Goal: Book appointment/travel/reservation

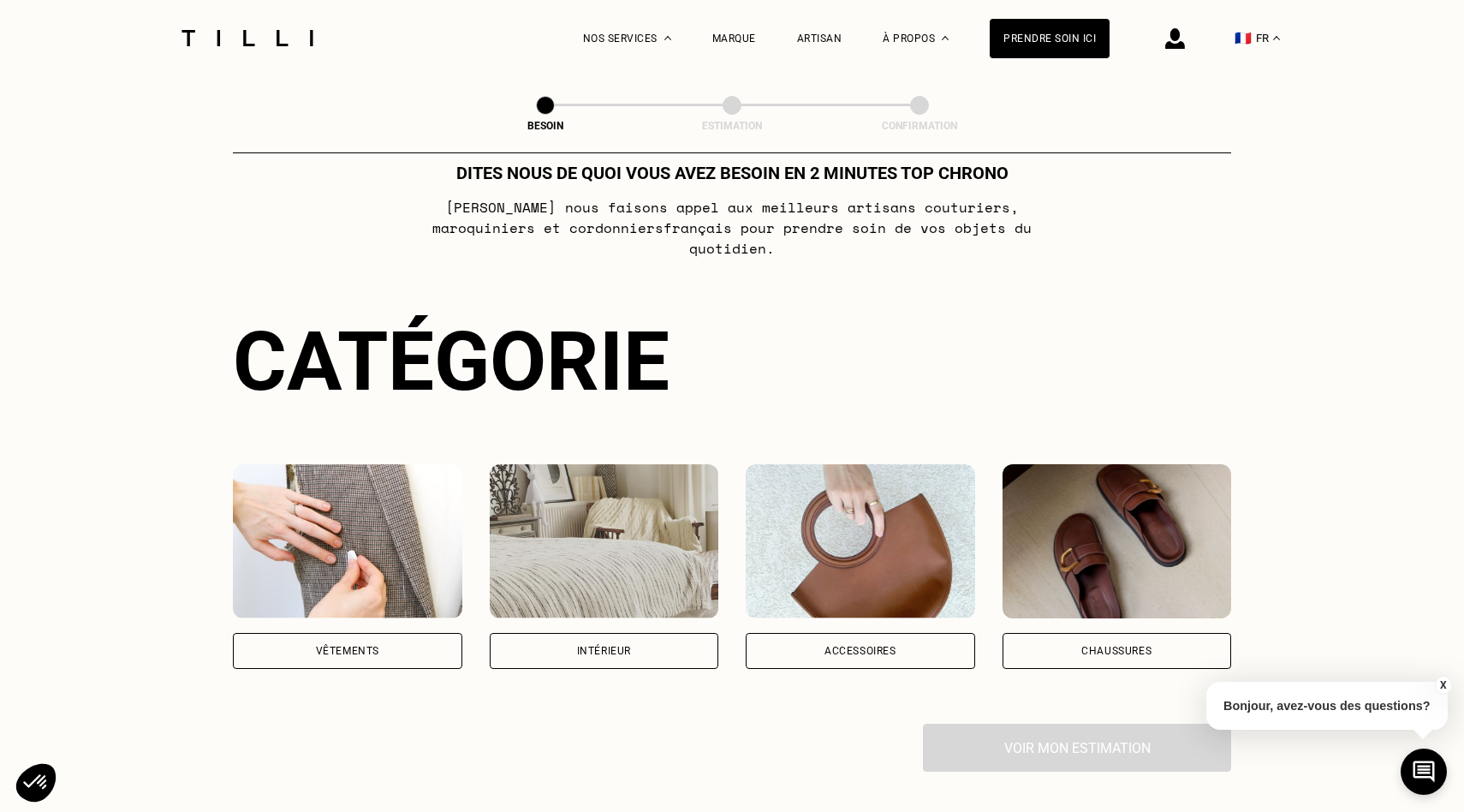
scroll to position [49, 0]
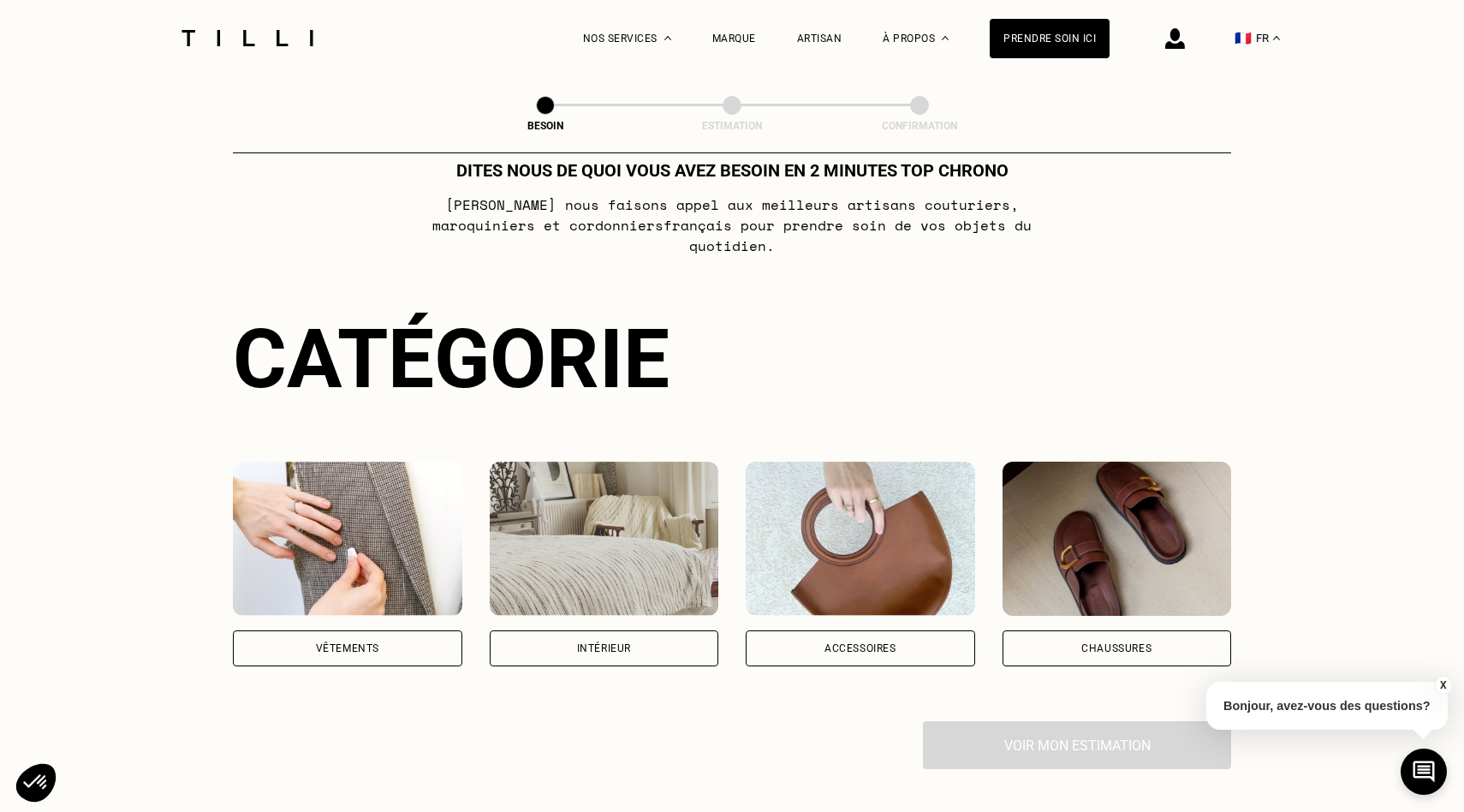
click at [377, 665] on div "Catégorie Vêtements Intérieur Accessoires Chaussures Voir mon estimation" at bounding box center [732, 540] width 998 height 458
click at [377, 643] on div "Vêtements" at bounding box center [348, 648] width 63 height 10
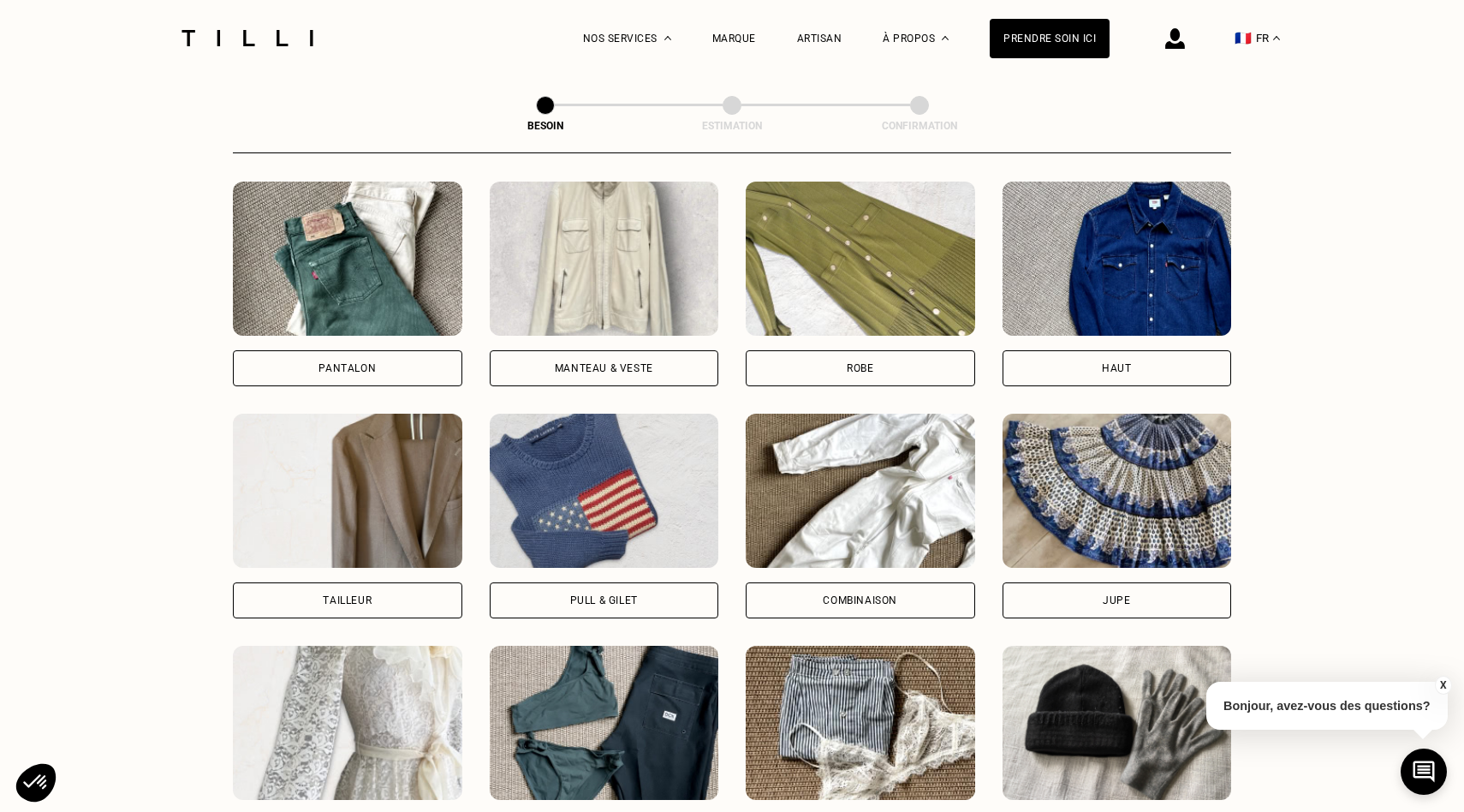
scroll to position [749, 0]
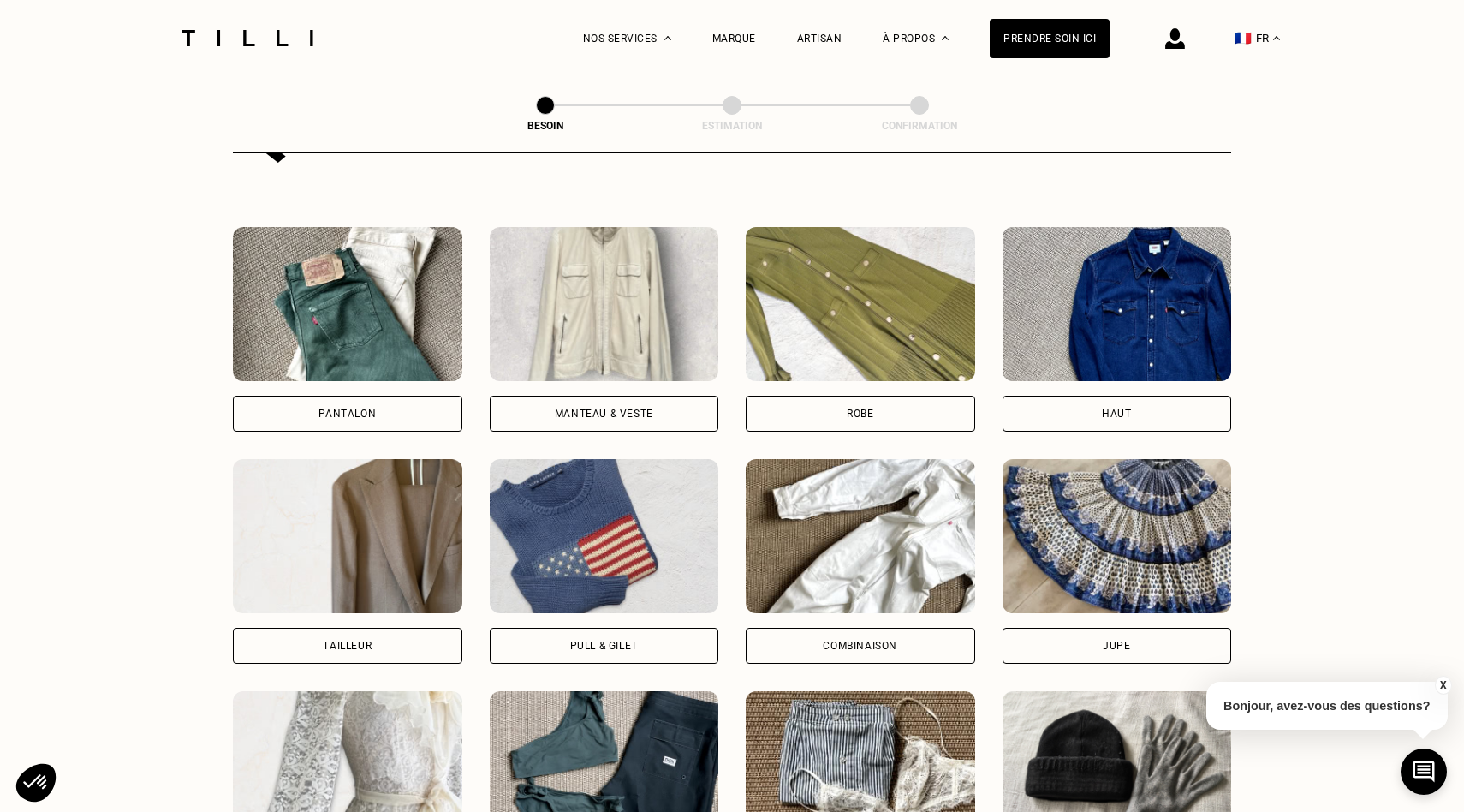
click at [513, 395] on div "Manteau & Veste" at bounding box center [605, 413] width 230 height 36
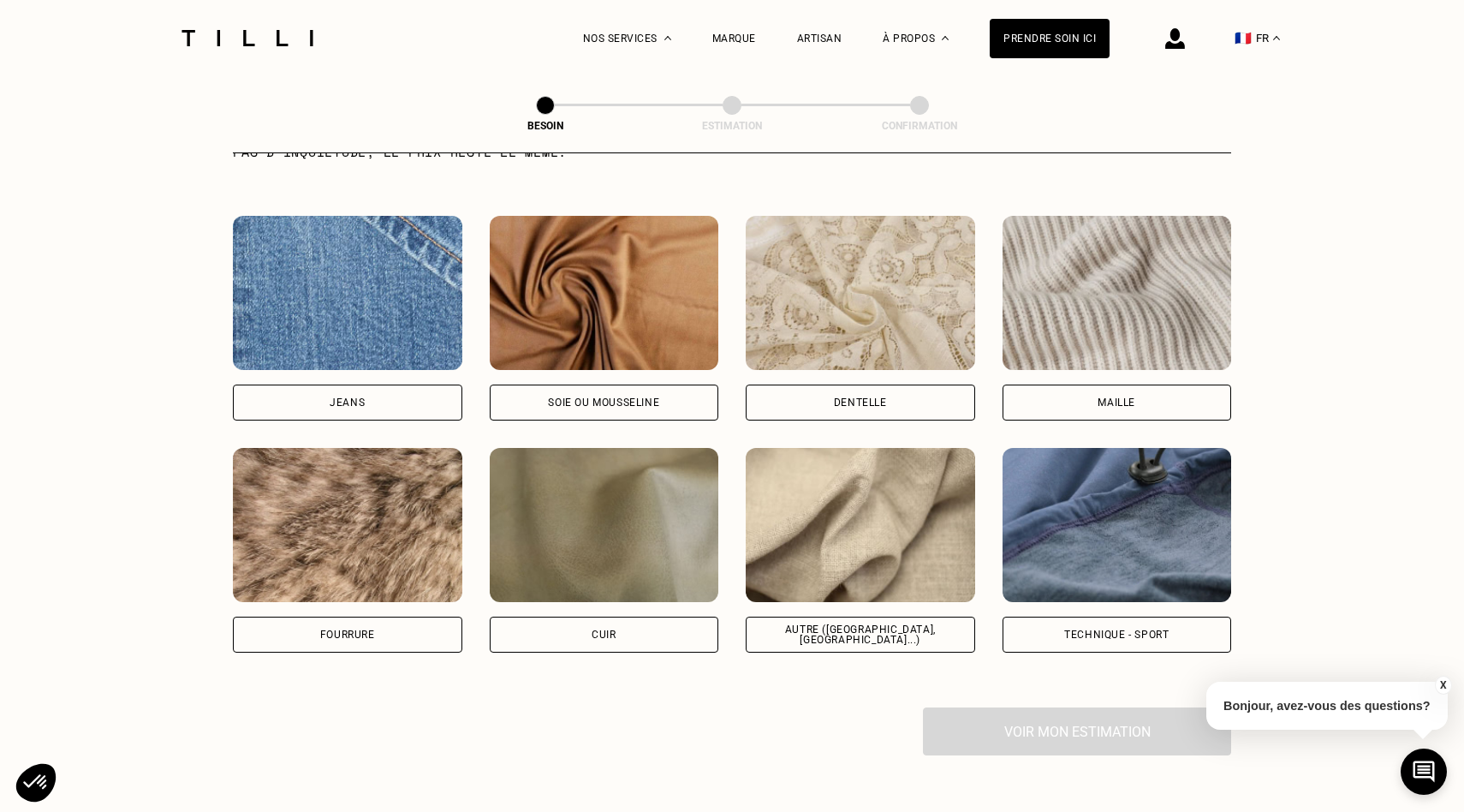
scroll to position [1805, 0]
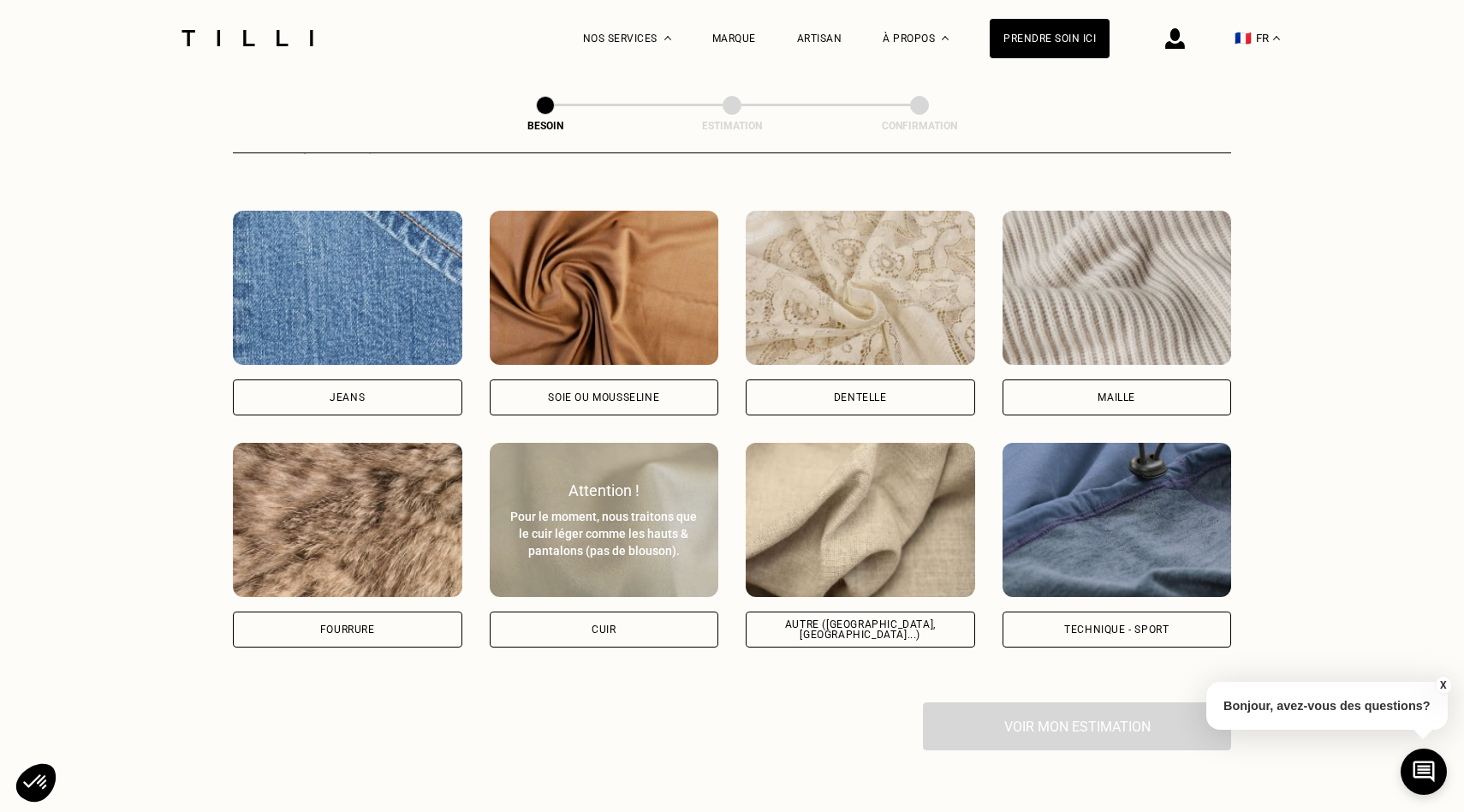
click at [595, 624] on div "Cuir" at bounding box center [603, 629] width 24 height 10
select select "FR"
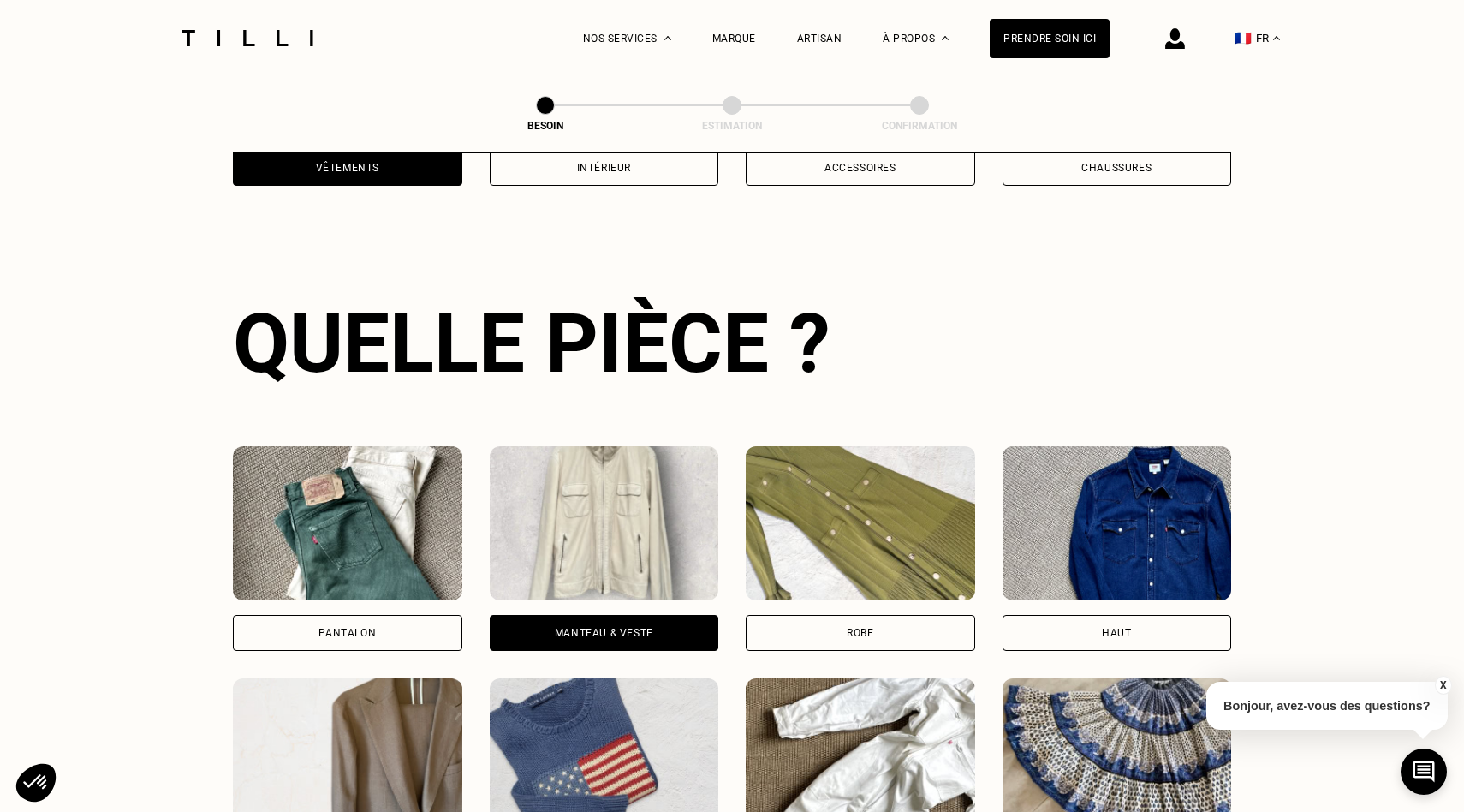
scroll to position [686, 0]
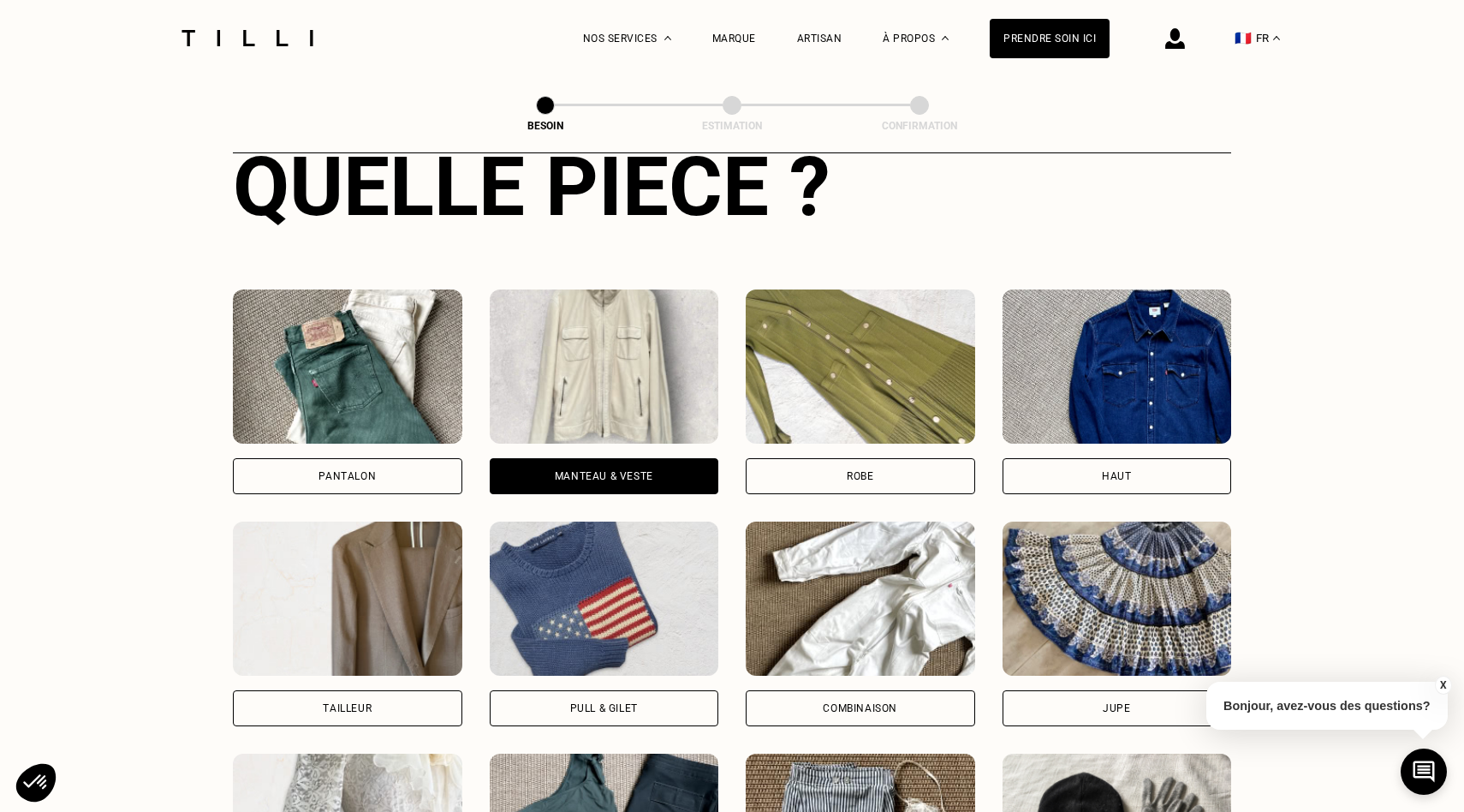
click at [350, 477] on div "Pantalon Manteau & Veste Robe Haut Tailleur Pull & gilet Combinaison Jupe Robe …" at bounding box center [732, 623] width 998 height 668
click at [354, 471] on div "Pantalon" at bounding box center [348, 476] width 57 height 10
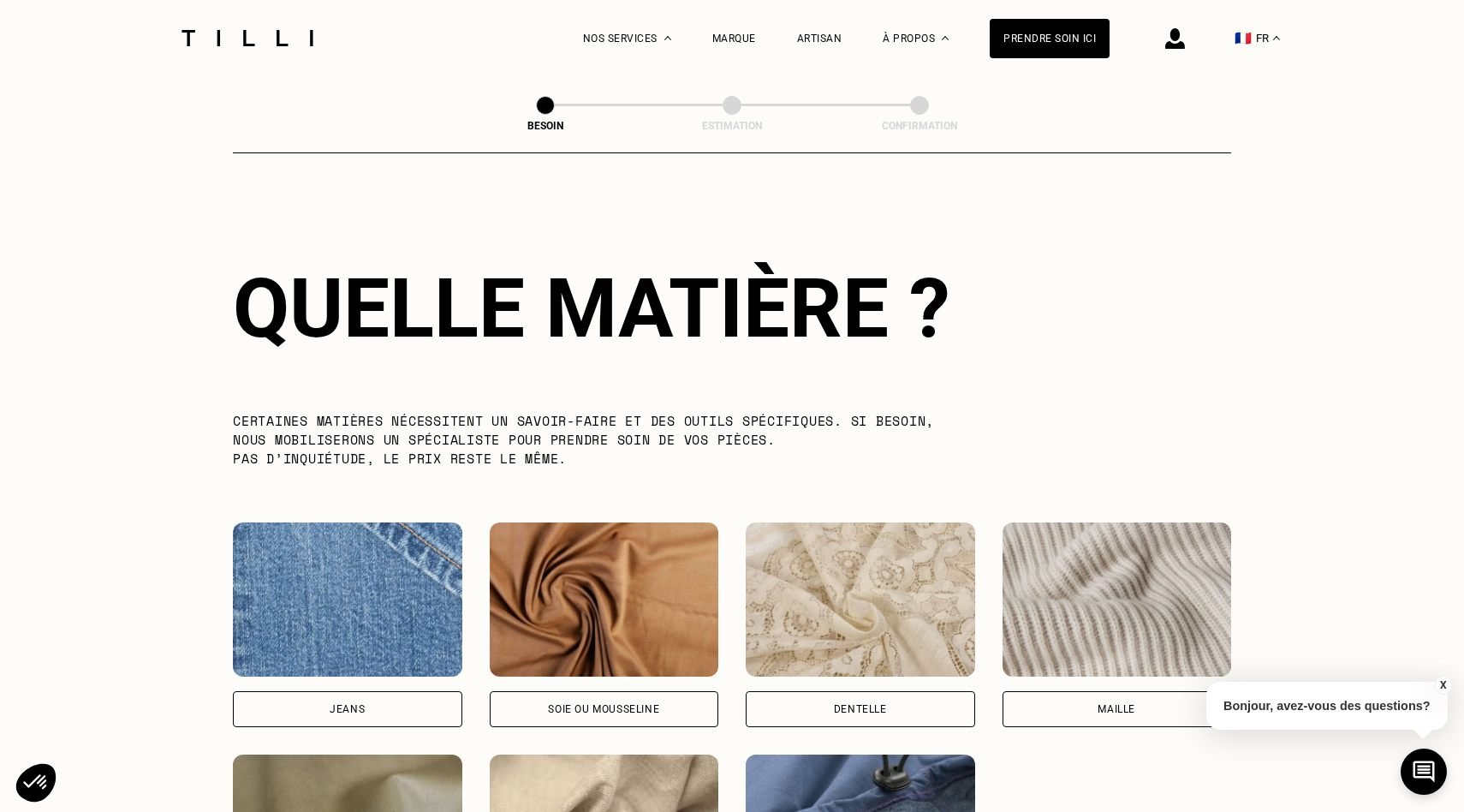
scroll to position [1513, 0]
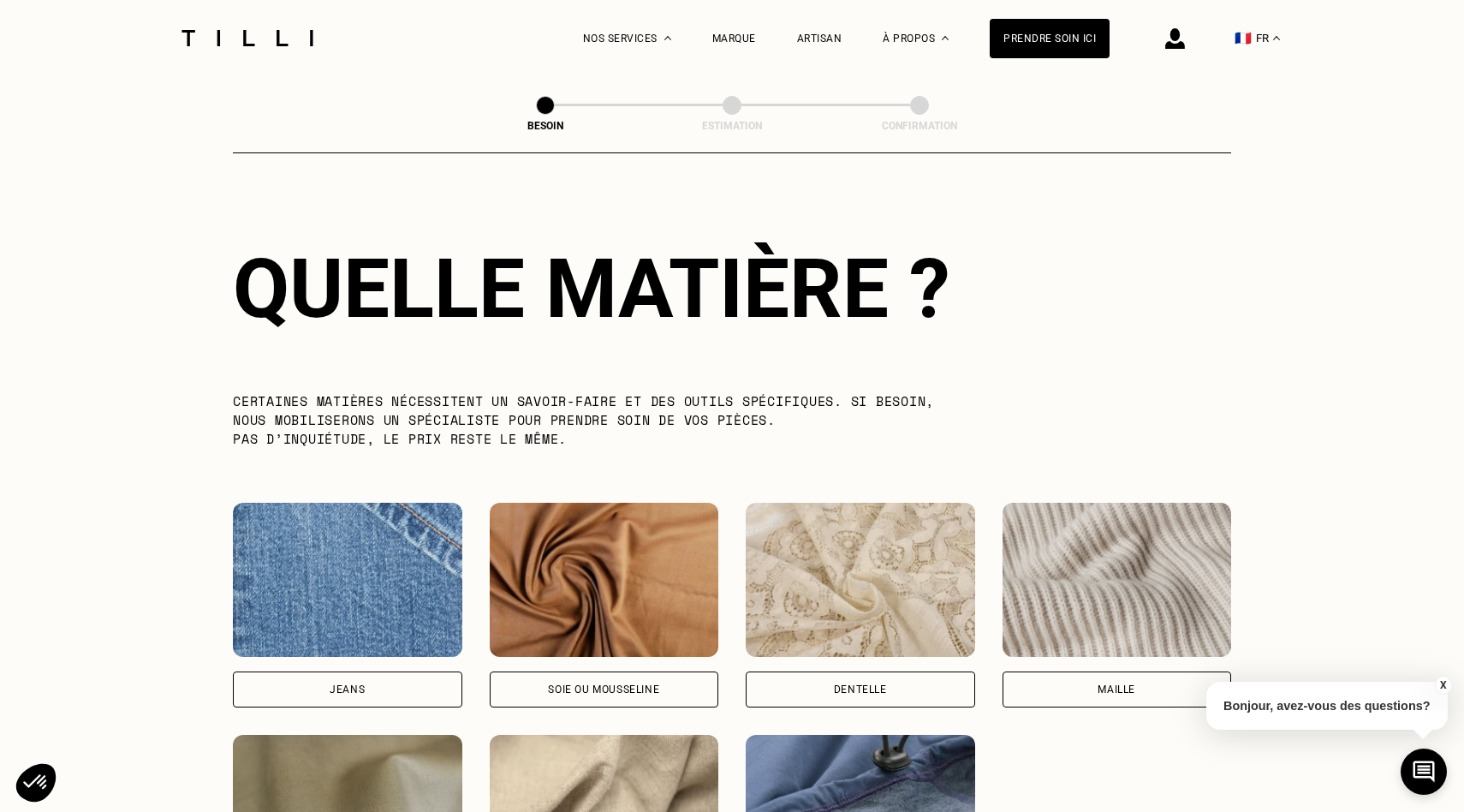
click at [398, 671] on div "Jeans" at bounding box center [348, 689] width 230 height 36
select select "FR"
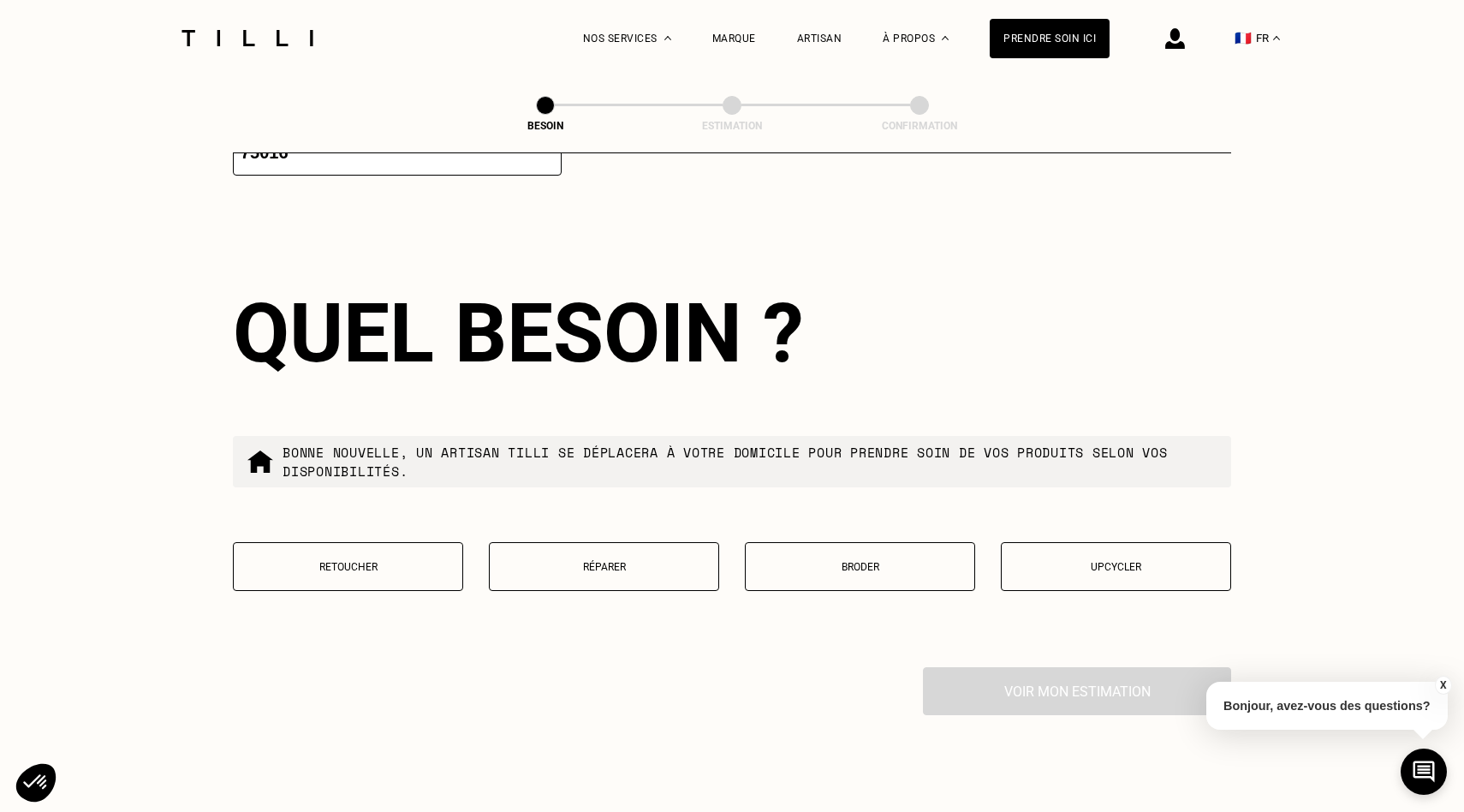
scroll to position [2701, 0]
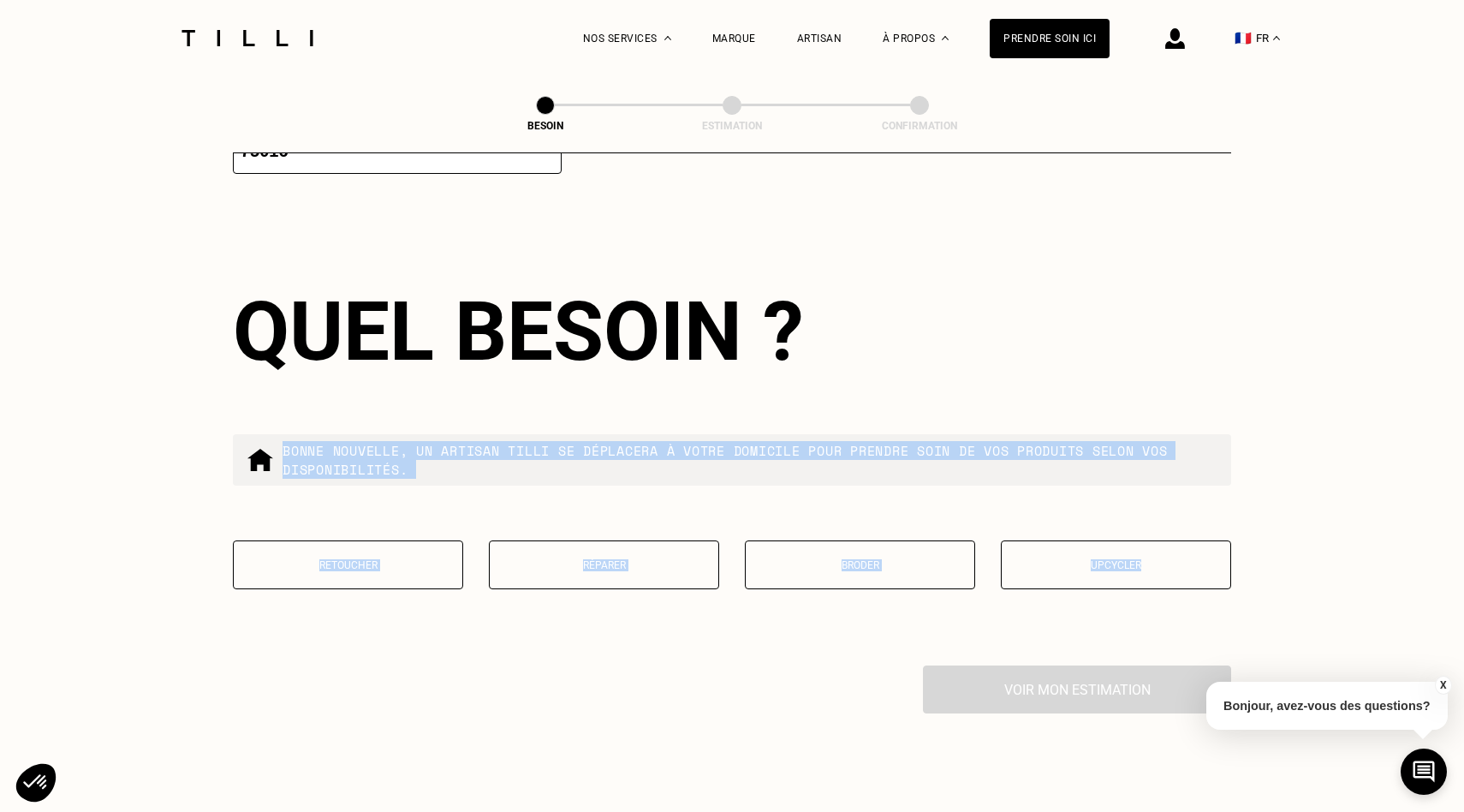
drag, startPoint x: 282, startPoint y: 427, endPoint x: 1171, endPoint y: 544, distance: 896.7
click at [1171, 544] on div "Quel besoin ? Bonne nouvelle, un artisan tilli se déplacera à votre domicile po…" at bounding box center [732, 447] width 998 height 437
copy div "Bonne nouvelle, un artisan tilli se déplacera à votre domicile pour prendre soi…"
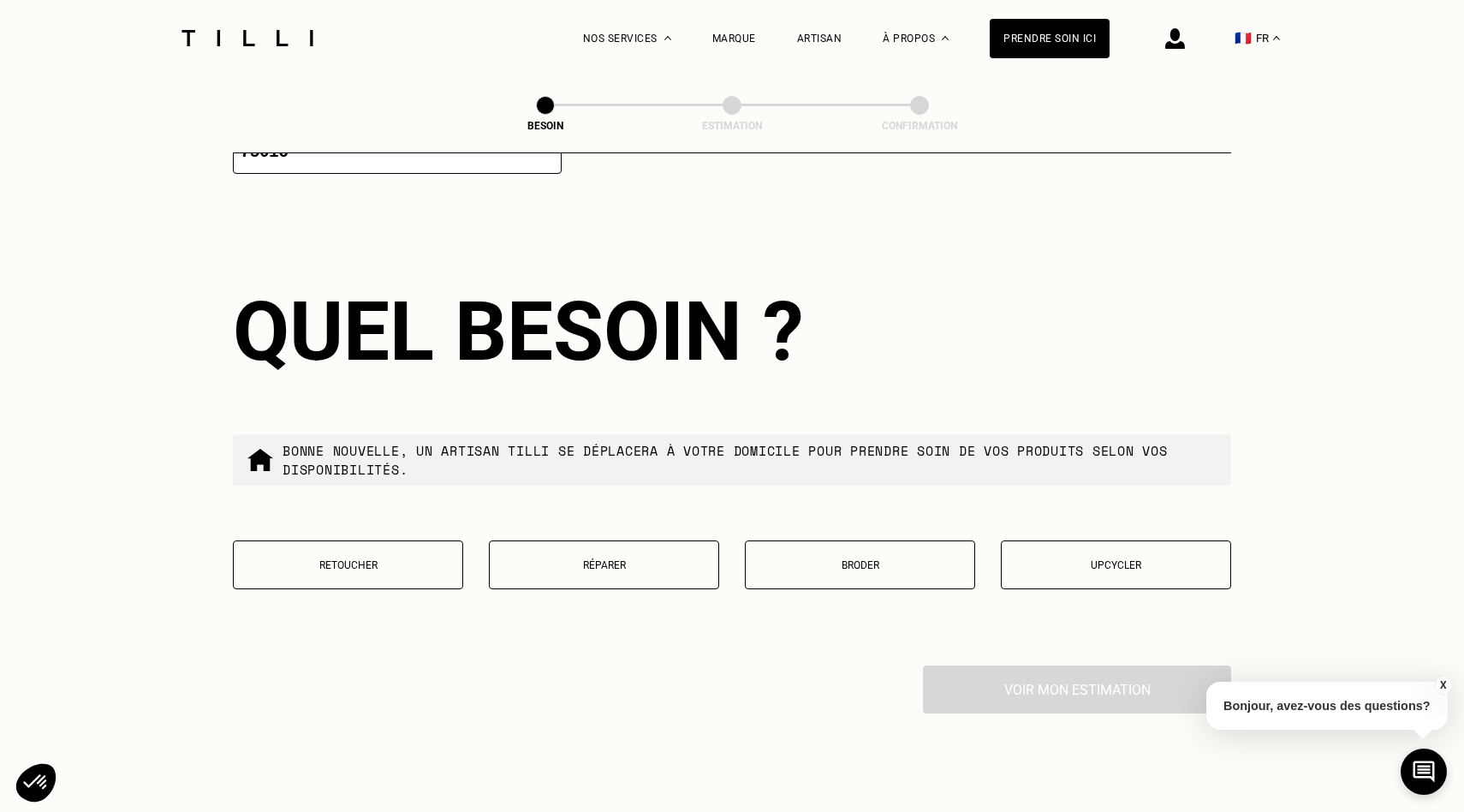
click at [909, 325] on div "Quel besoin ?" at bounding box center [732, 331] width 998 height 96
click at [434, 554] on button "Retoucher" at bounding box center [348, 564] width 231 height 49
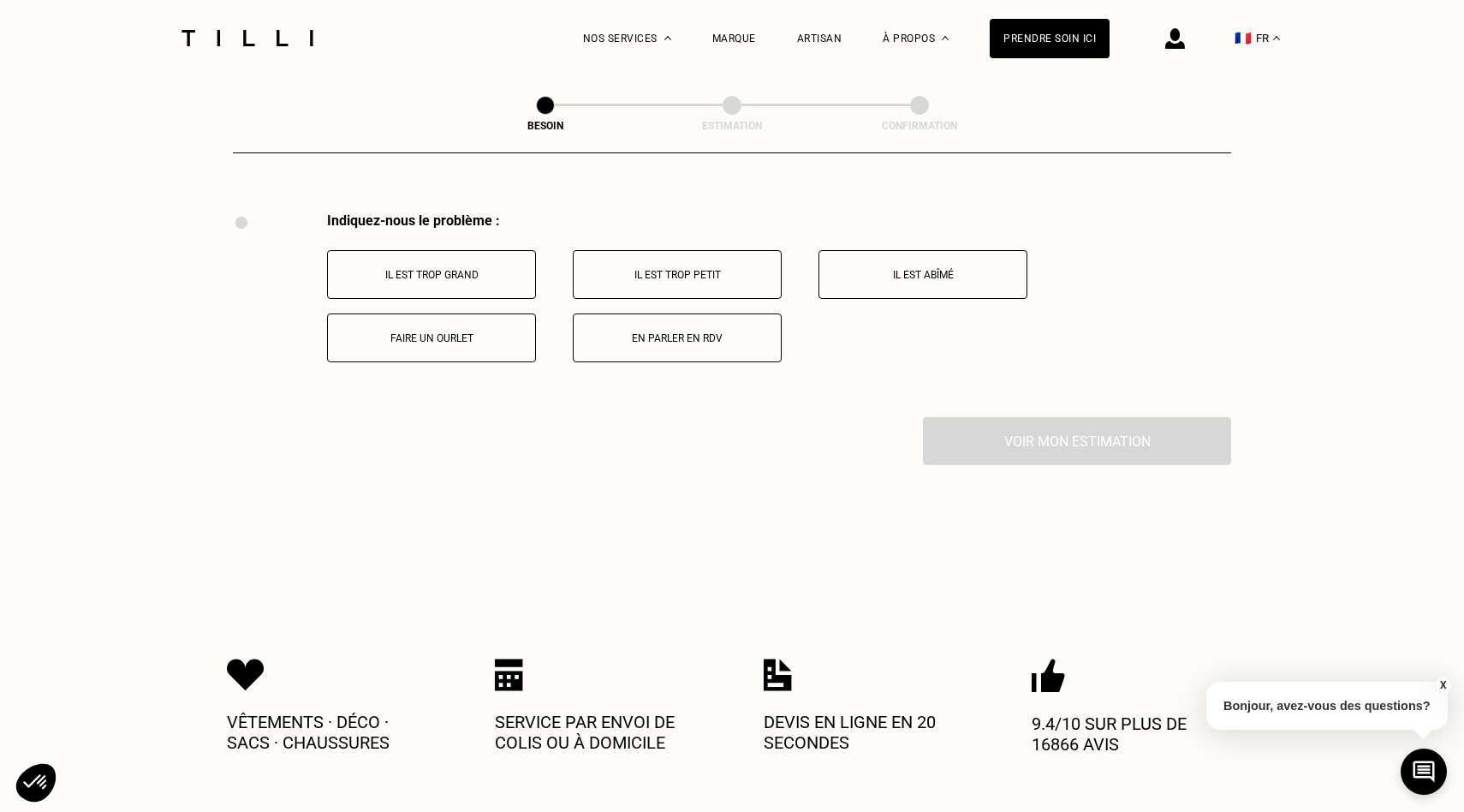
scroll to position [3158, 0]
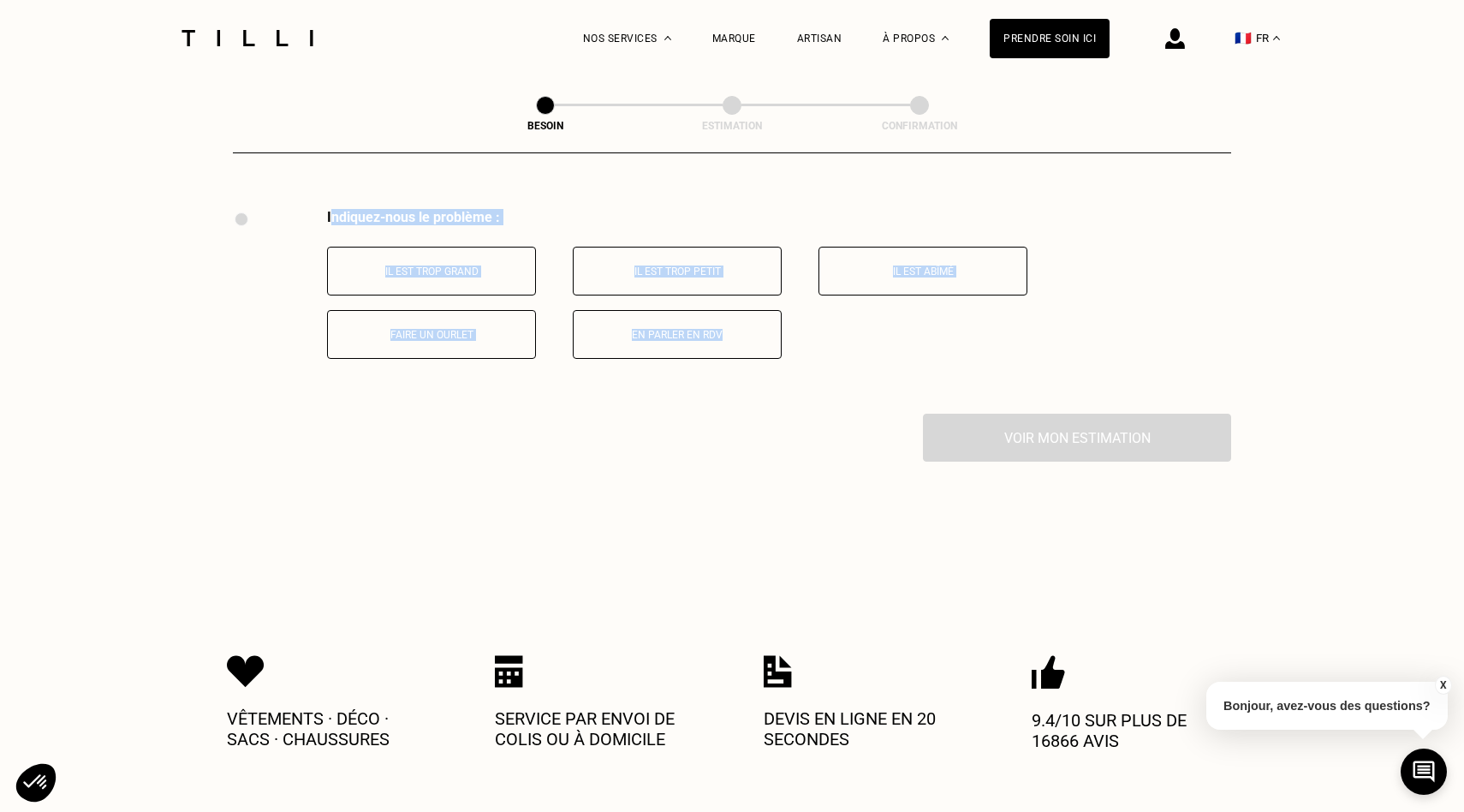
drag, startPoint x: 331, startPoint y: 197, endPoint x: 799, endPoint y: 311, distance: 481.7
click at [799, 311] on div "Indiquez-nous le problème : Il est trop grand Il est trop petit Il est abîmé Fa…" at bounding box center [779, 283] width 904 height 150
copy div "ndiquez-nous le problème : Il est trop grand Il est trop petit Il est abîmé Fai…"
click at [569, 247] on div "Il est trop grand Il est trop petit Il est abîmé Faire un ourlet En parler en R…" at bounding box center [779, 302] width 904 height 112
click at [470, 329] on button "Faire un ourlet" at bounding box center [431, 334] width 209 height 49
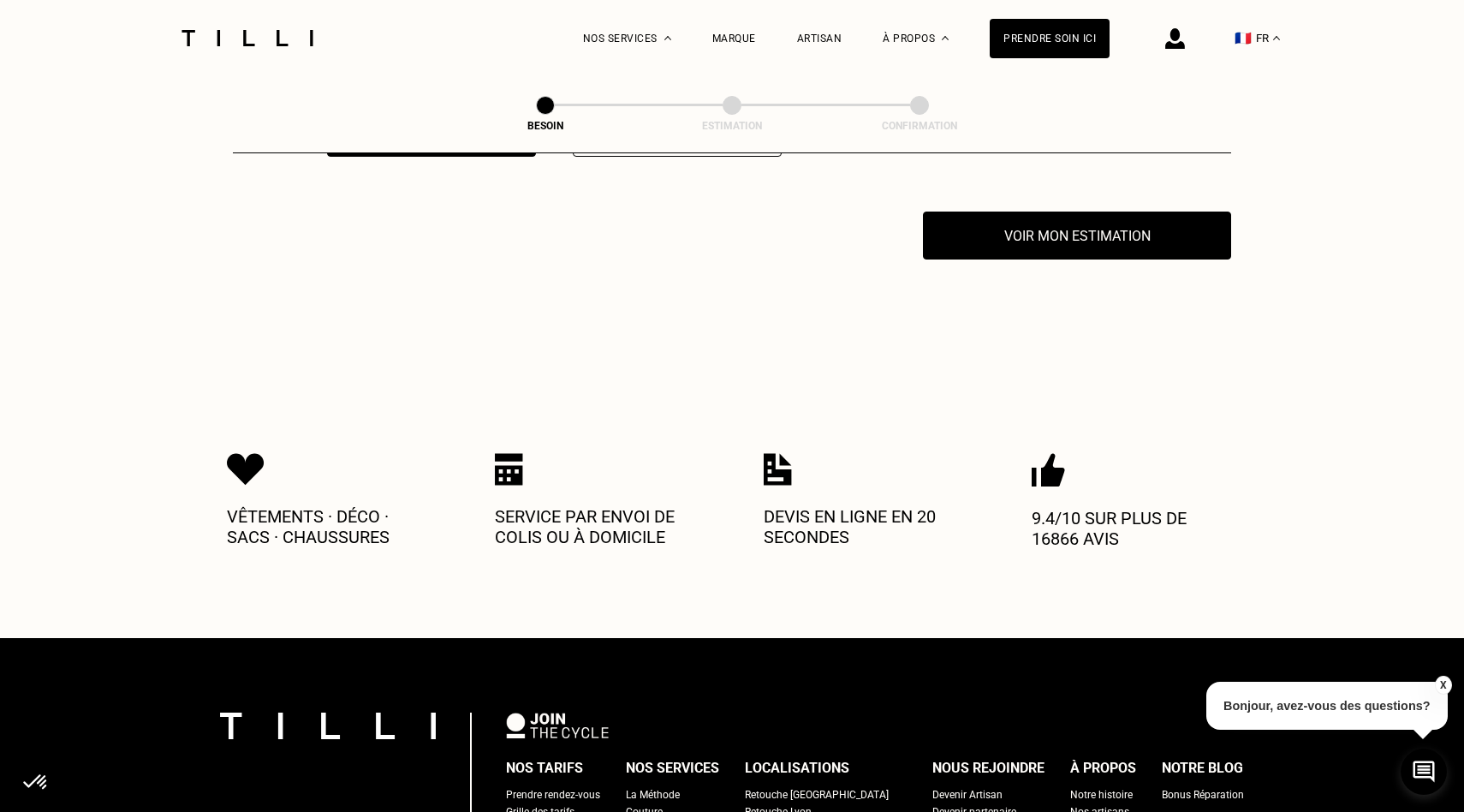
scroll to position [3362, 0]
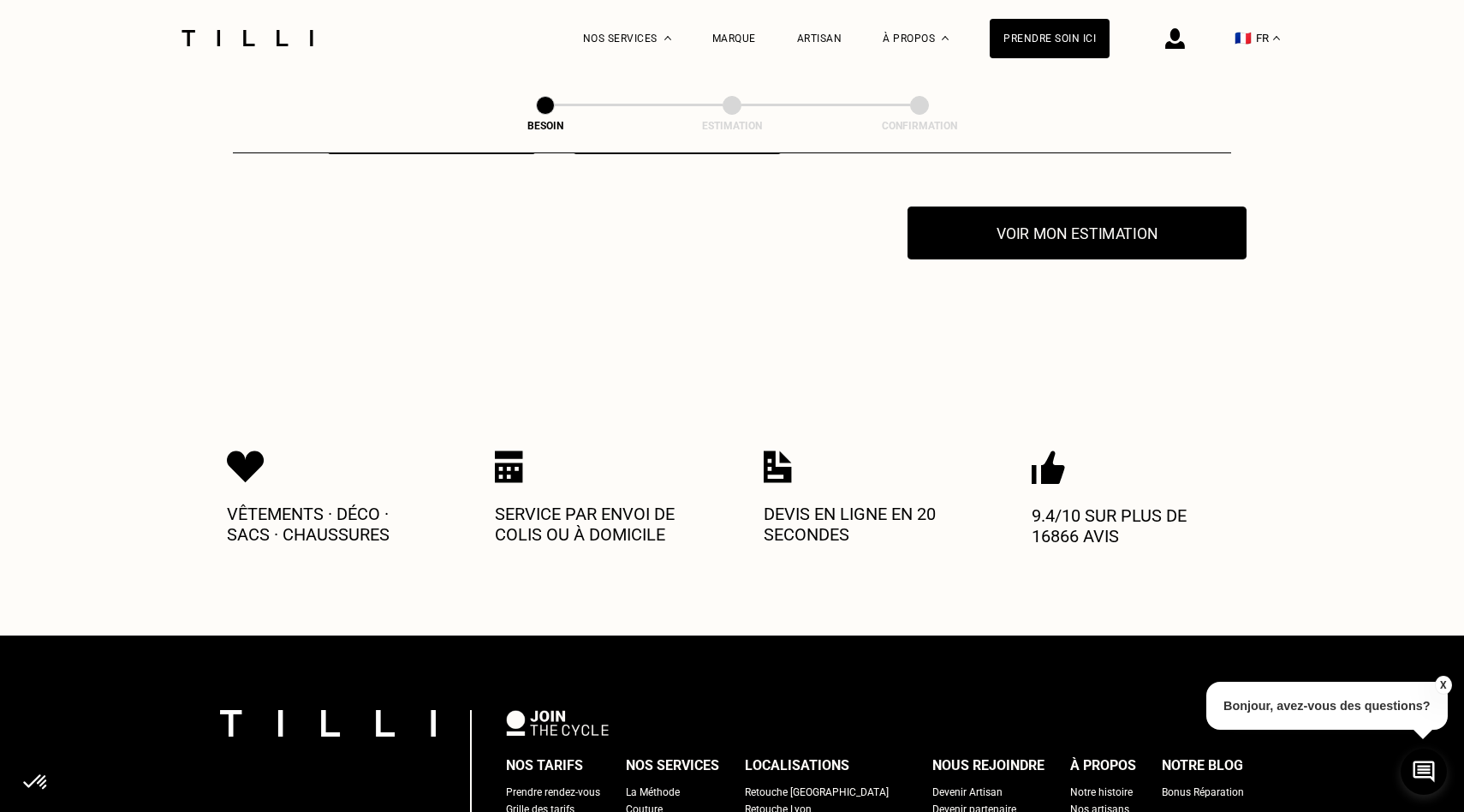
click at [1041, 219] on button "Voir mon estimation" at bounding box center [1077, 233] width 339 height 53
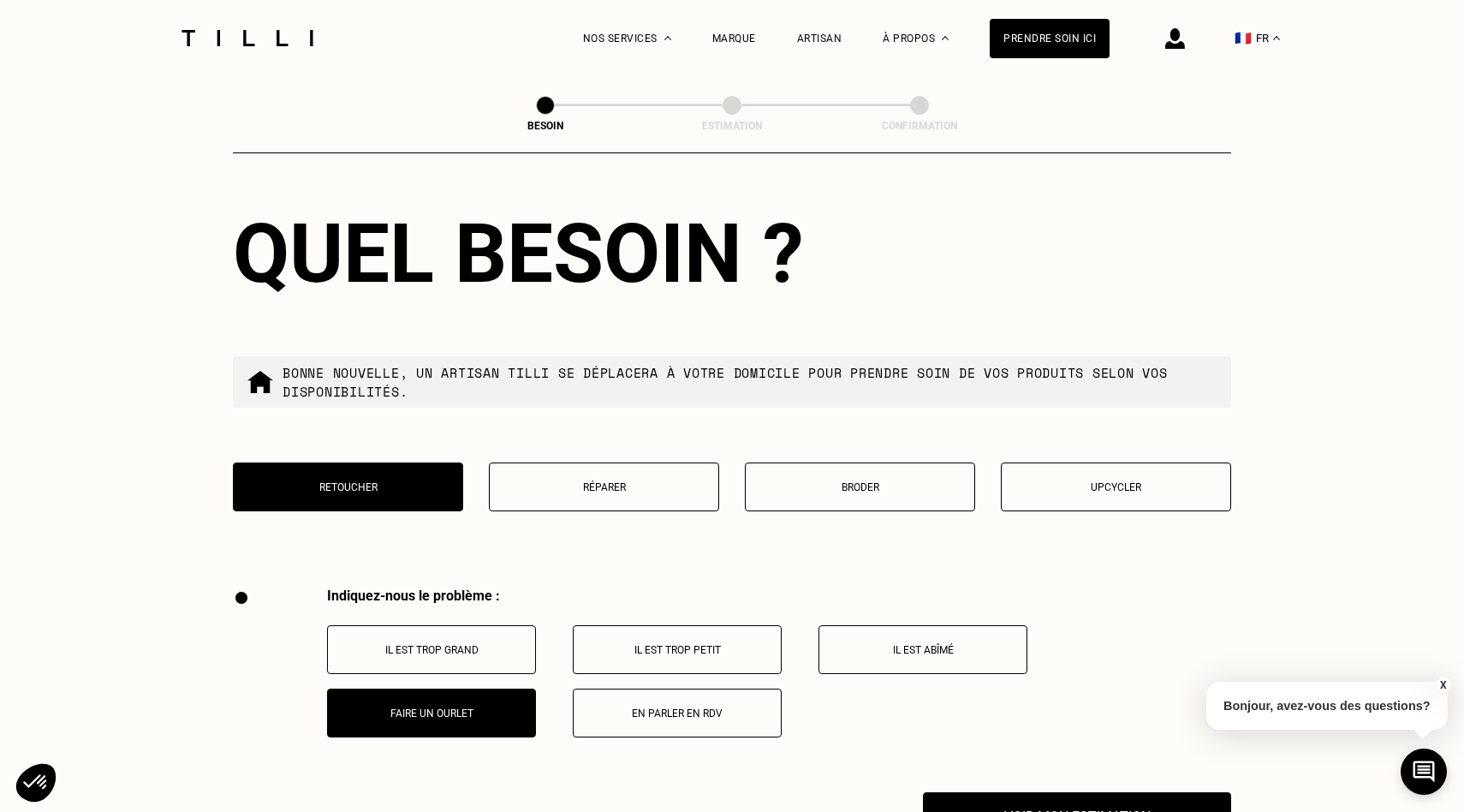
scroll to position [2781, 0]
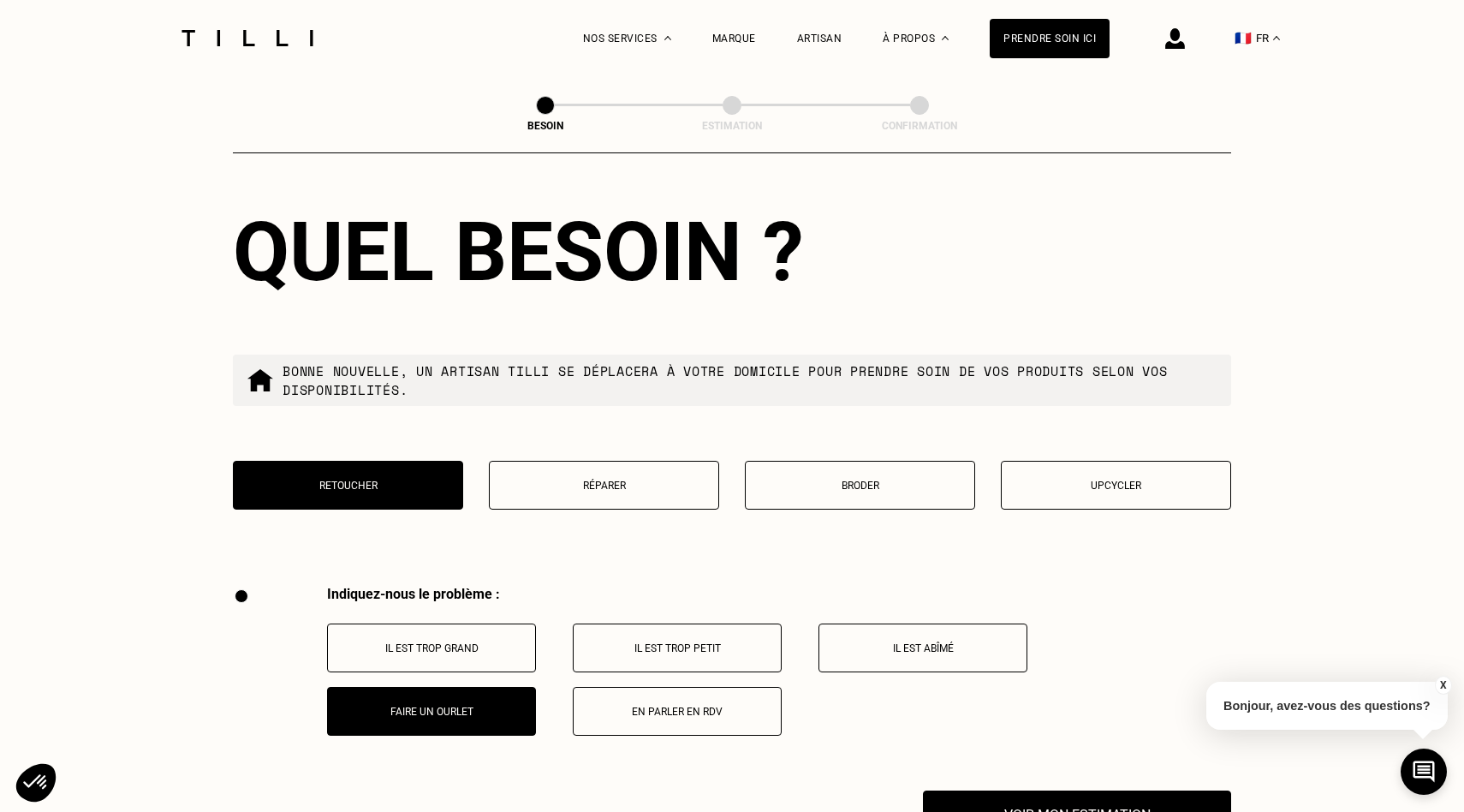
click at [692, 479] on p "Réparer" at bounding box center [604, 485] width 212 height 12
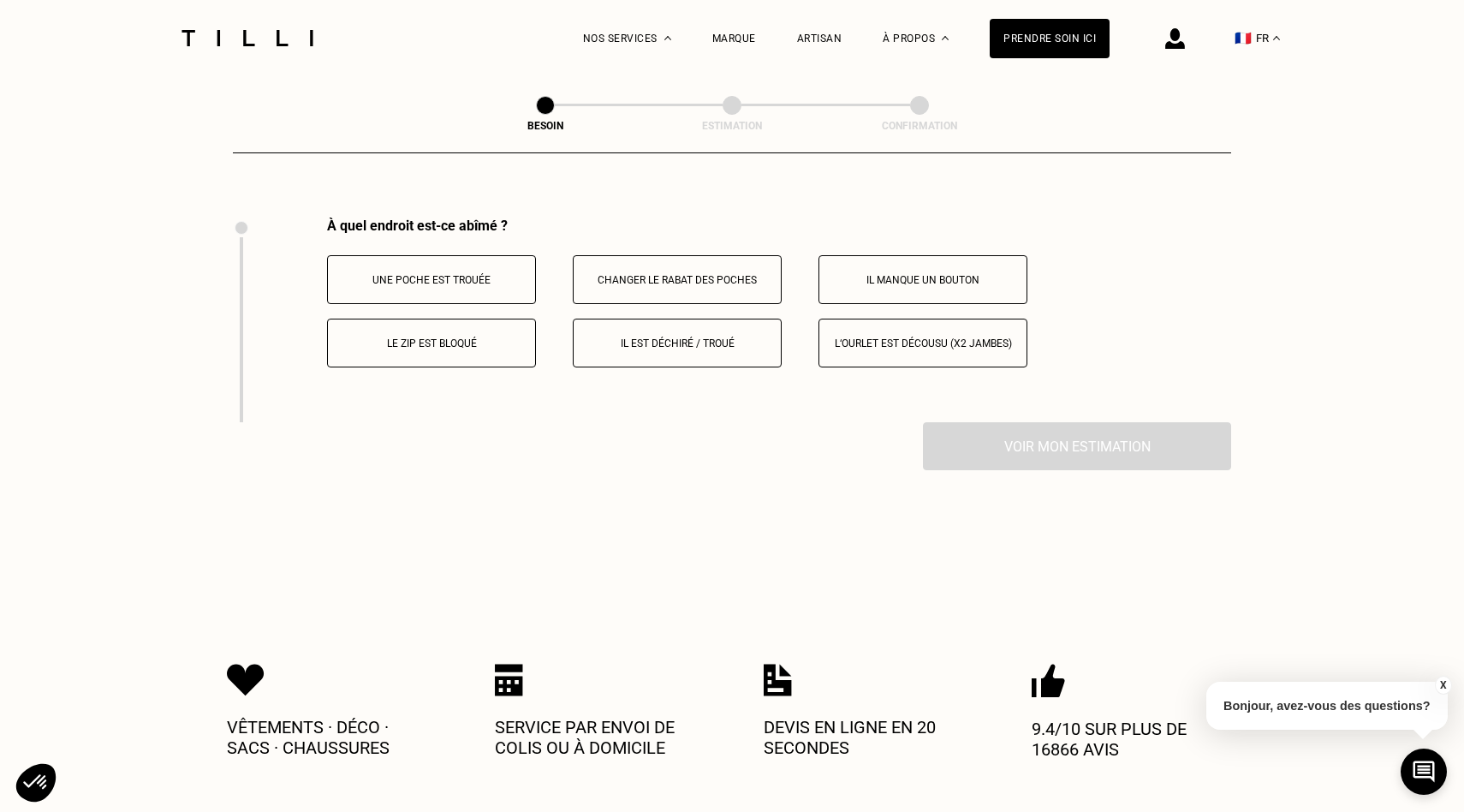
scroll to position [3158, 0]
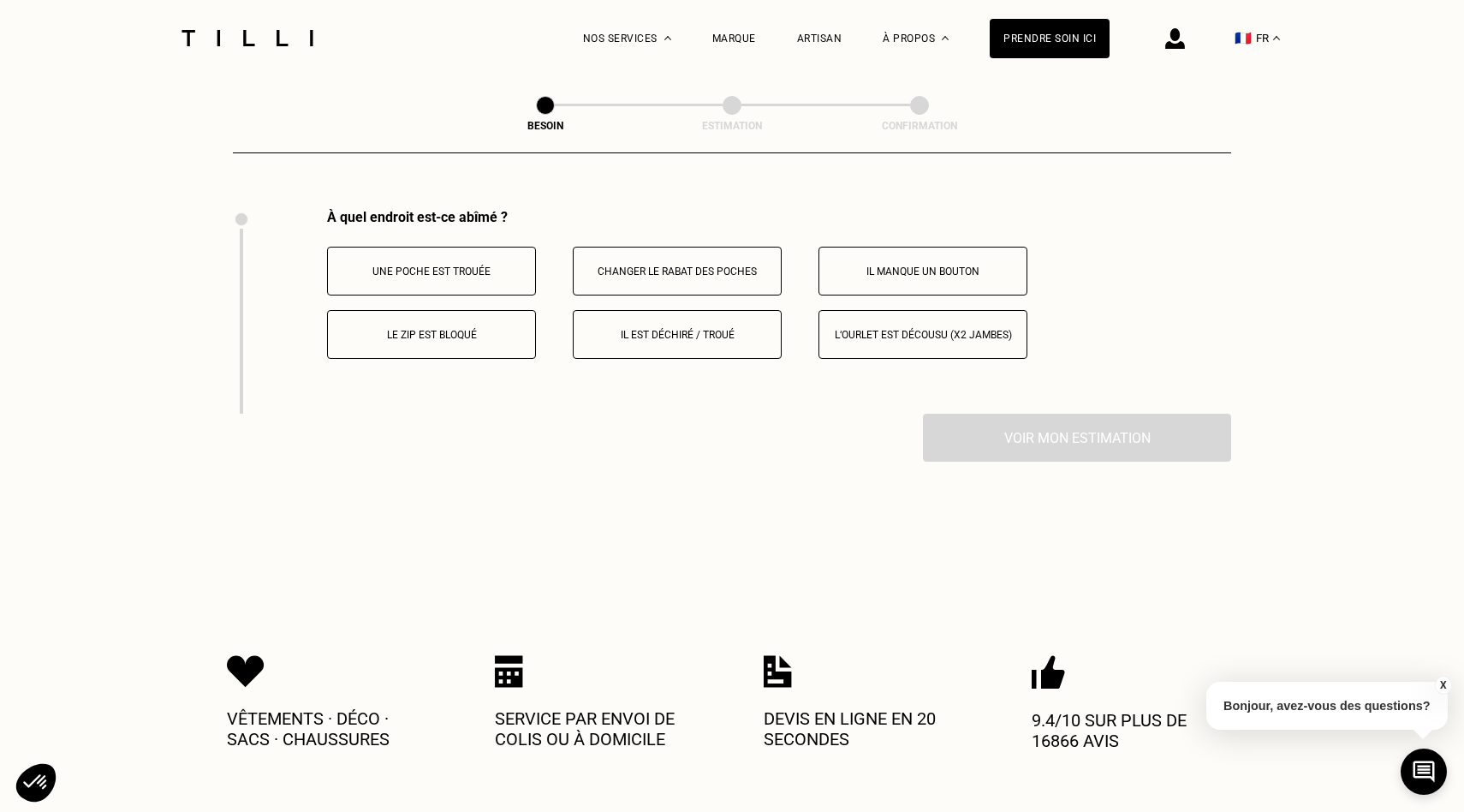
click at [700, 329] on p "Il est déchiré / troué" at bounding box center [678, 335] width 190 height 12
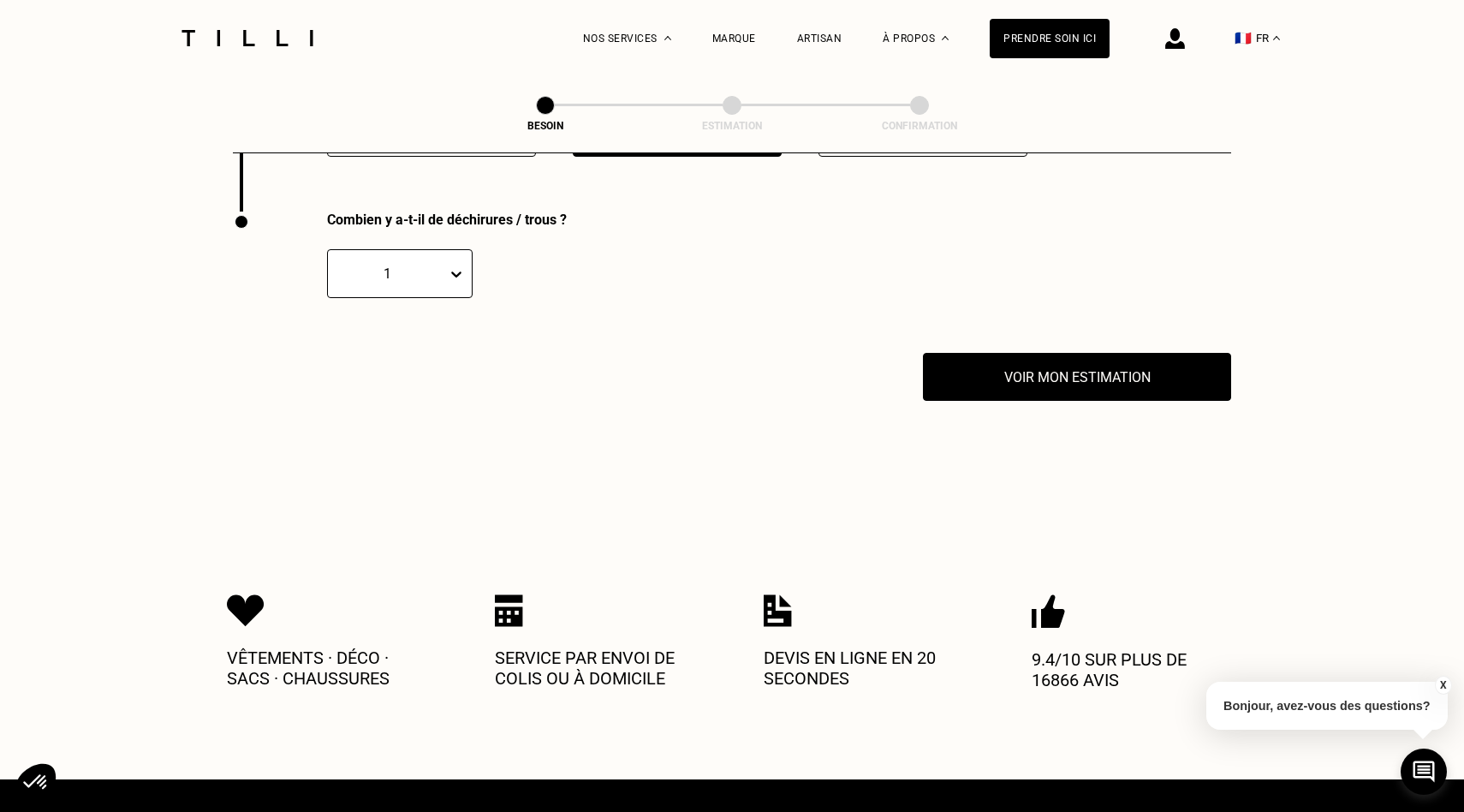
scroll to position [3362, 0]
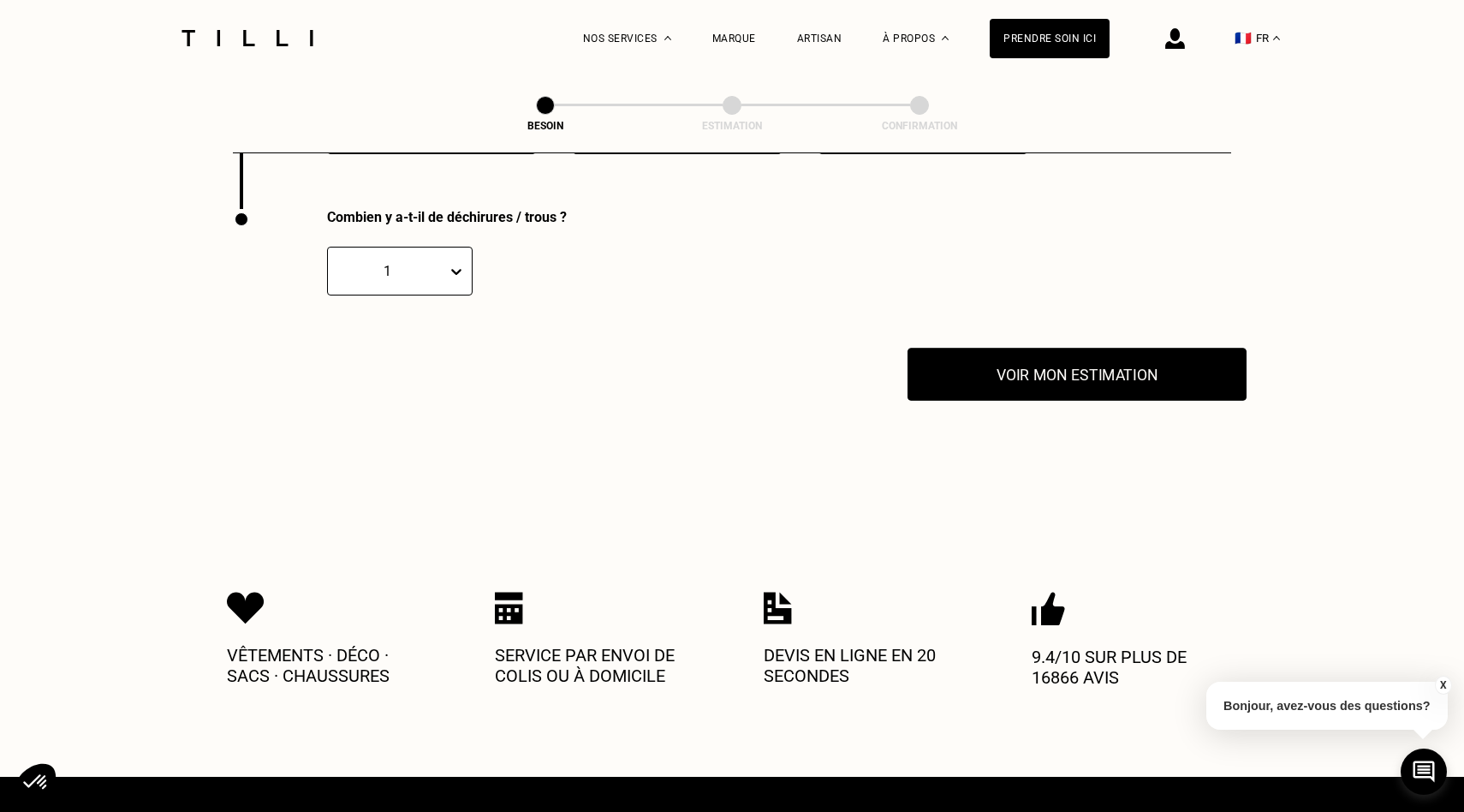
click at [975, 357] on button "Voir mon estimation" at bounding box center [1077, 374] width 339 height 53
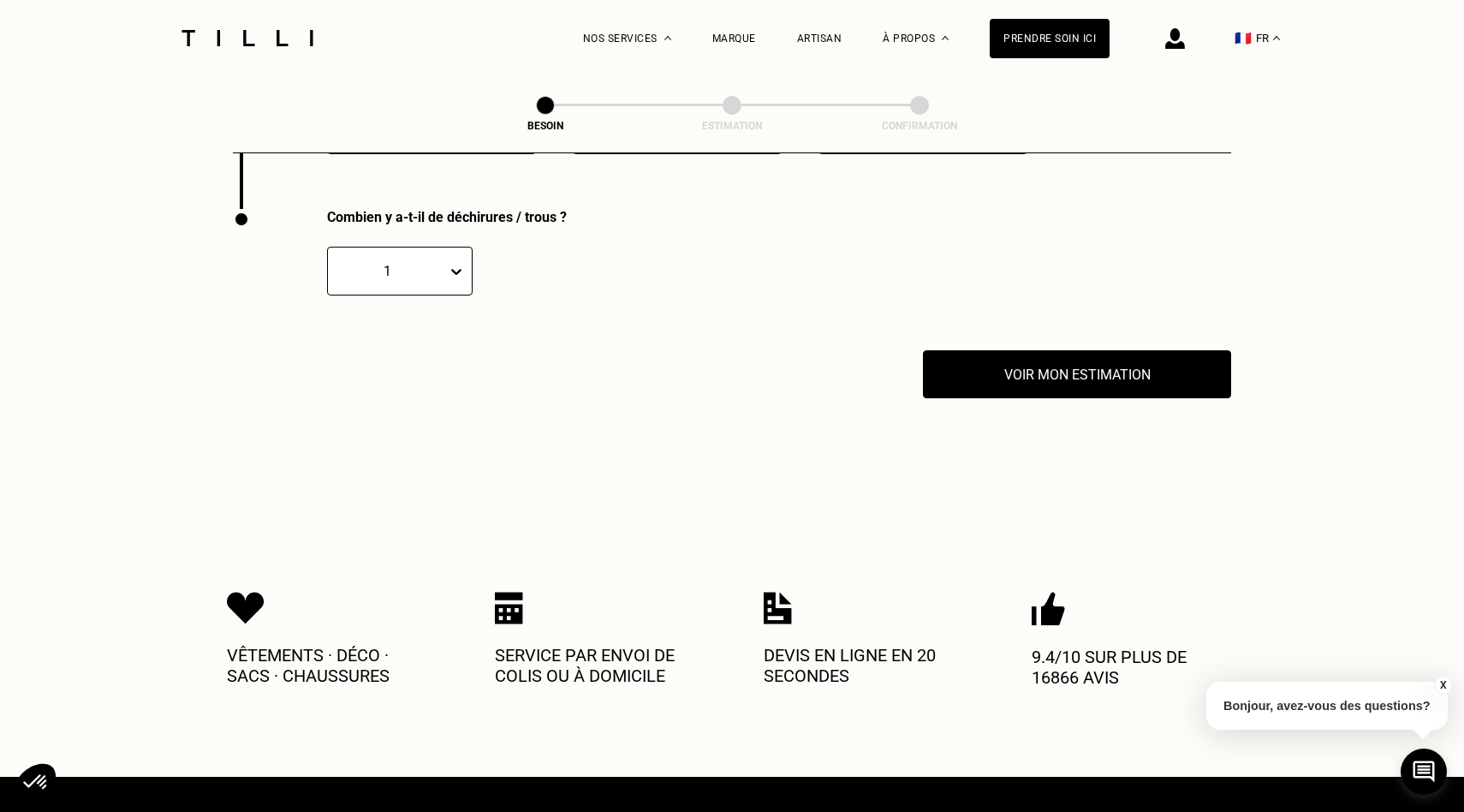
click at [1005, 218] on div "Combien y a-t-il de déchirures / trous ? 1" at bounding box center [732, 279] width 998 height 142
click at [1060, 25] on div "Prendre soin ici" at bounding box center [1049, 39] width 120 height 40
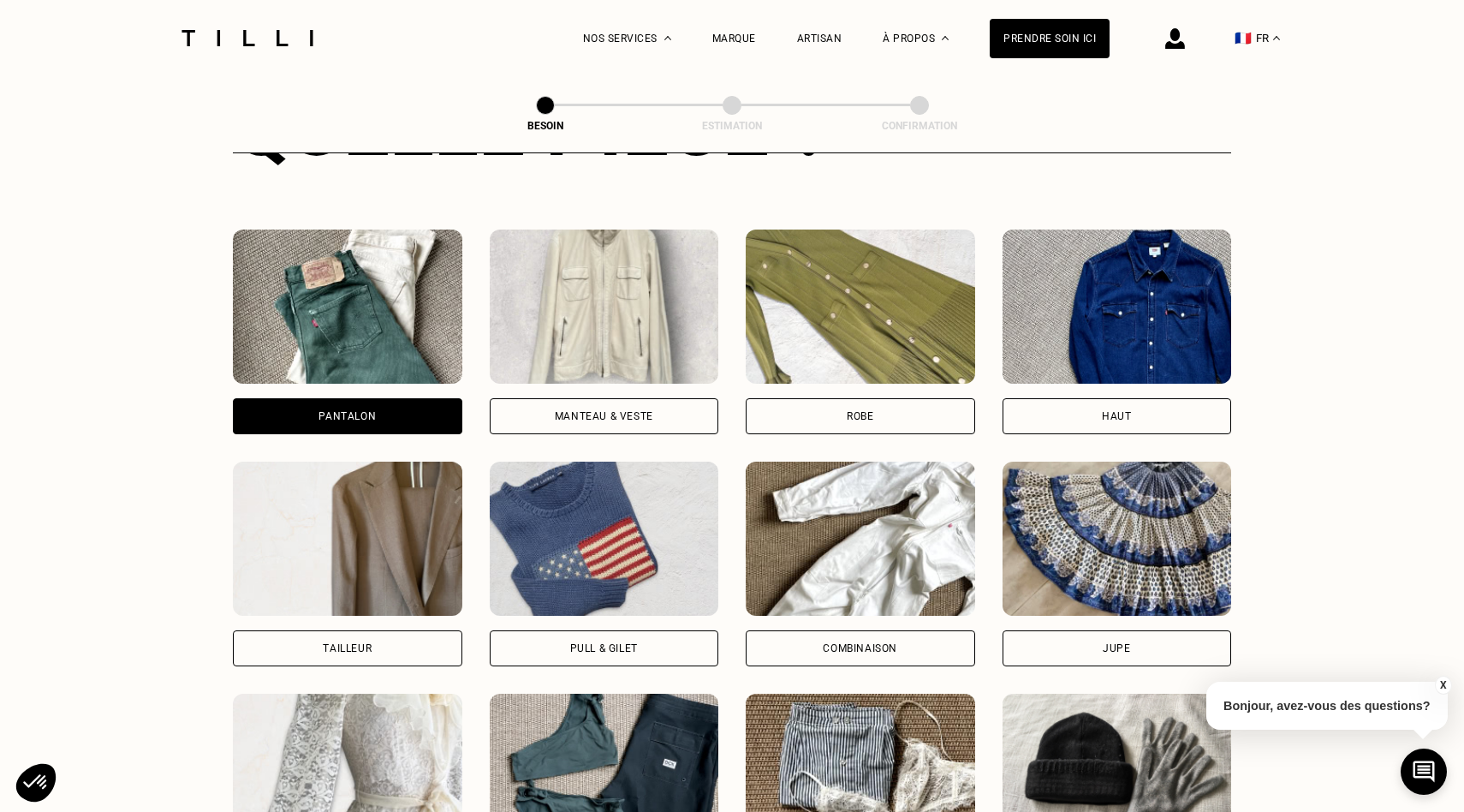
scroll to position [744, 0]
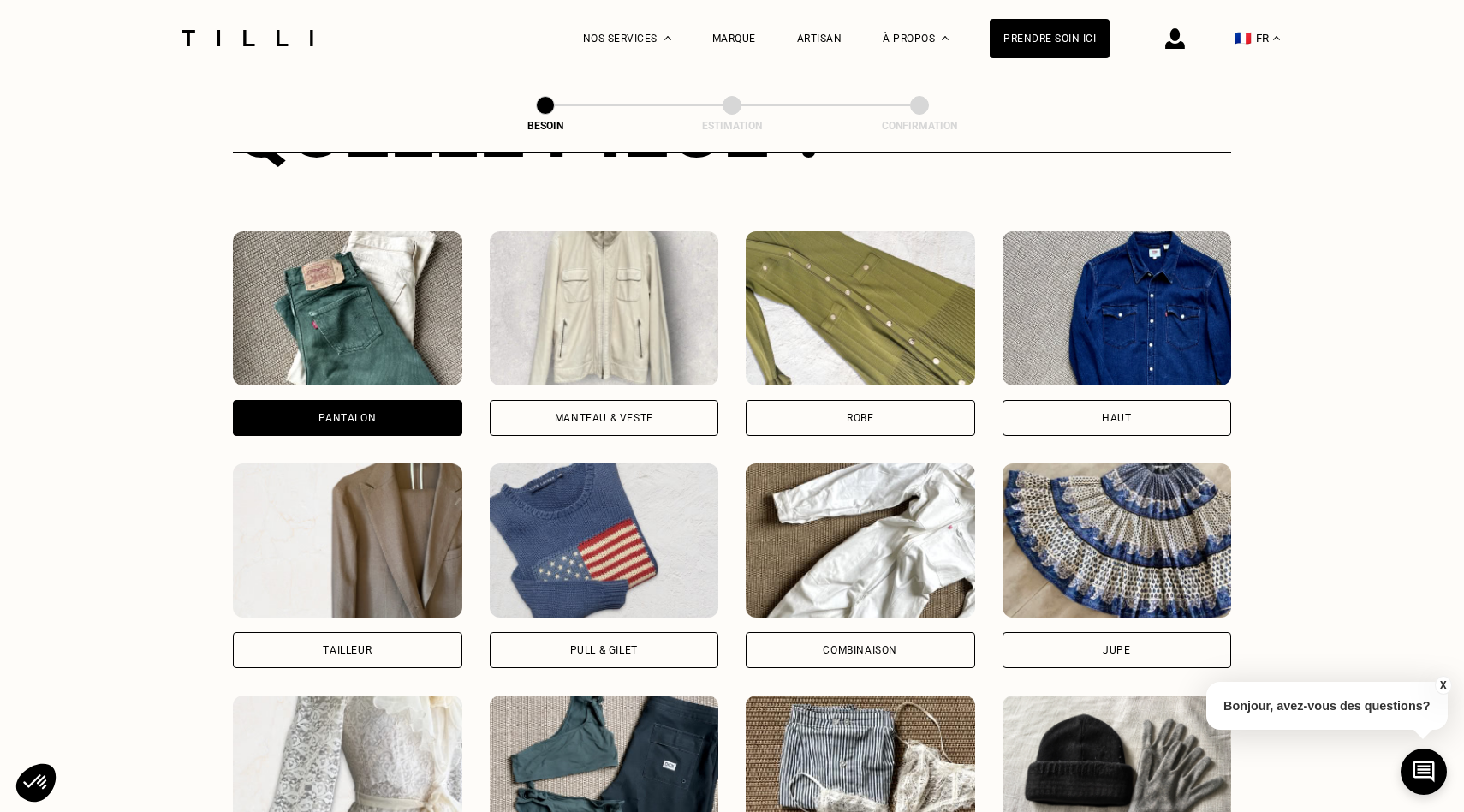
click at [689, 400] on div "Manteau & Veste" at bounding box center [605, 418] width 230 height 36
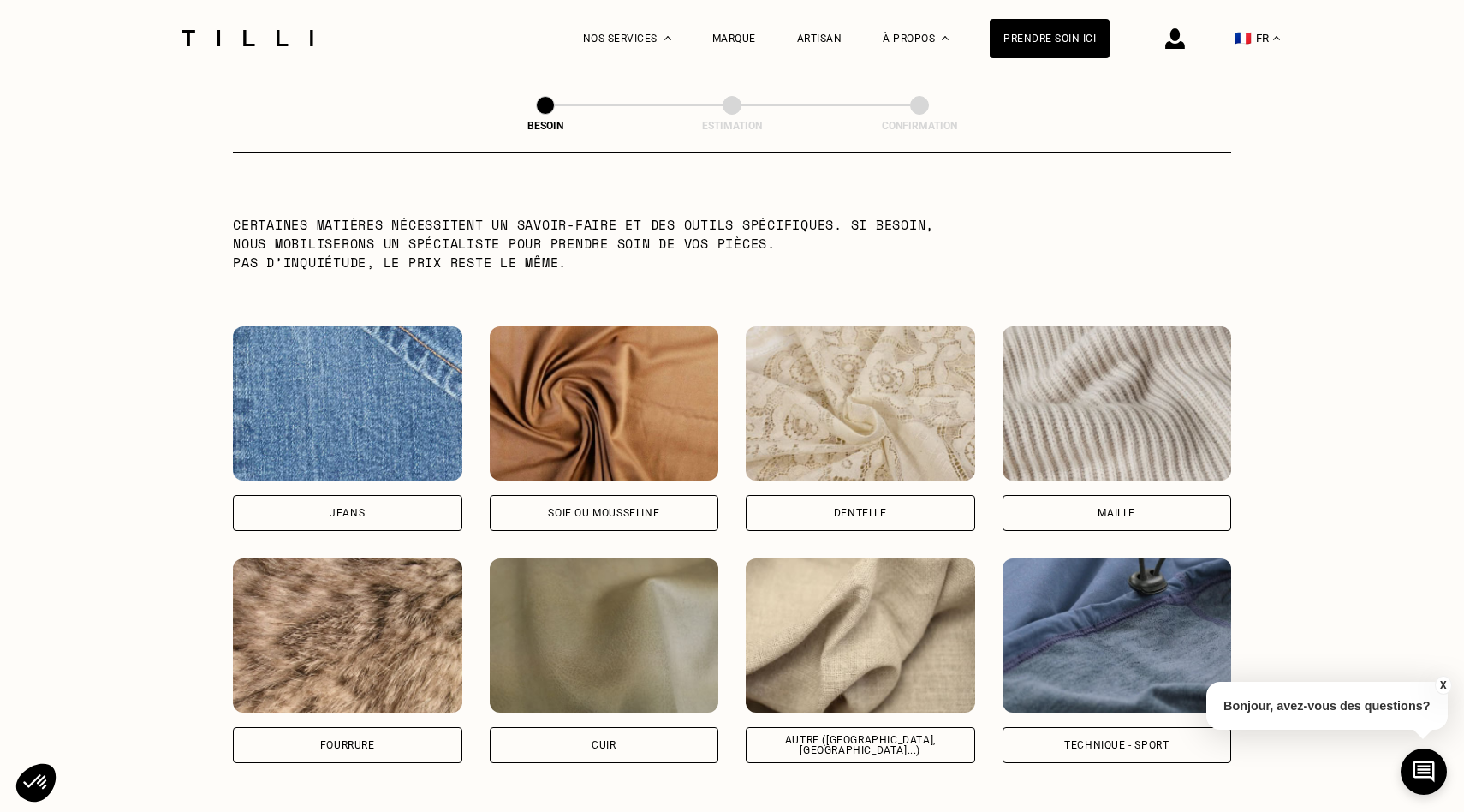
scroll to position [1748, 0]
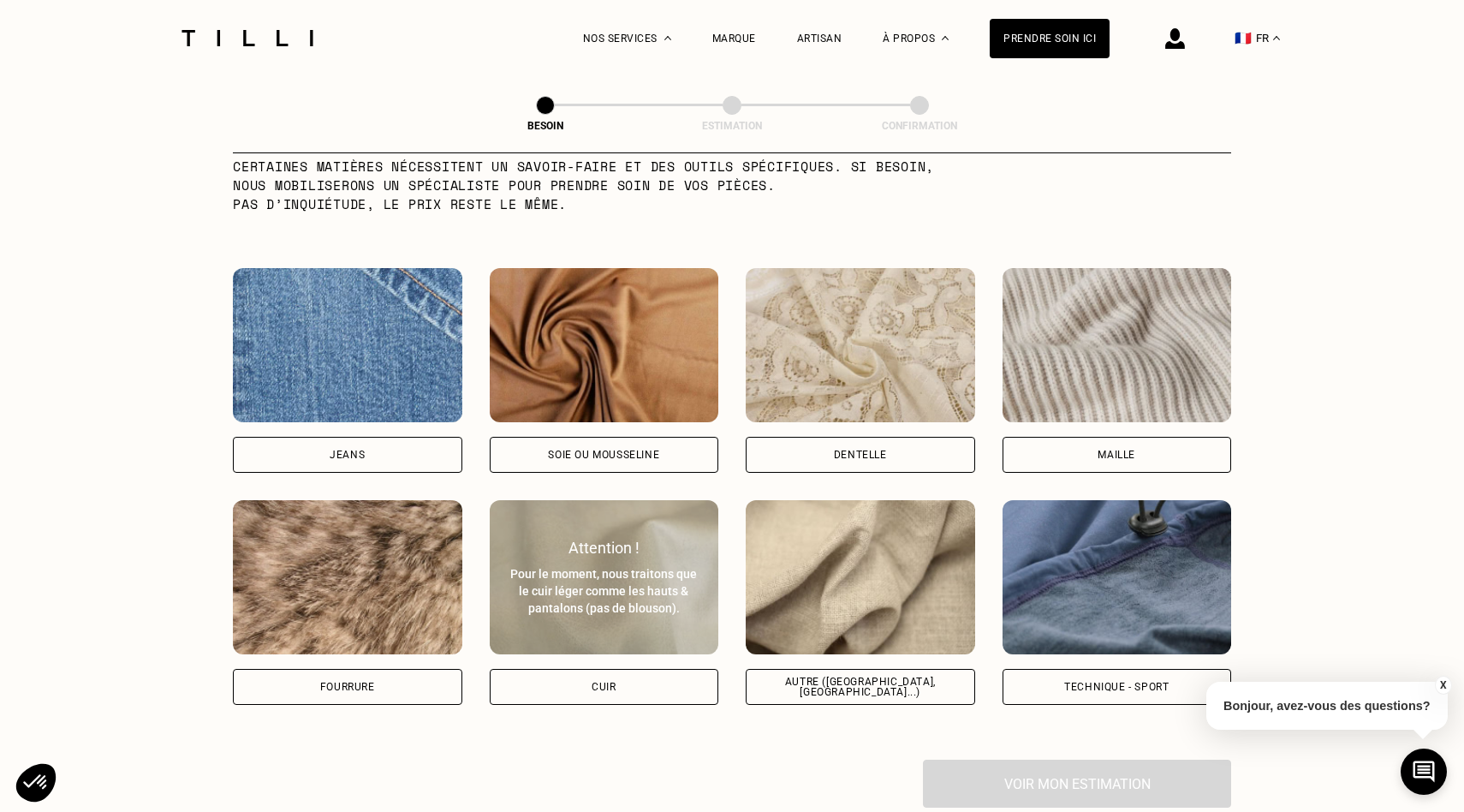
click at [623, 629] on img at bounding box center [605, 577] width 230 height 154
select select "FR"
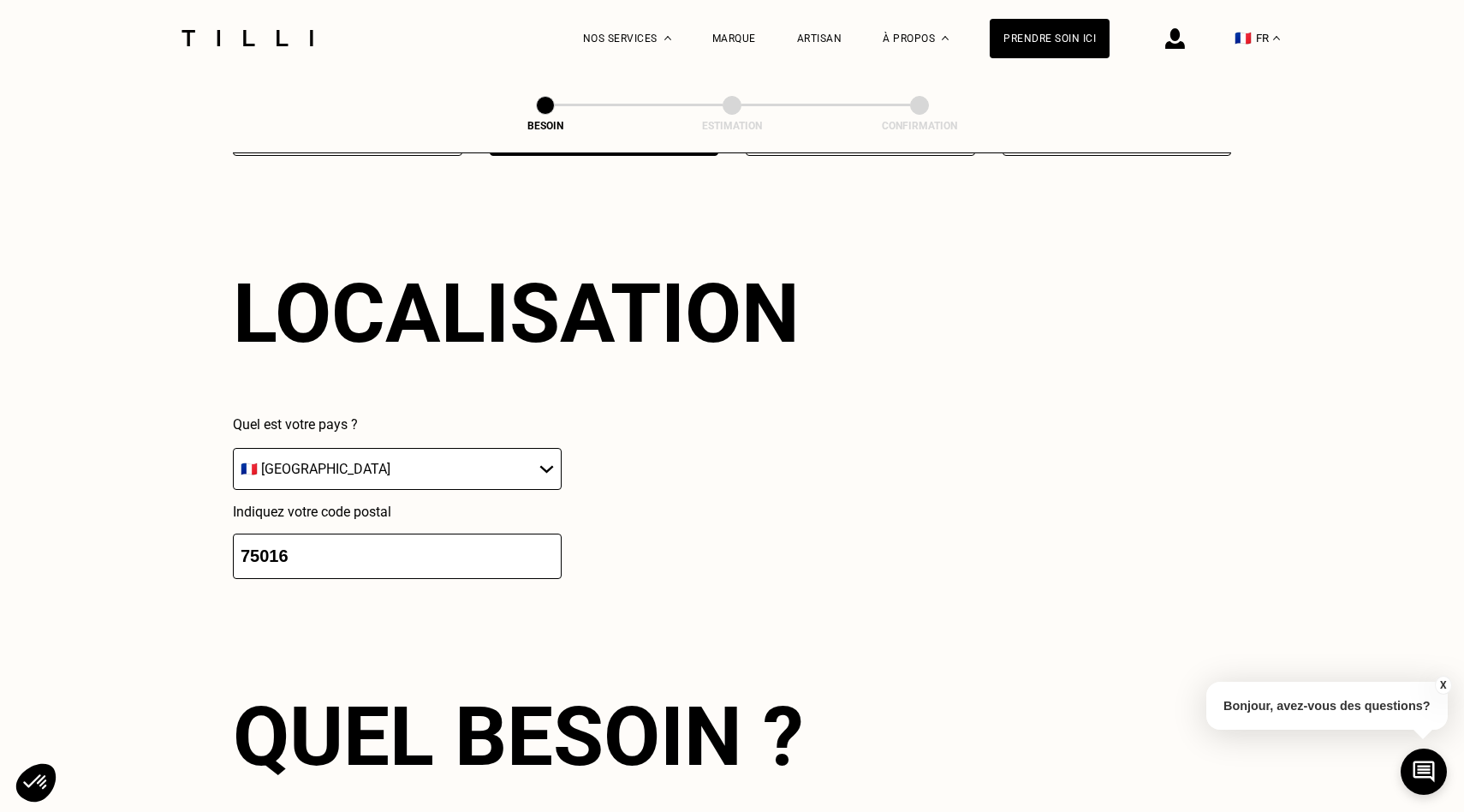
scroll to position [2893, 0]
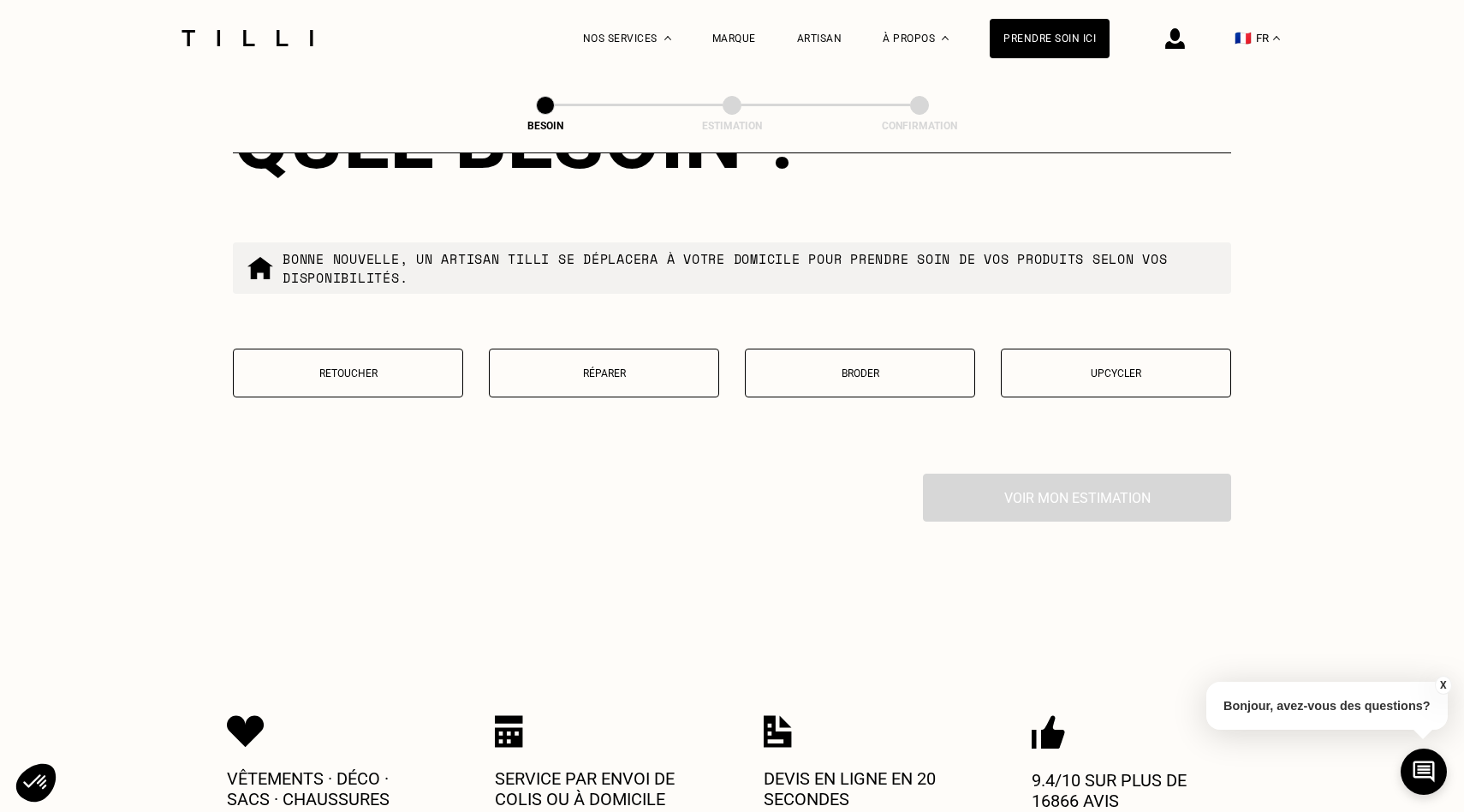
click at [426, 367] on p "Retoucher" at bounding box center [349, 373] width 212 height 12
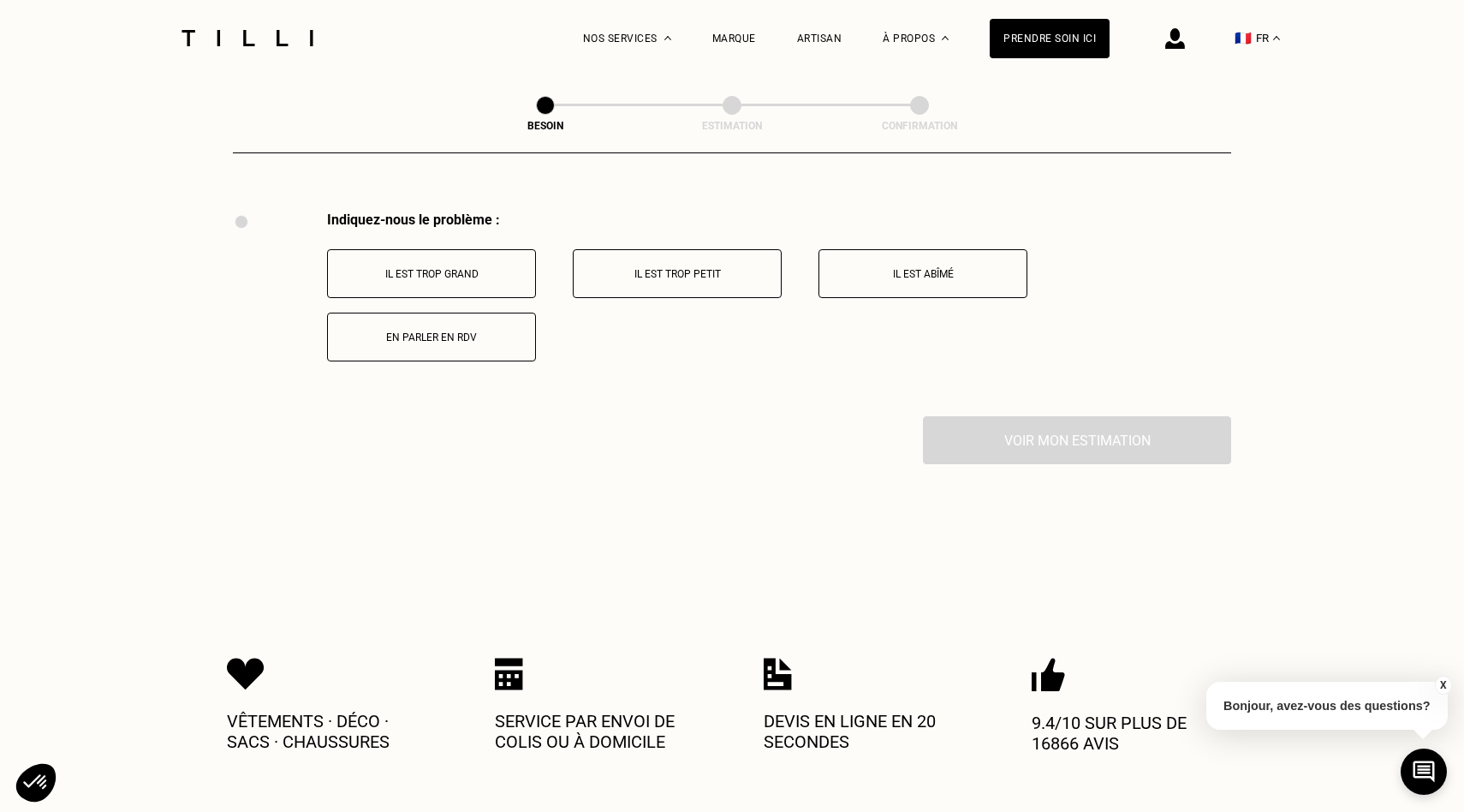
scroll to position [3158, 0]
click at [513, 265] on p "Il est trop grand" at bounding box center [432, 271] width 190 height 12
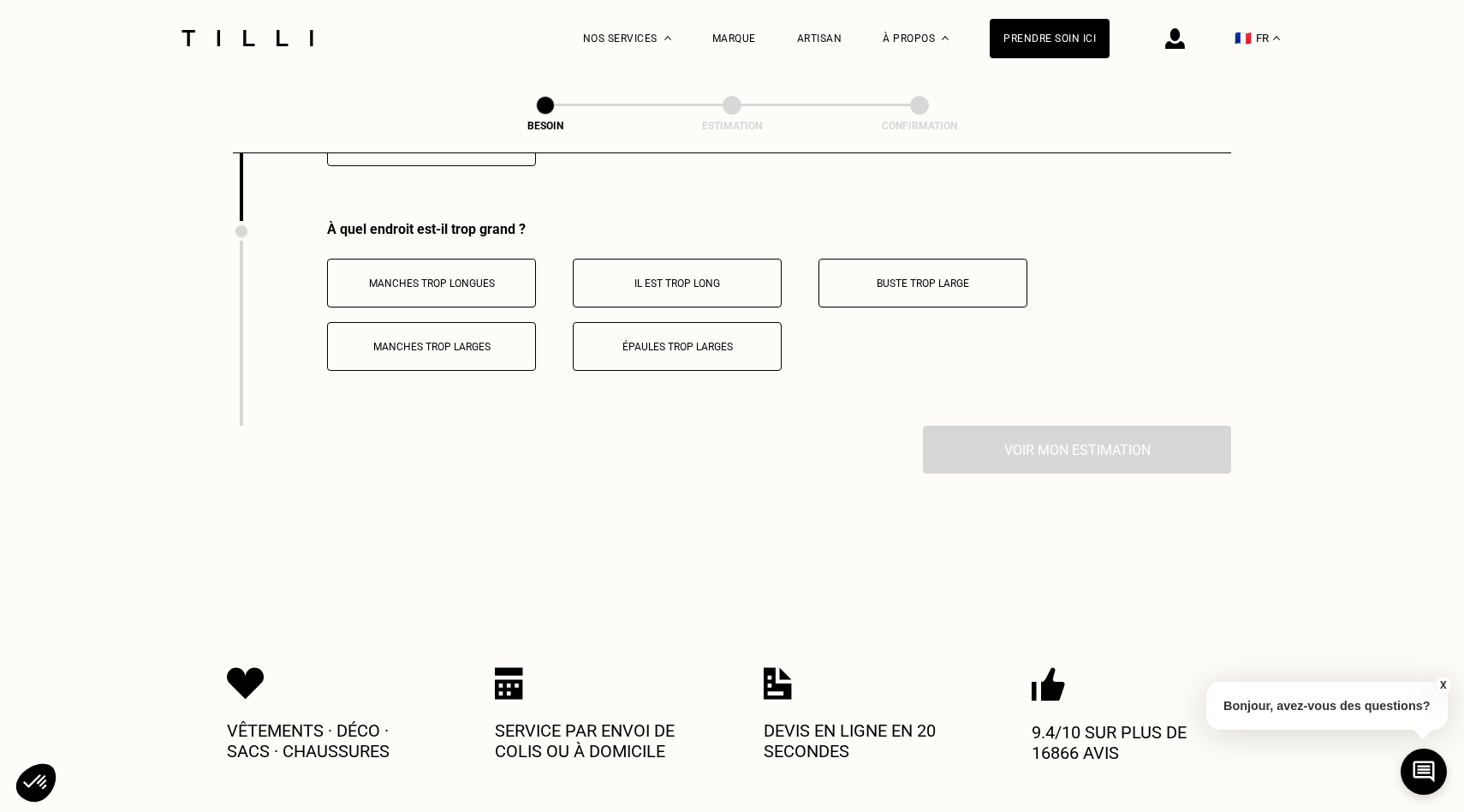
scroll to position [3362, 0]
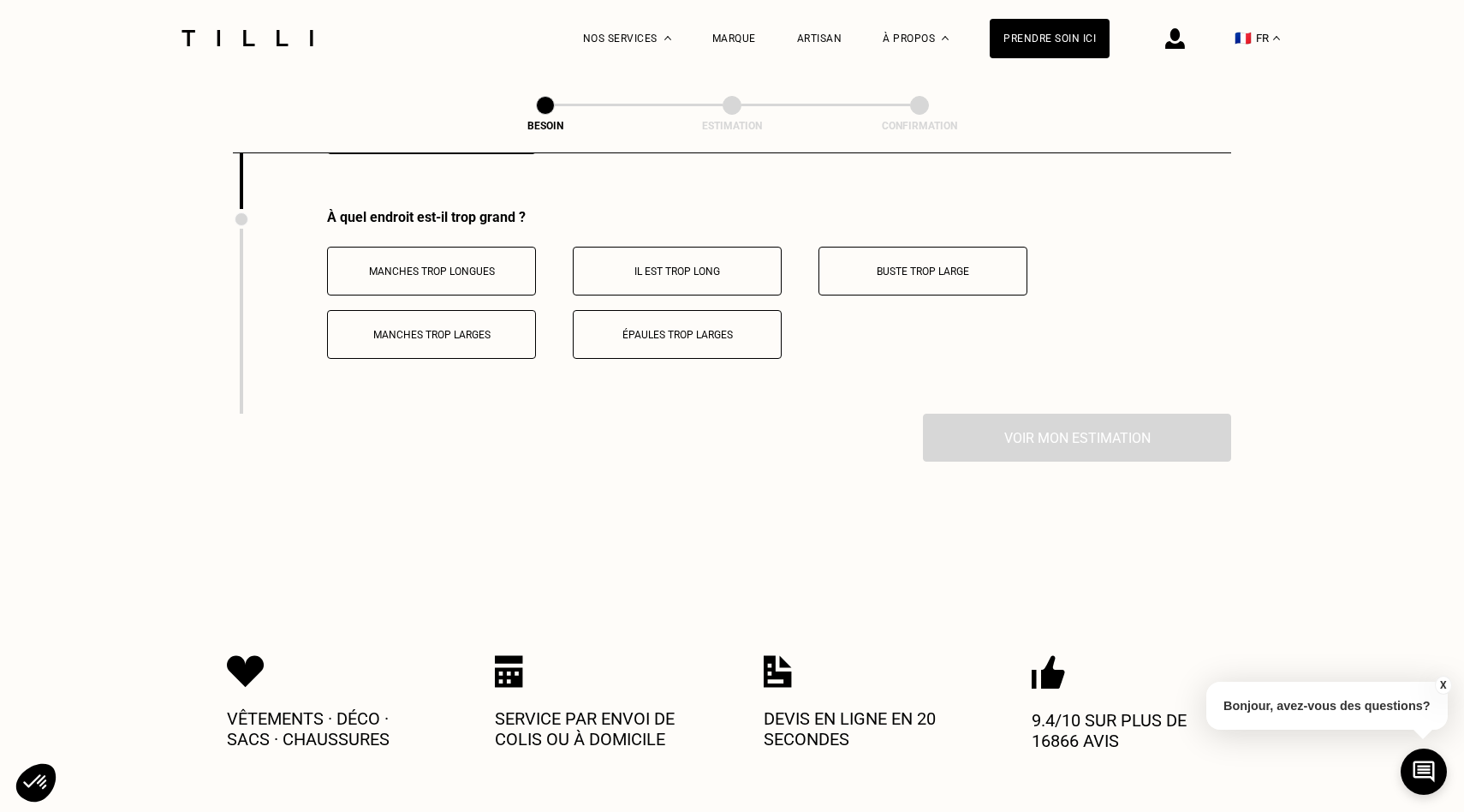
click at [686, 265] on p "Il est trop long" at bounding box center [678, 271] width 190 height 12
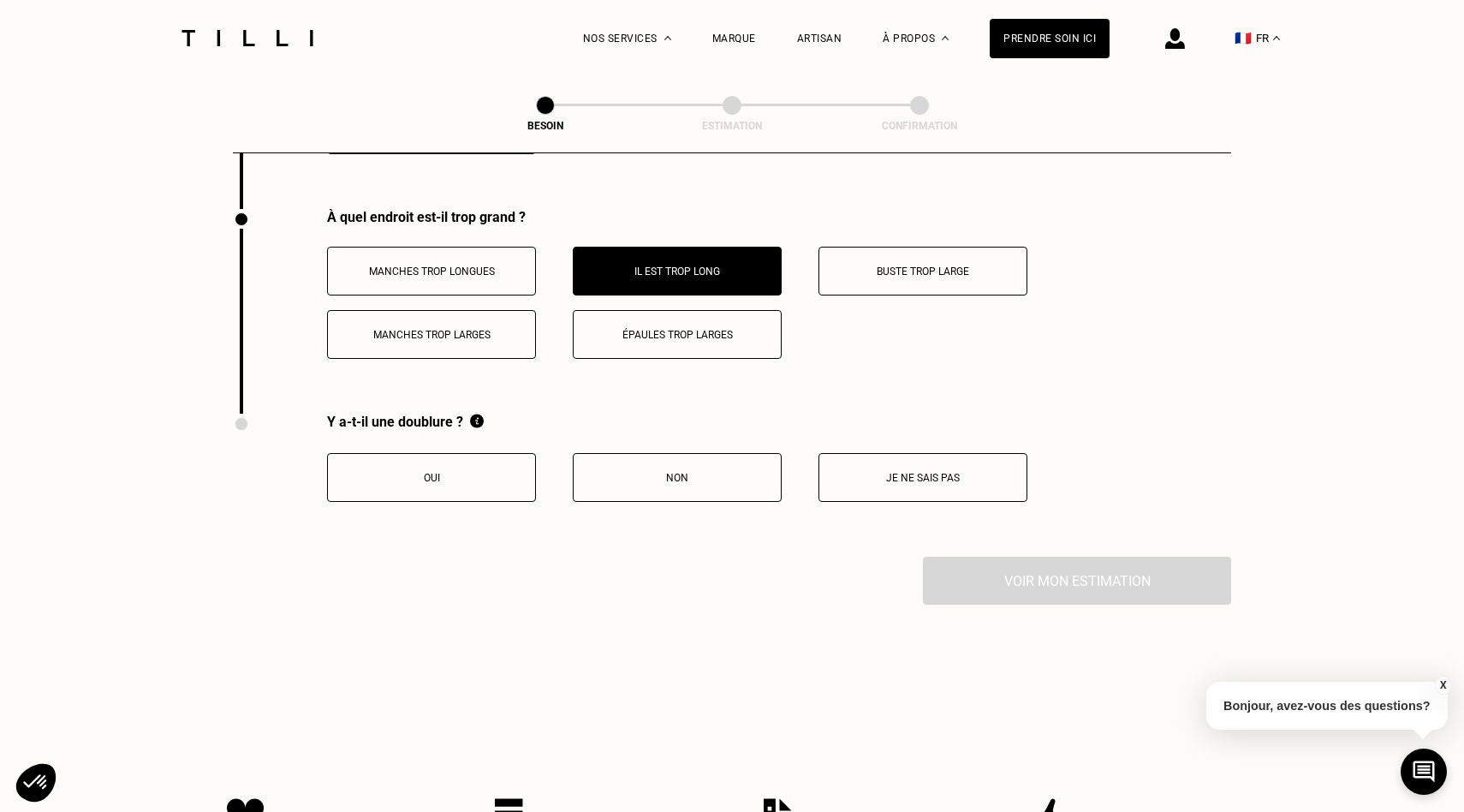
click at [907, 453] on button "Je ne sais pas" at bounding box center [923, 476] width 209 height 49
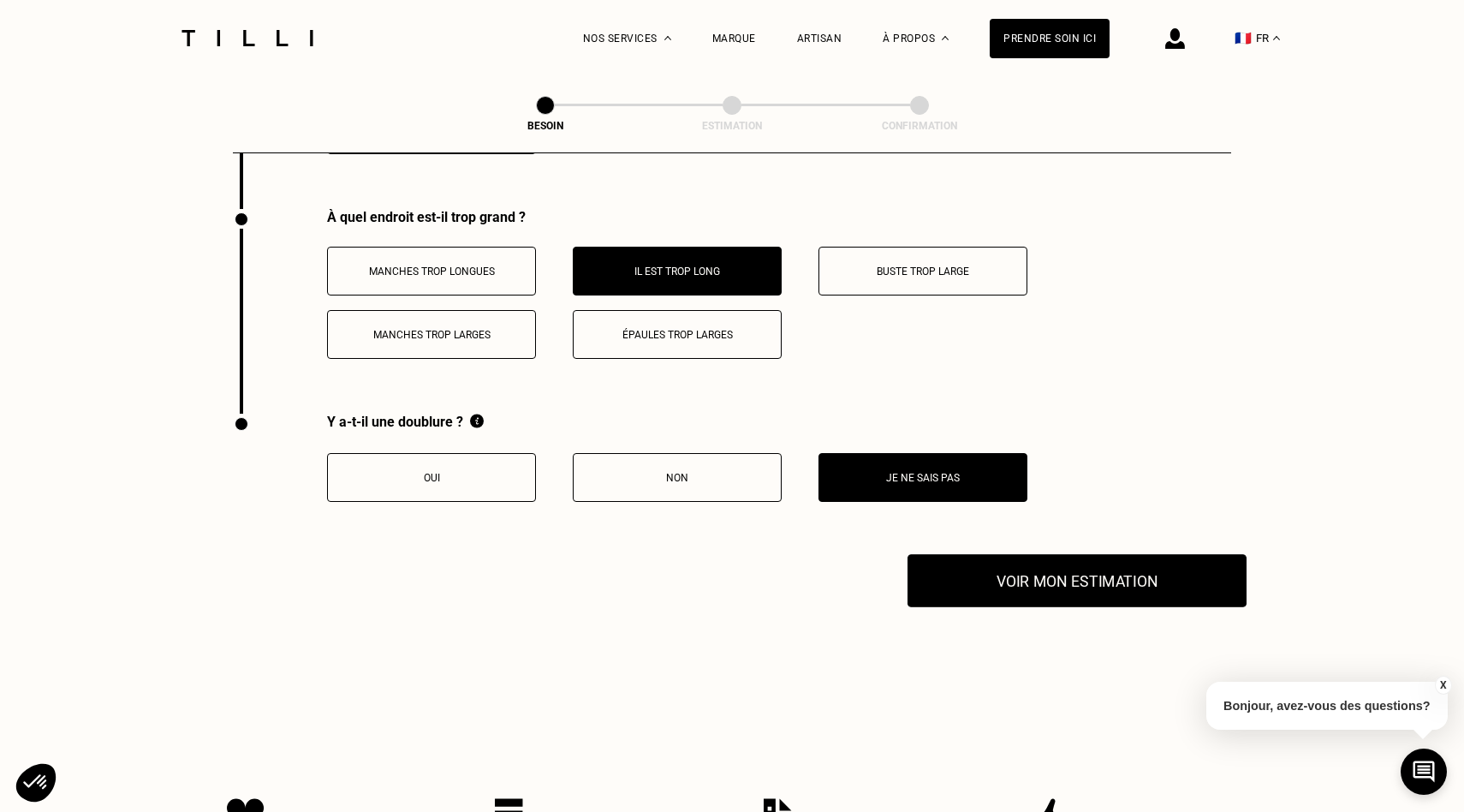
click at [1040, 557] on button "Voir mon estimation" at bounding box center [1077, 580] width 339 height 53
click at [632, 329] on p "Épaules trop larges" at bounding box center [678, 335] width 190 height 12
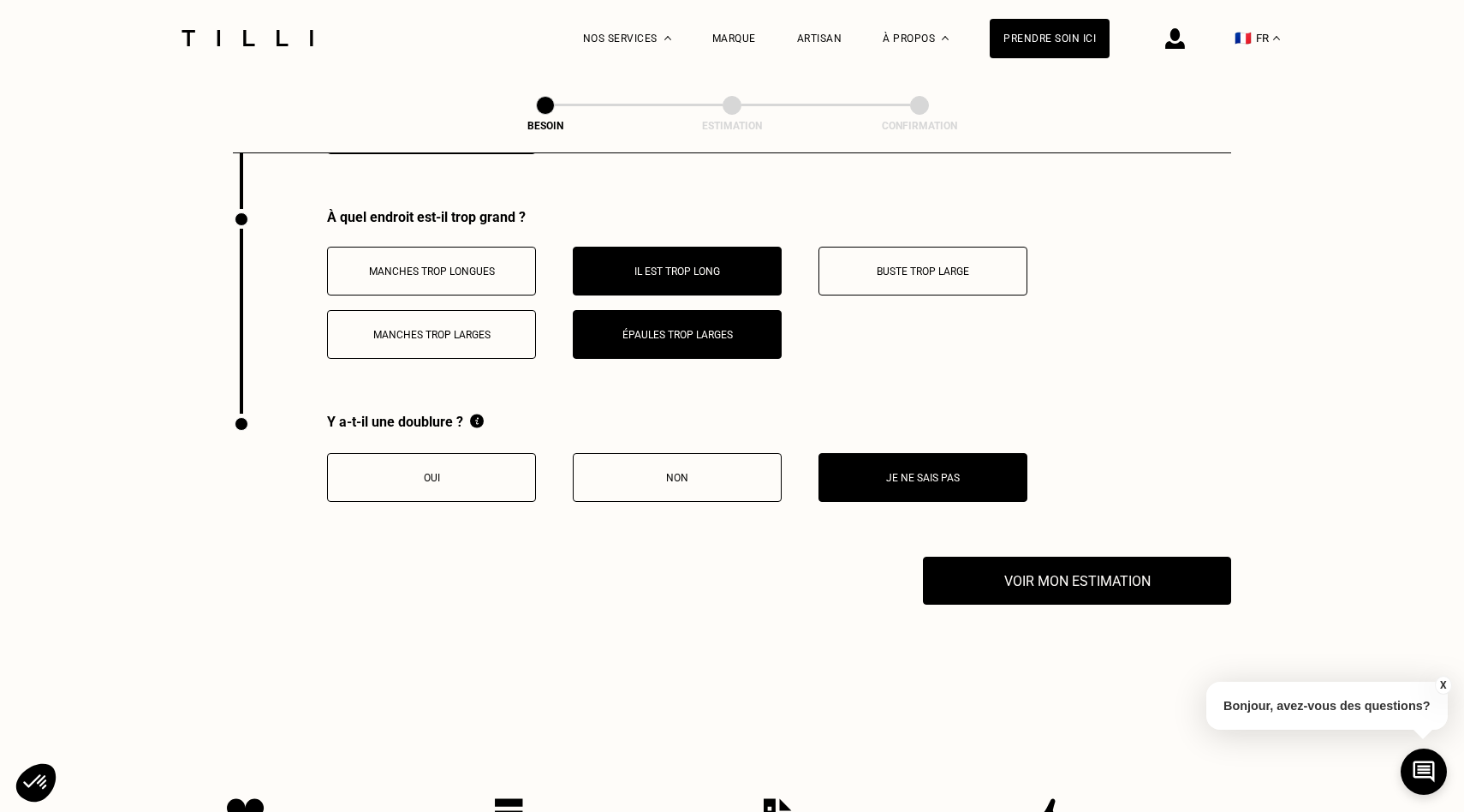
click at [733, 247] on button "Il est trop long" at bounding box center [677, 270] width 209 height 49
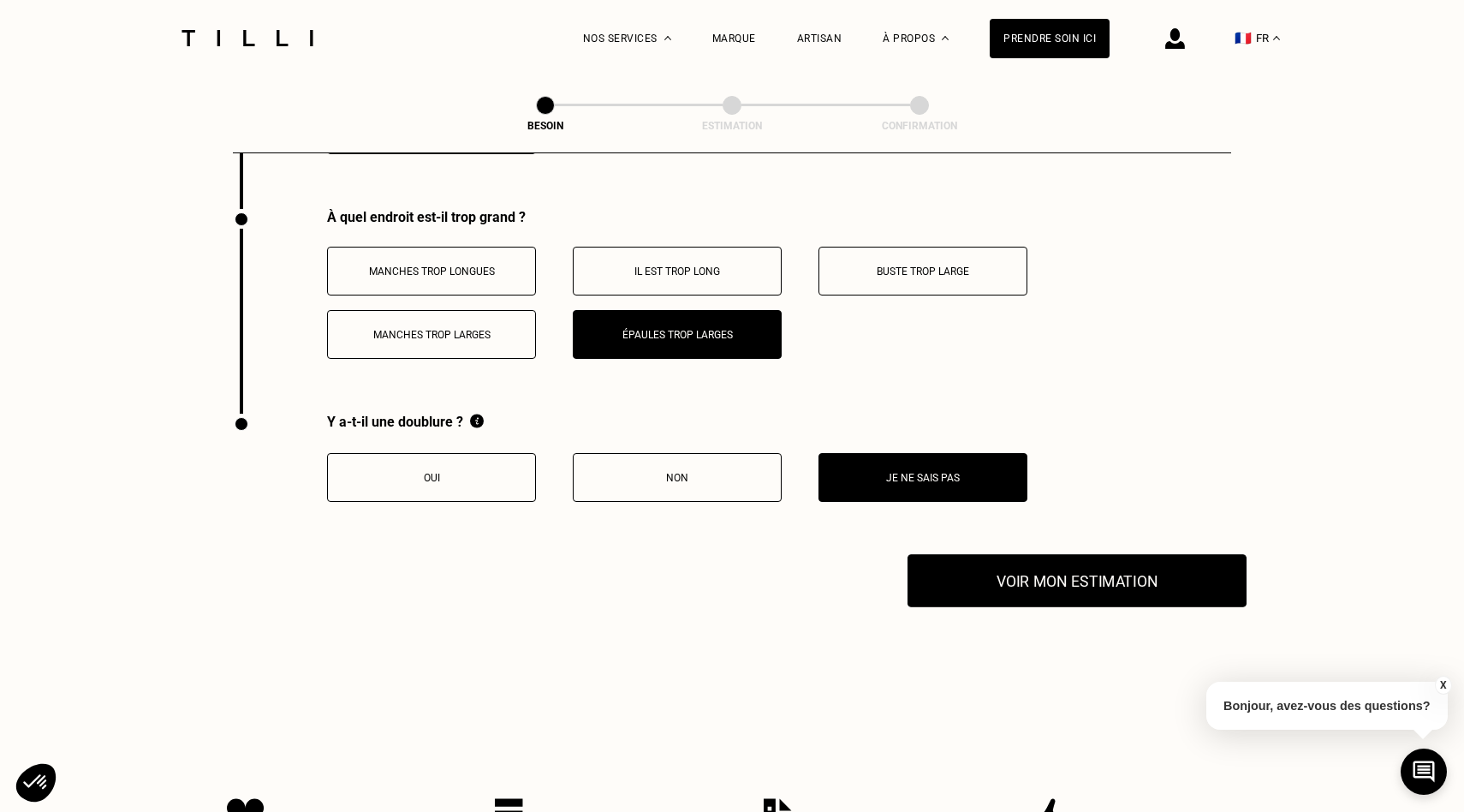
click at [1012, 555] on button "Voir mon estimation" at bounding box center [1077, 580] width 339 height 53
click at [408, 310] on button "Manches trop larges" at bounding box center [431, 334] width 209 height 49
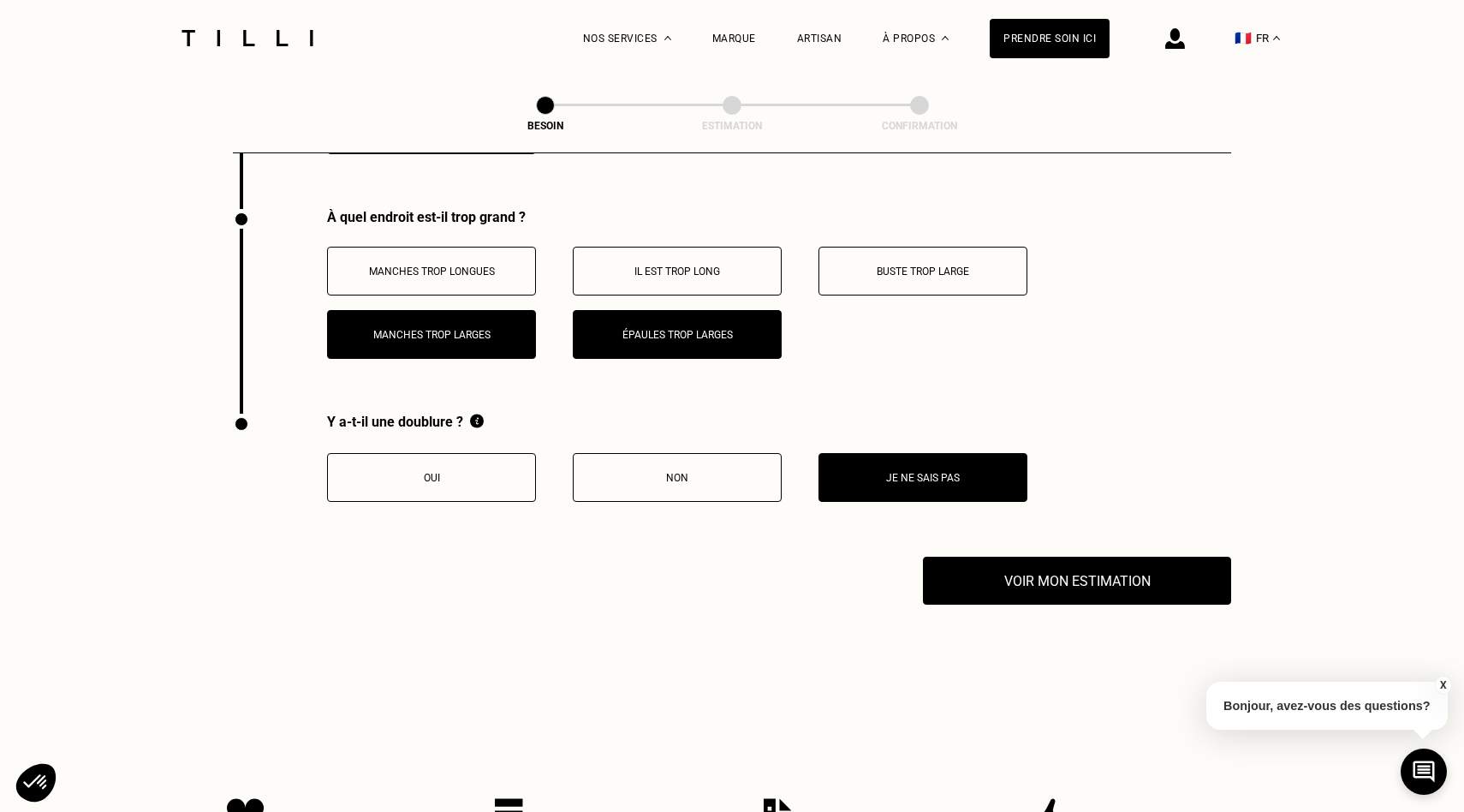
click at [694, 329] on p "Épaules trop larges" at bounding box center [678, 335] width 190 height 12
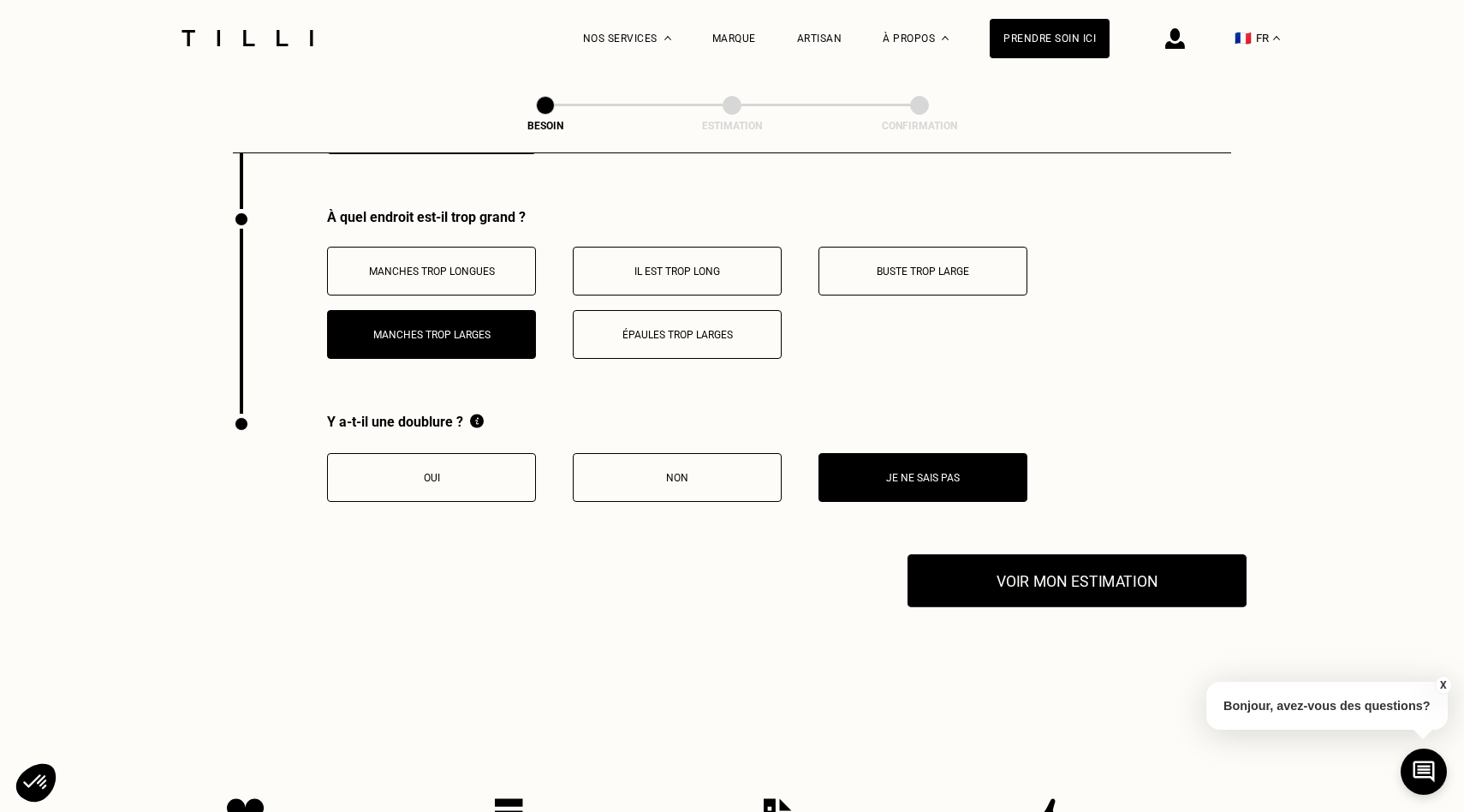
click at [972, 570] on button "Voir mon estimation" at bounding box center [1077, 580] width 339 height 53
click at [437, 260] on button "Manches trop longues" at bounding box center [431, 270] width 209 height 49
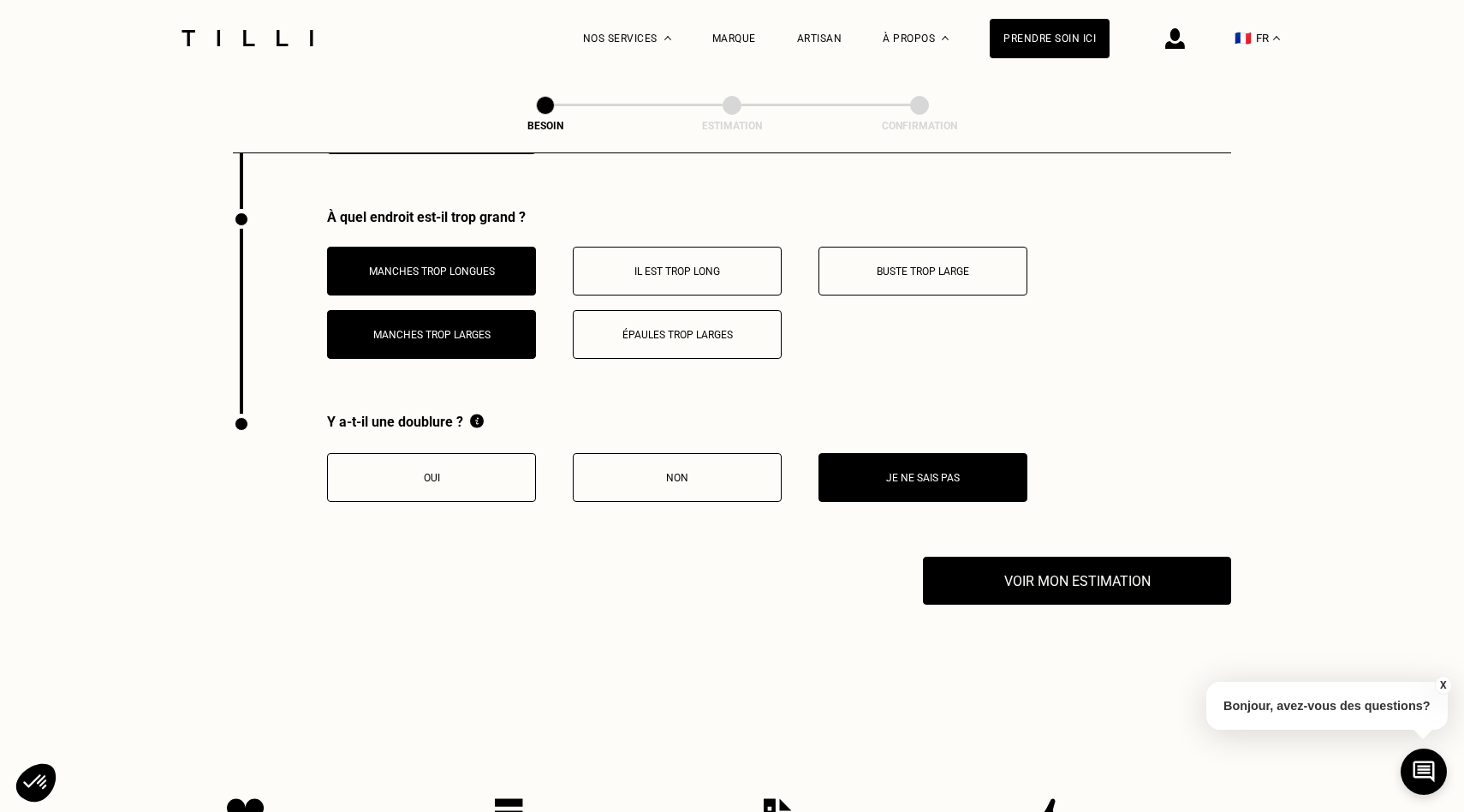
click at [476, 310] on button "Manches trop larges" at bounding box center [431, 334] width 209 height 49
click at [473, 269] on button "Manches trop longues" at bounding box center [431, 270] width 209 height 49
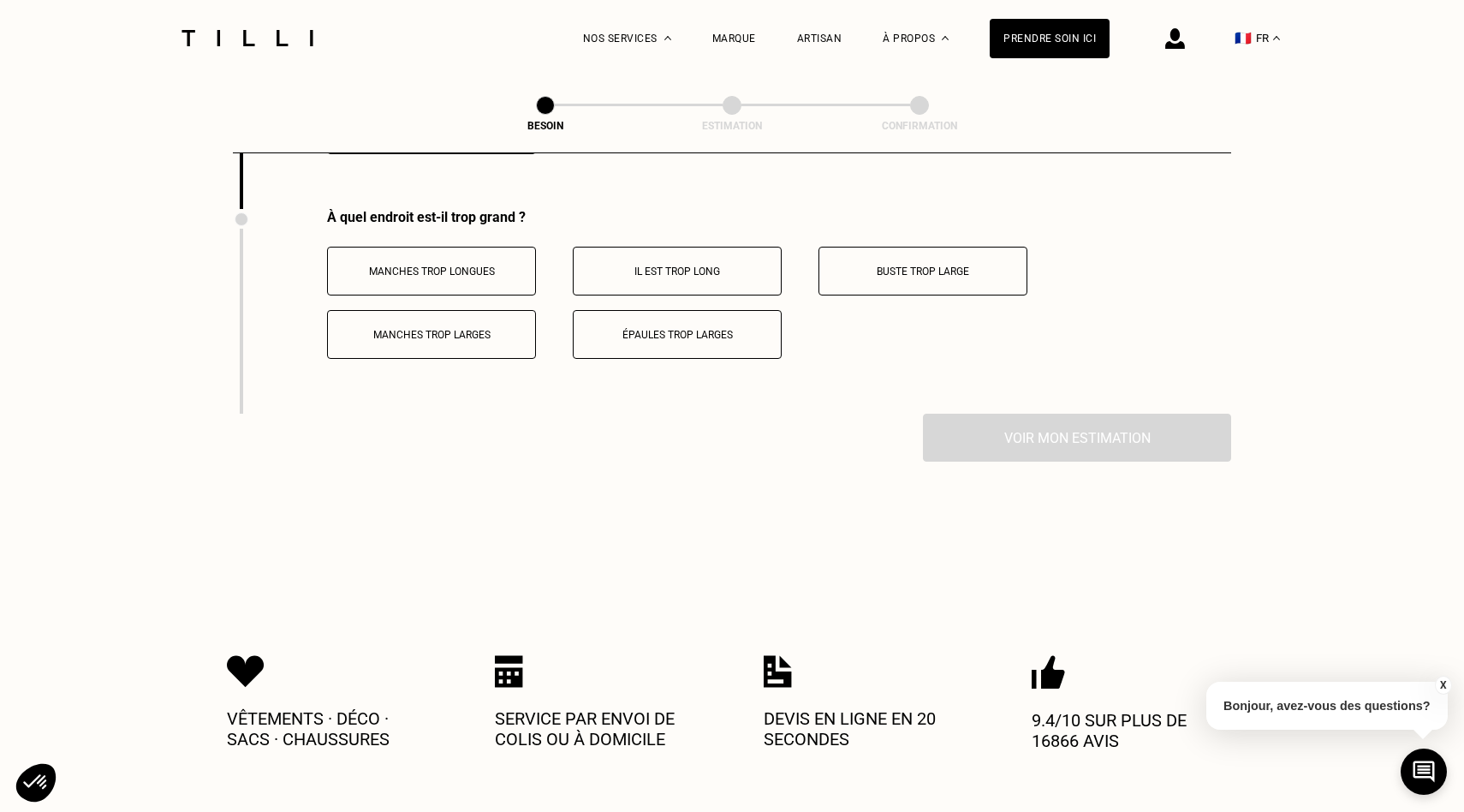
click at [872, 265] on p "Buste trop large" at bounding box center [923, 271] width 190 height 12
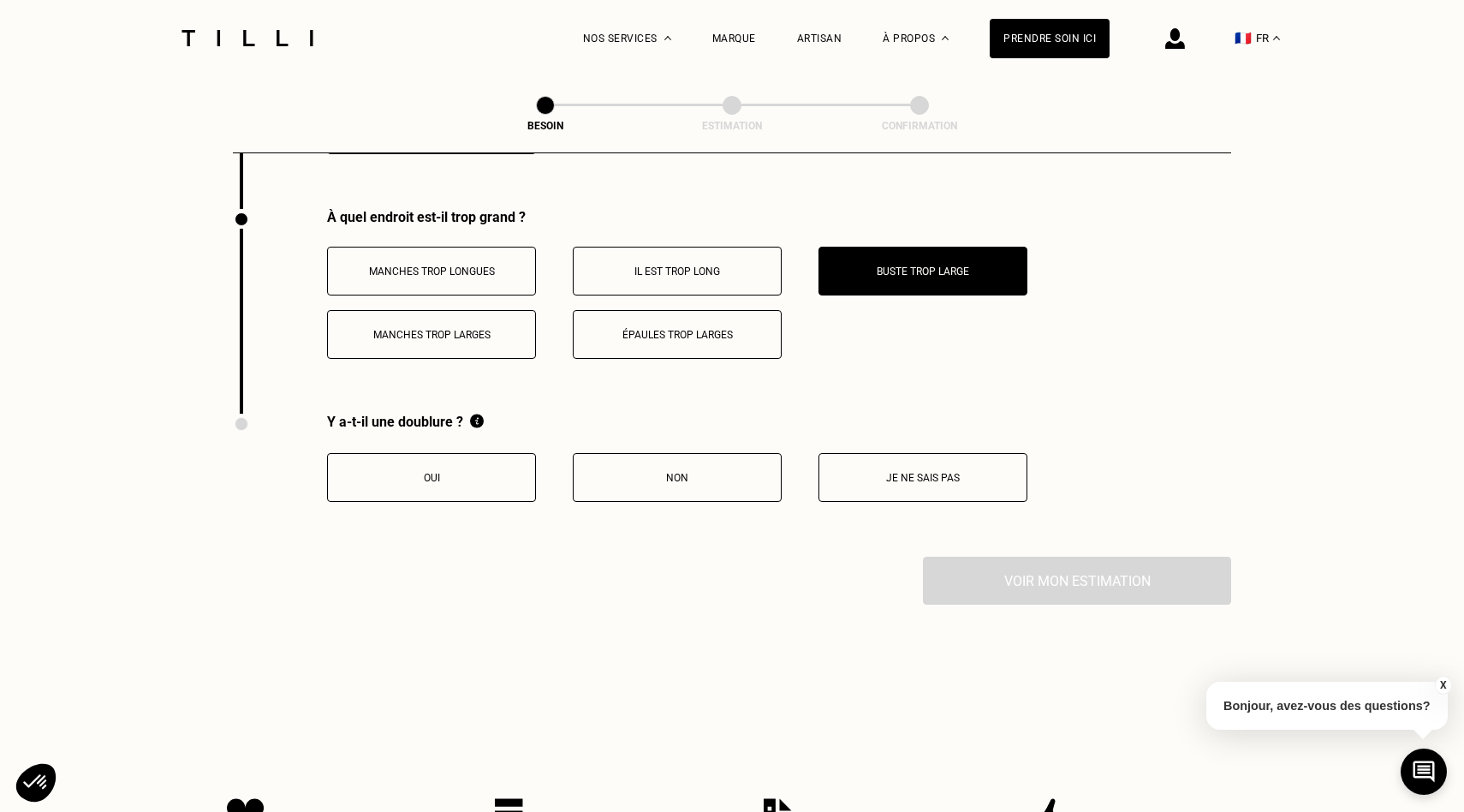
click at [953, 471] on button "Je ne sais pas" at bounding box center [923, 476] width 209 height 49
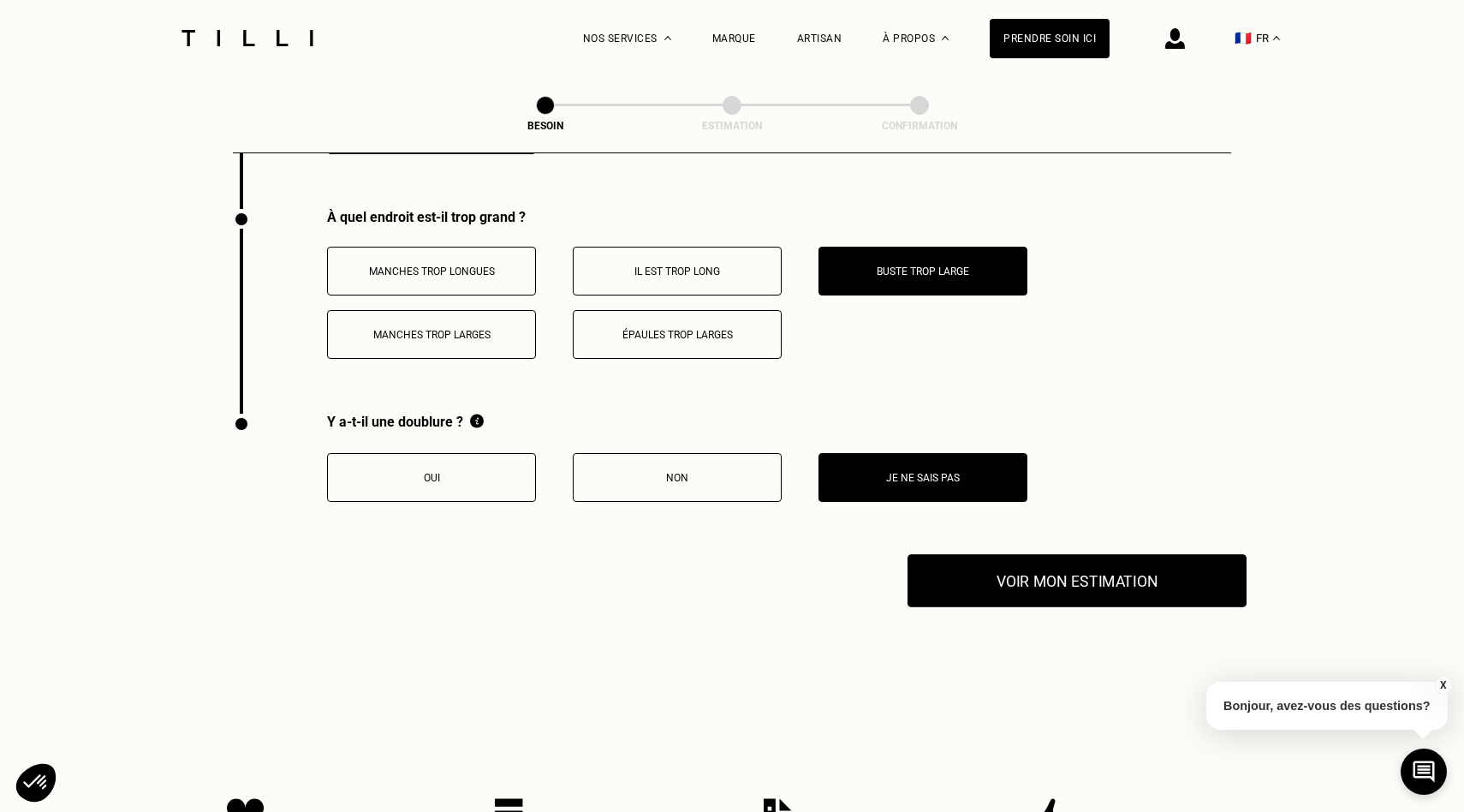
click at [977, 554] on button "Voir mon estimation" at bounding box center [1077, 580] width 339 height 53
click at [617, 473] on button "Non" at bounding box center [677, 476] width 209 height 49
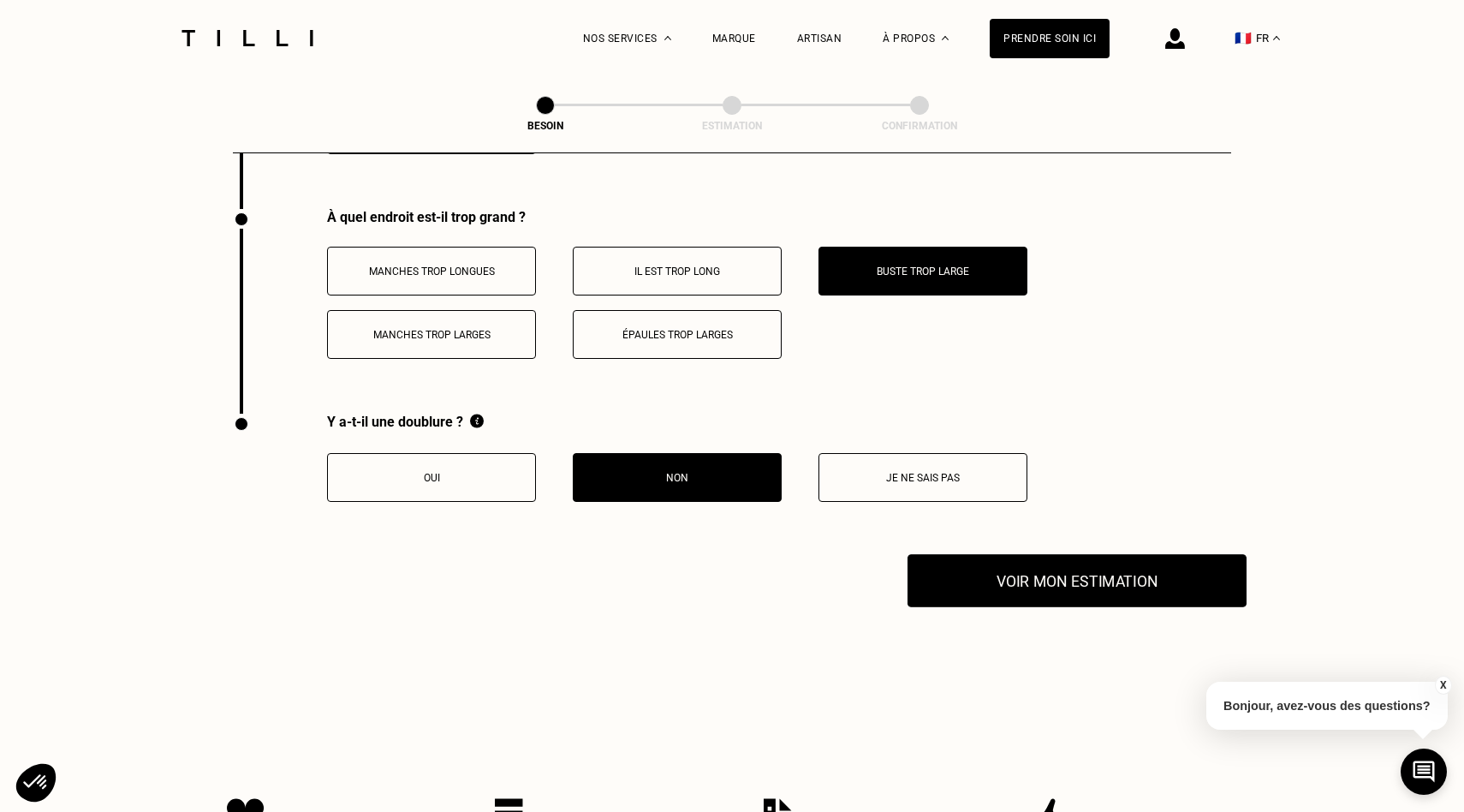
click at [989, 557] on button "Voir mon estimation" at bounding box center [1077, 580] width 339 height 53
click at [281, 42] on img at bounding box center [247, 38] width 144 height 16
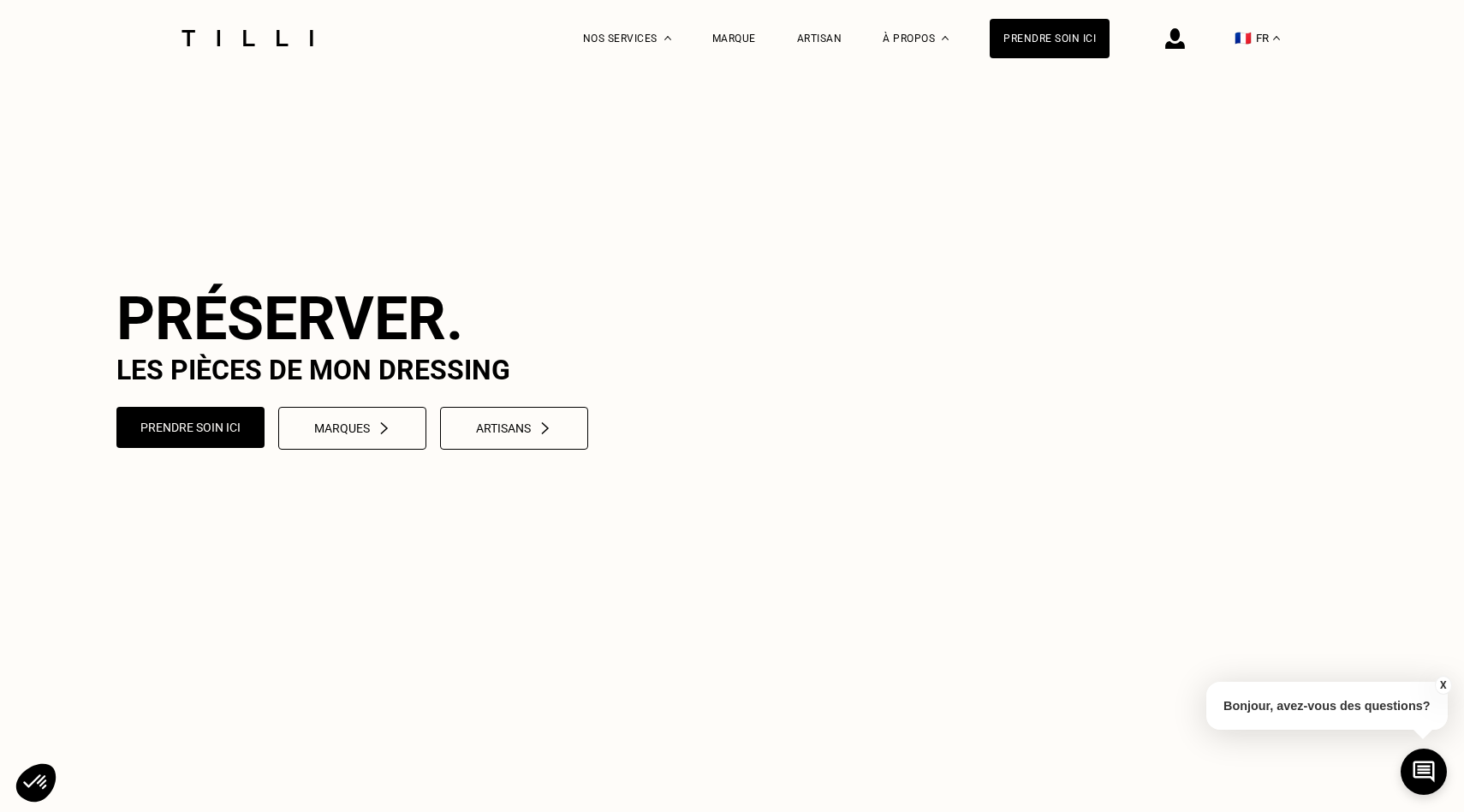
click at [1174, 36] on img at bounding box center [1176, 39] width 20 height 21
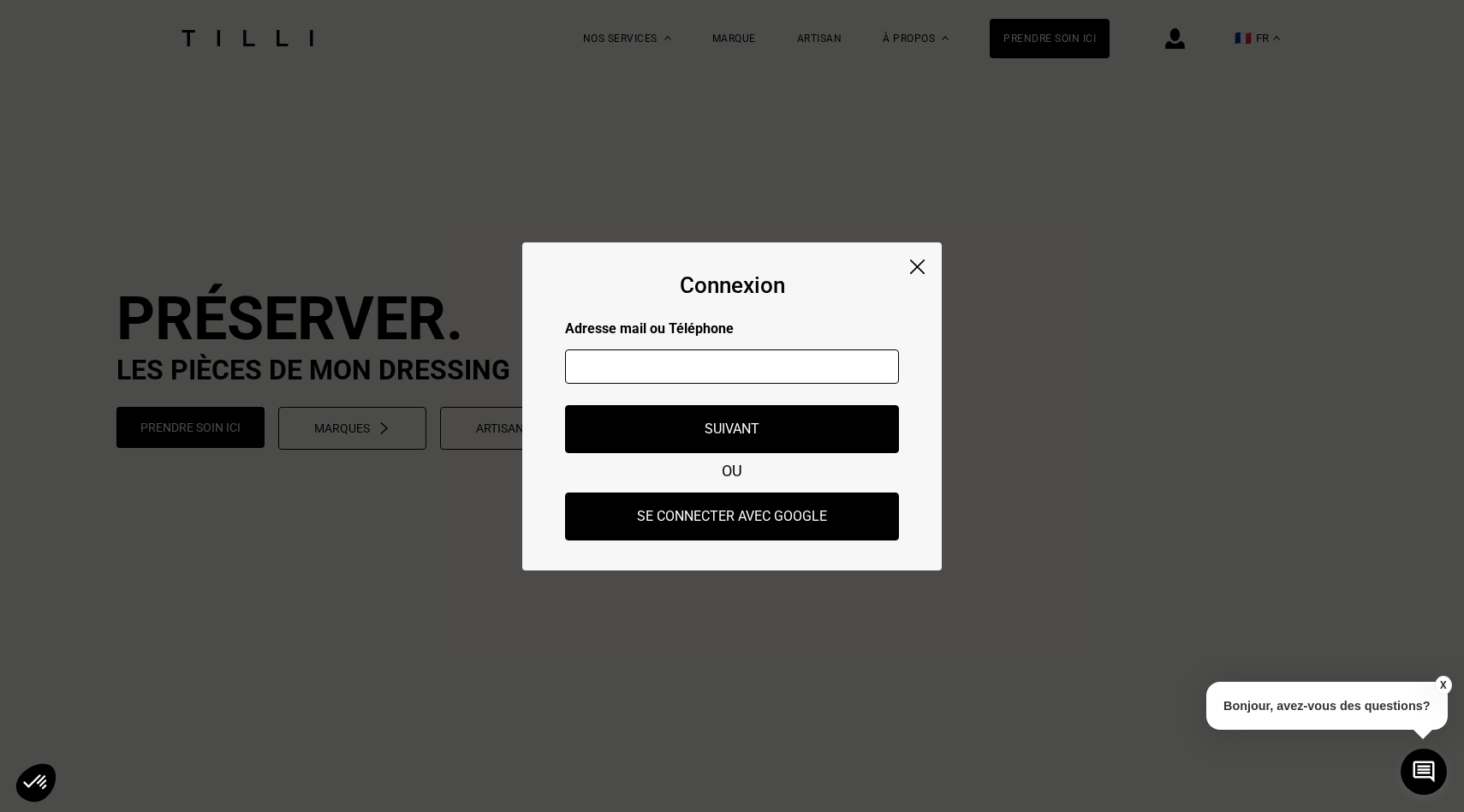
click at [930, 276] on div "Connexion Adresse mail ou Téléphone Adresse mail ou numéro de téléphone non val…" at bounding box center [732, 406] width 420 height 328
click at [912, 264] on img at bounding box center [917, 266] width 15 height 15
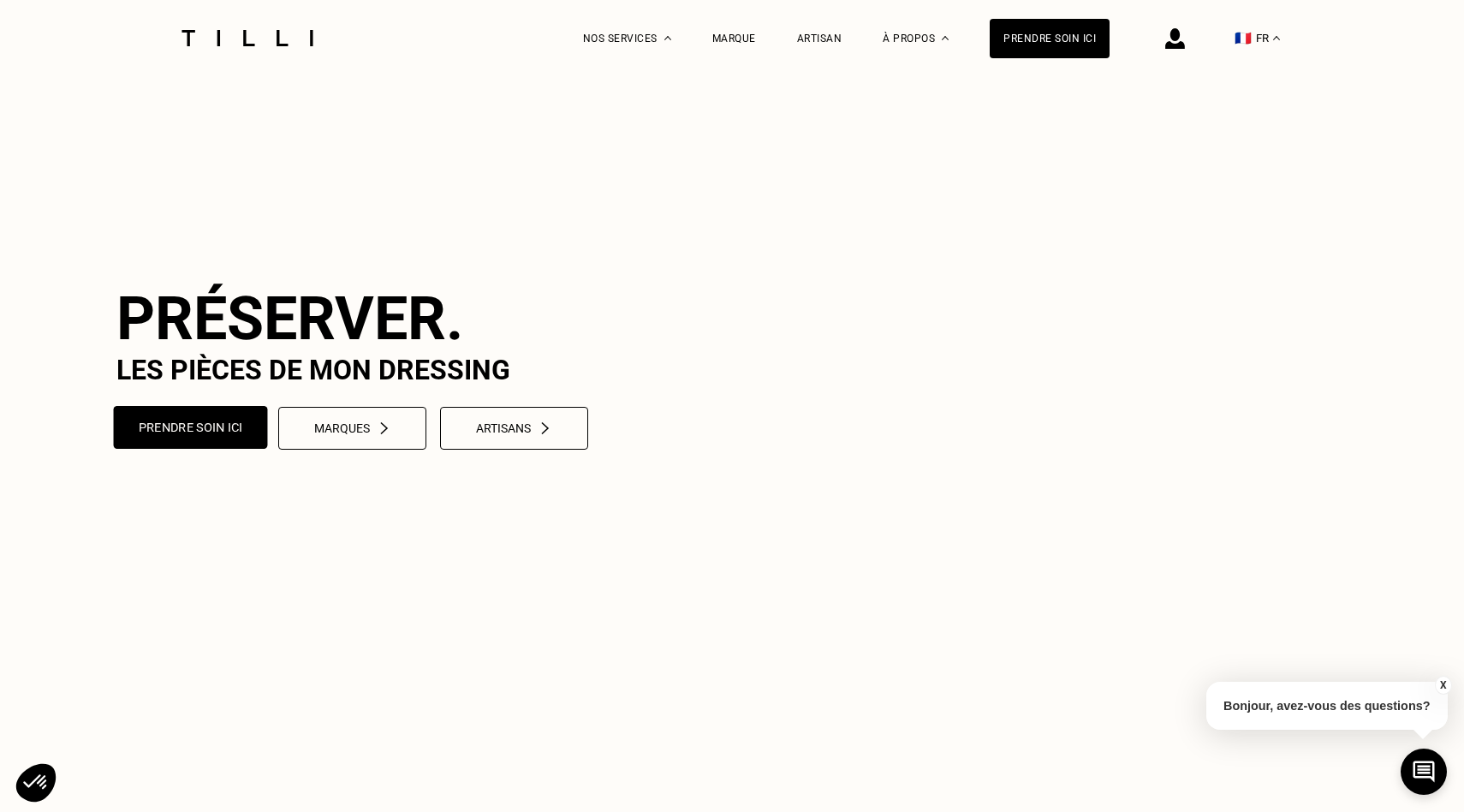
click at [217, 449] on button "Prendre soin ici" at bounding box center [191, 427] width 155 height 43
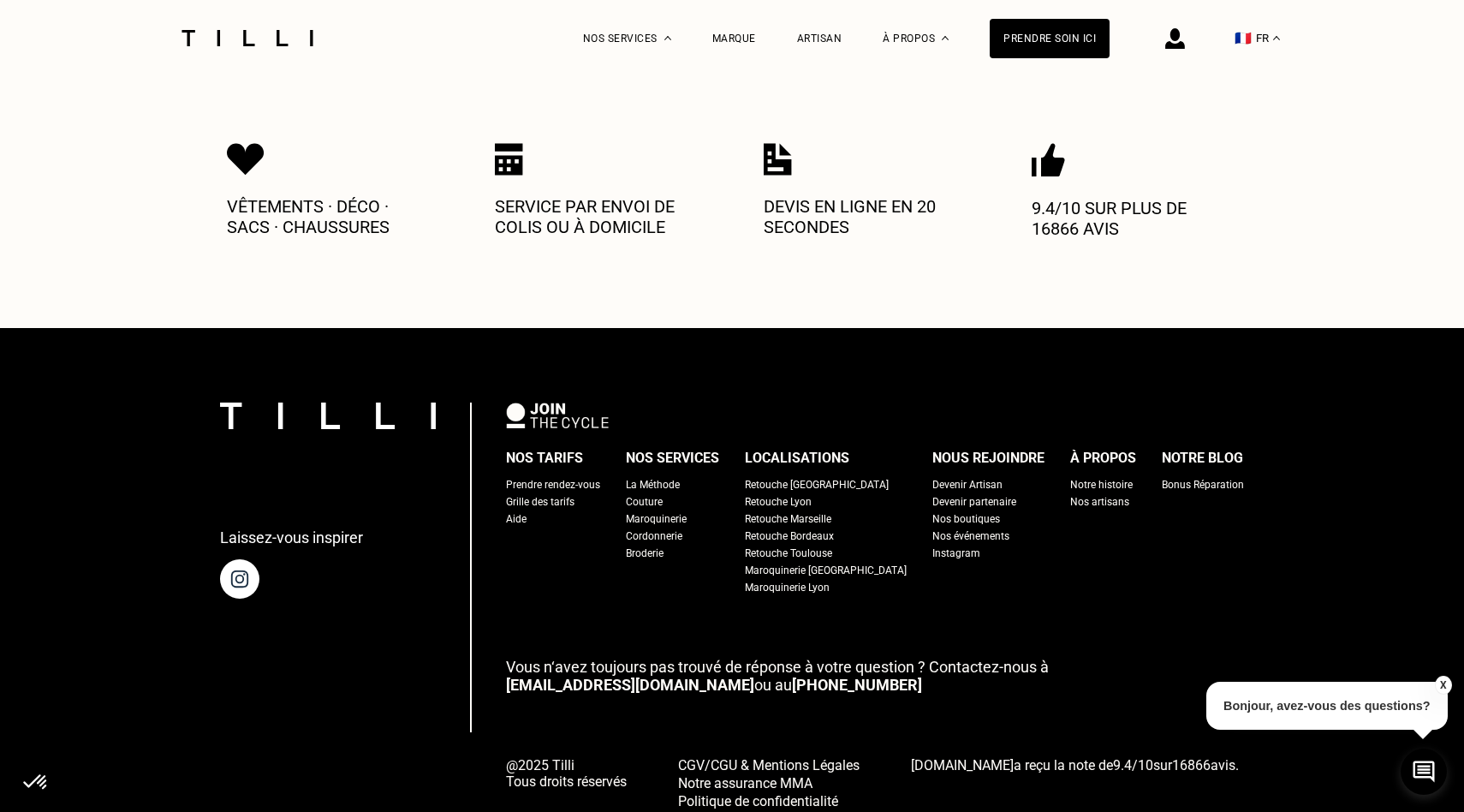
scroll to position [888, 0]
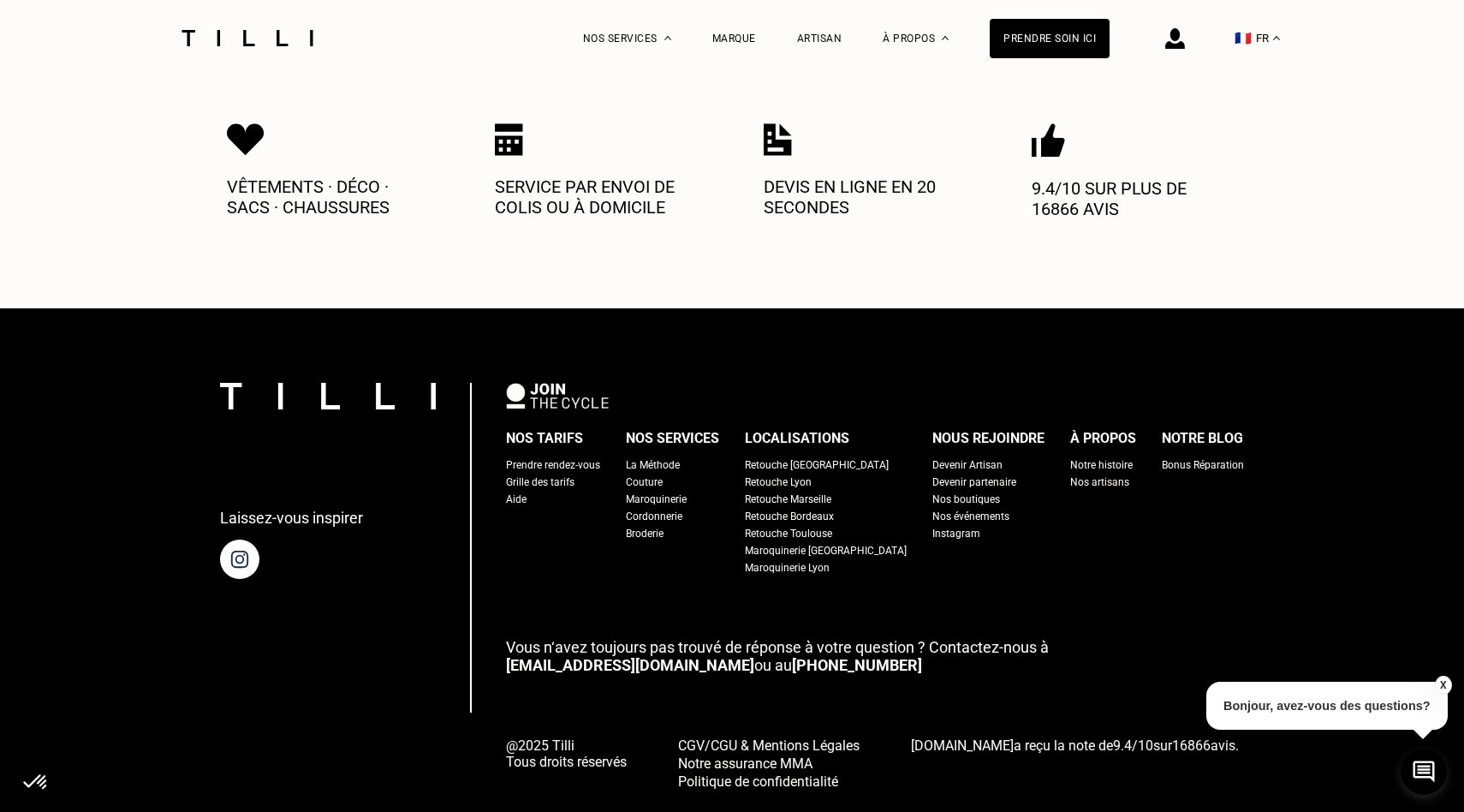
click at [574, 457] on div "Prendre rendez-vous" at bounding box center [553, 464] width 94 height 17
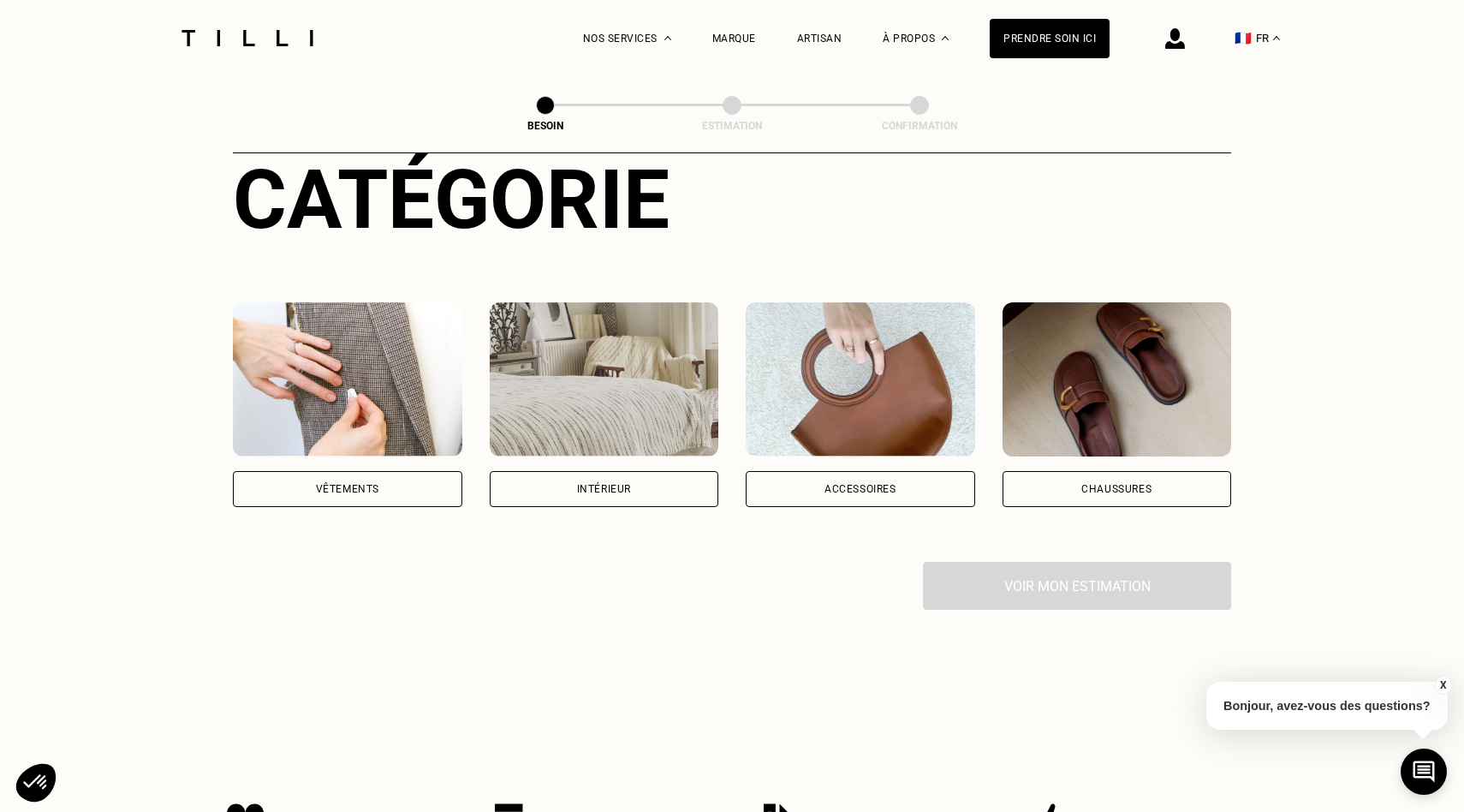
scroll to position [209, 0]
click at [398, 473] on div "Vêtements" at bounding box center [348, 488] width 230 height 36
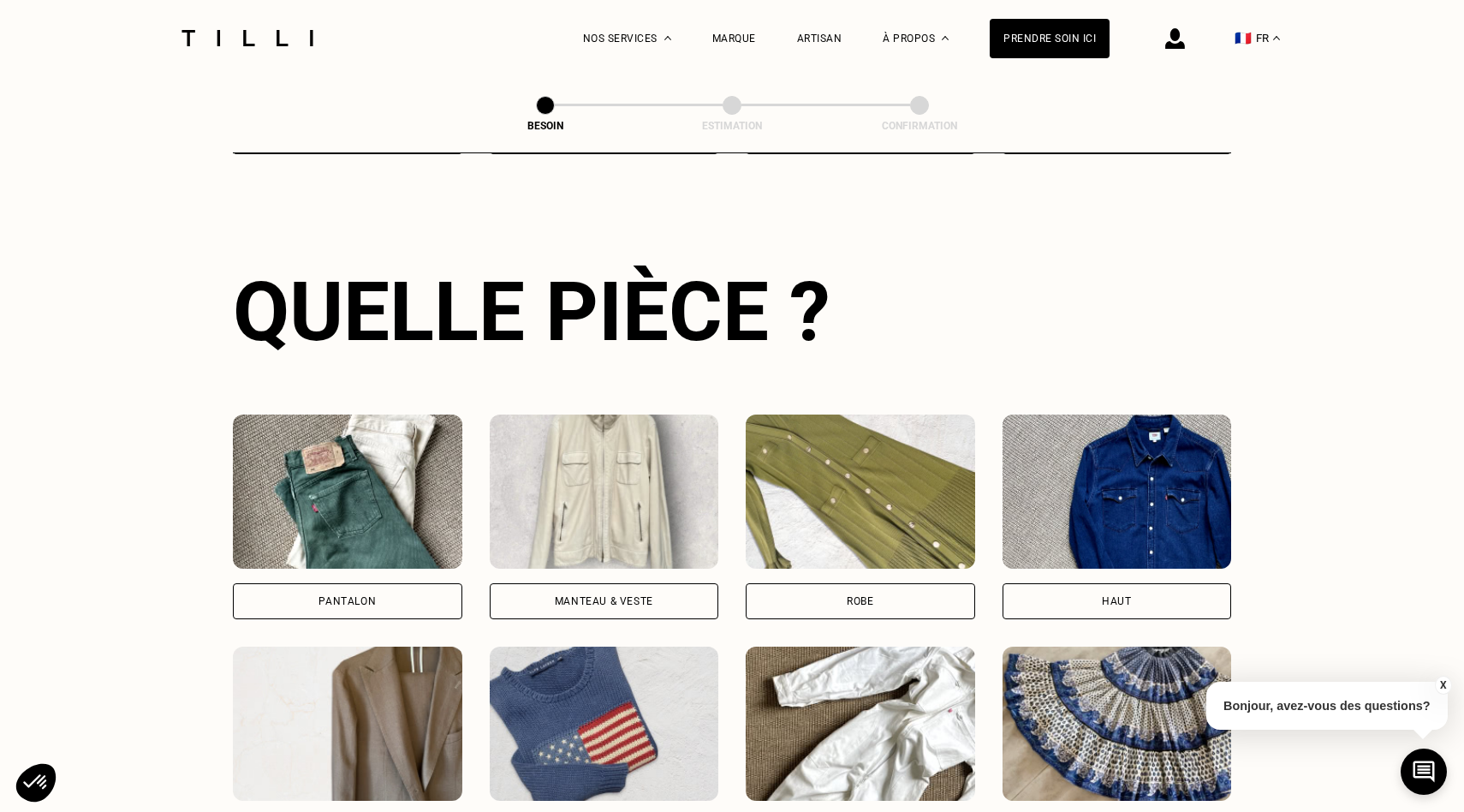
scroll to position [562, 0]
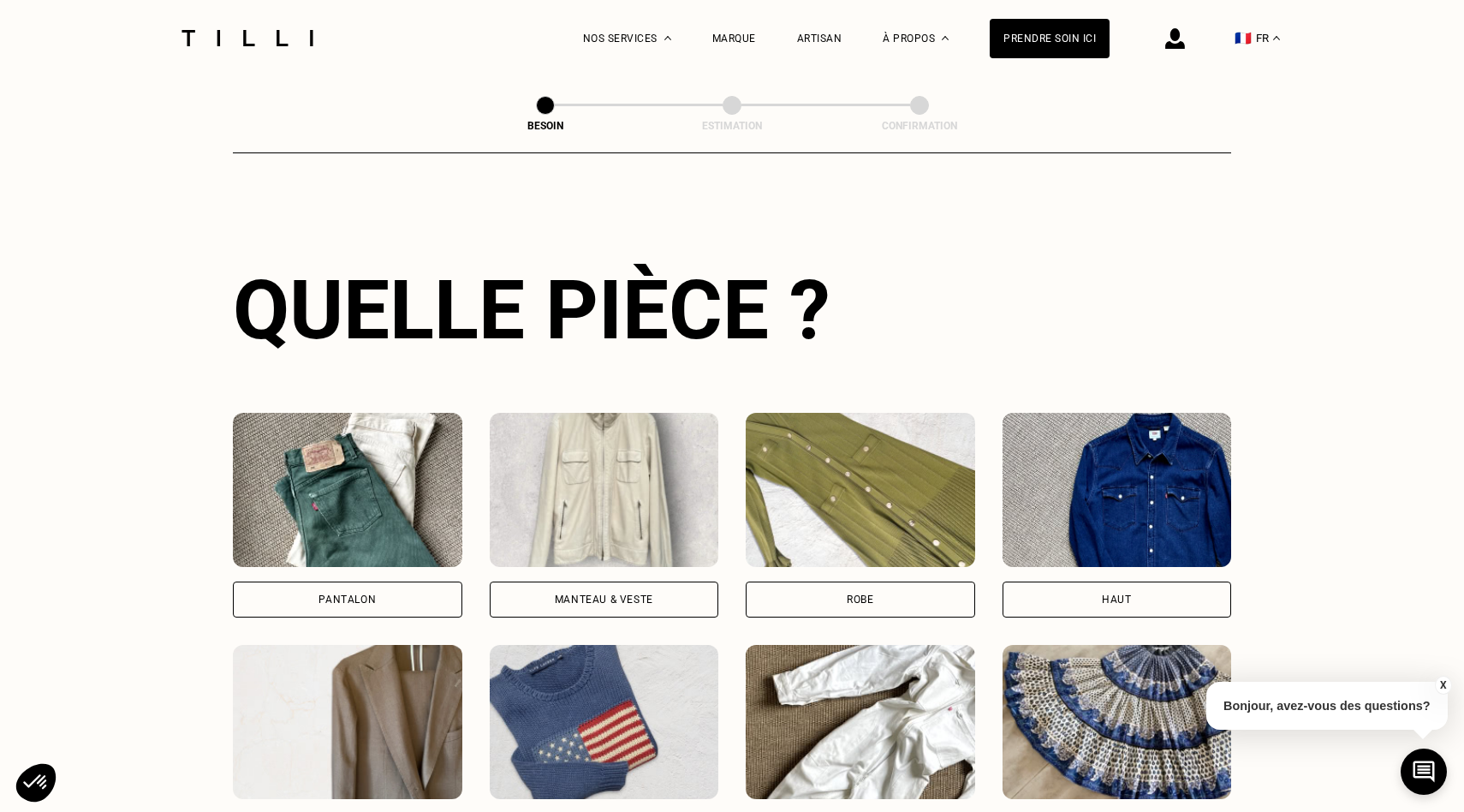
click at [422, 555] on div "Pantalon" at bounding box center [348, 515] width 230 height 205
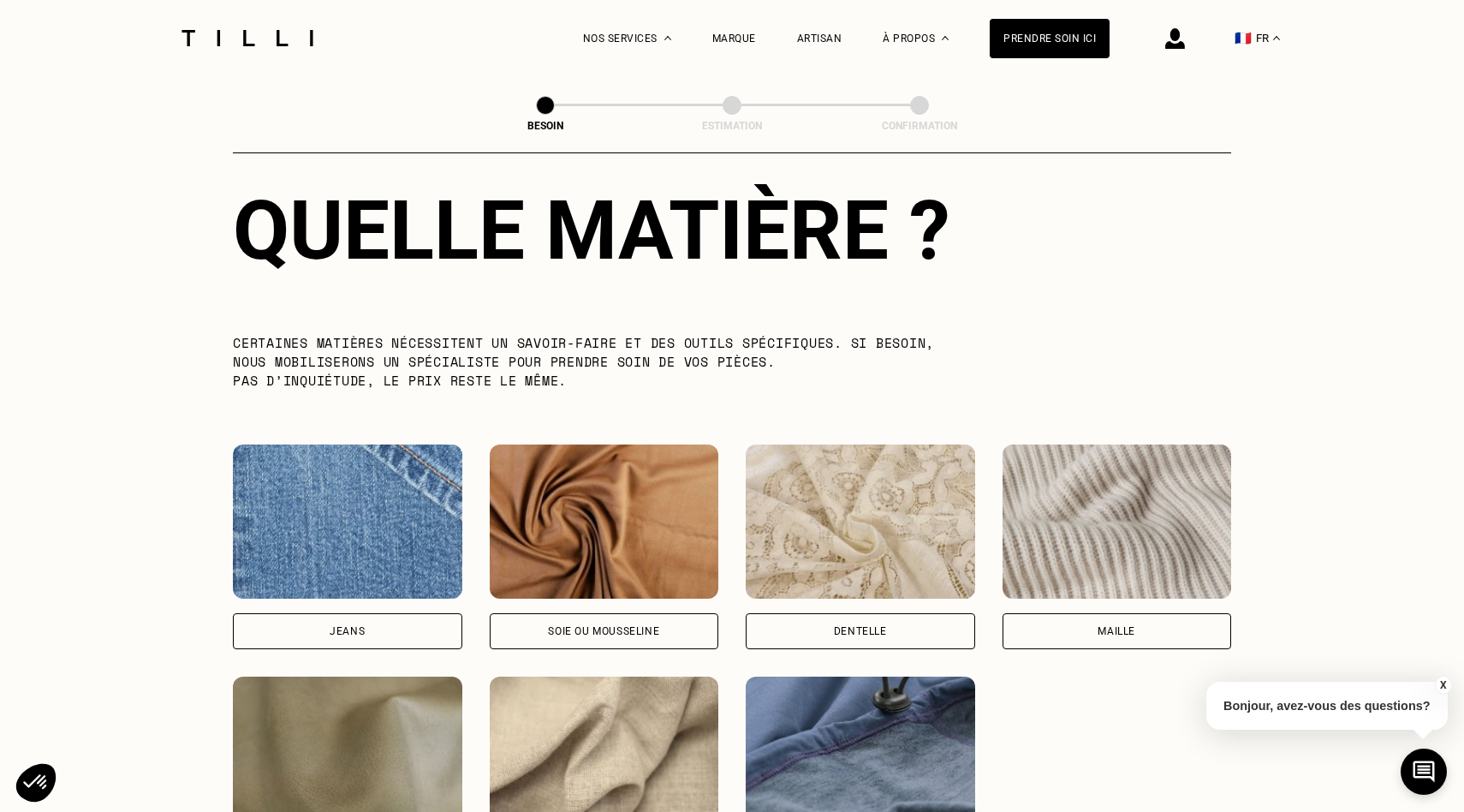
scroll to position [1573, 0]
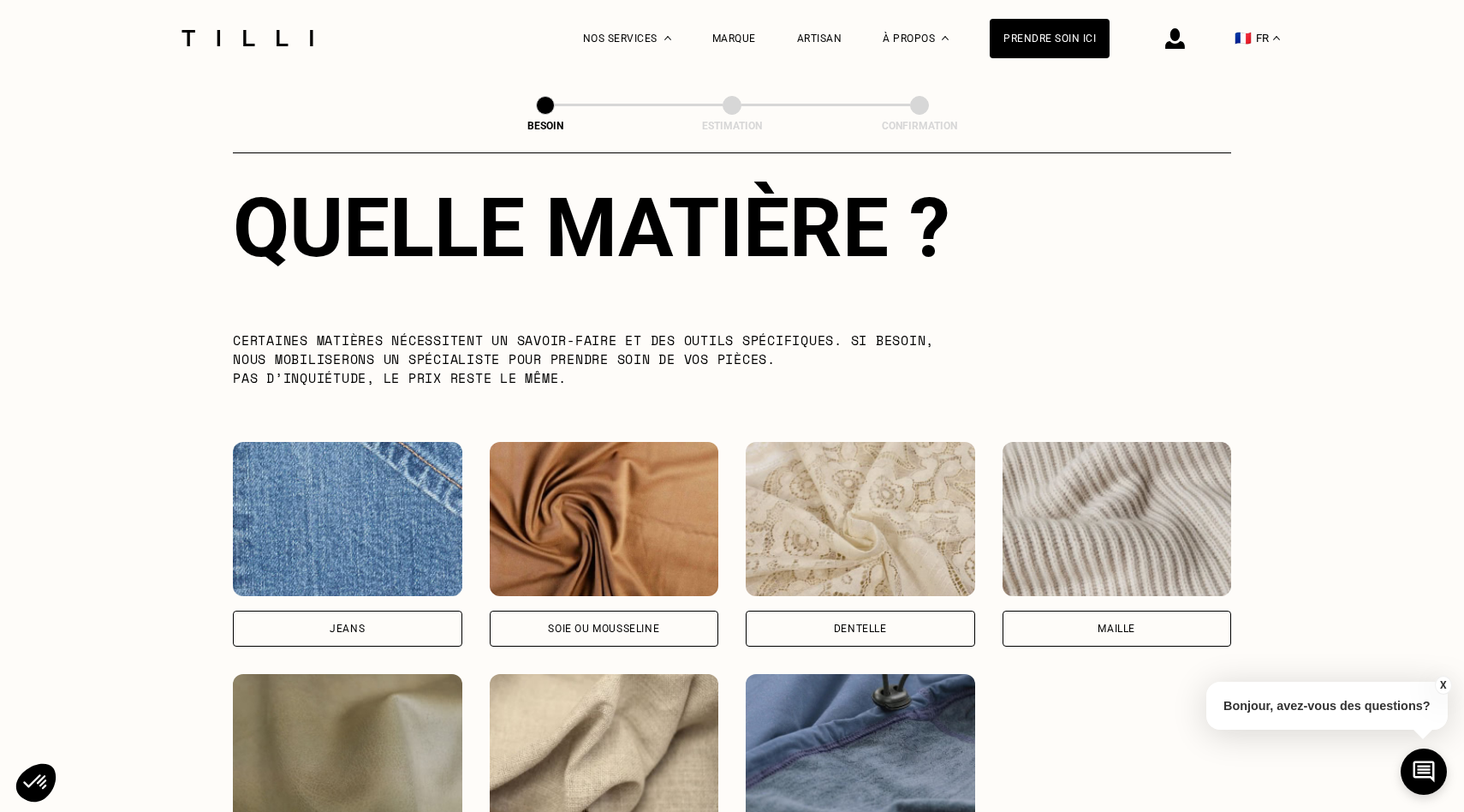
click at [400, 613] on div "Jeans" at bounding box center [348, 628] width 230 height 36
select select "FR"
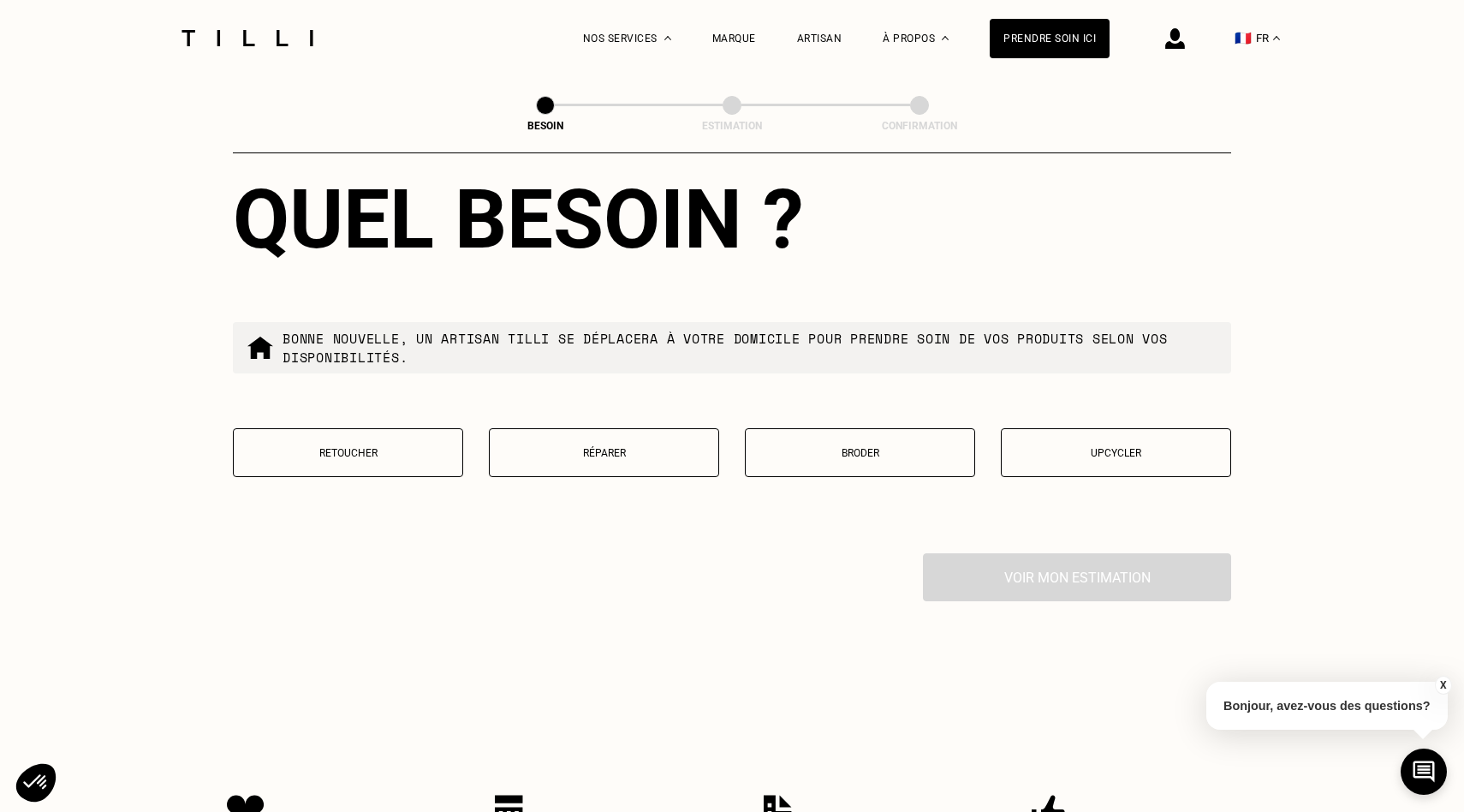
scroll to position [2827, 0]
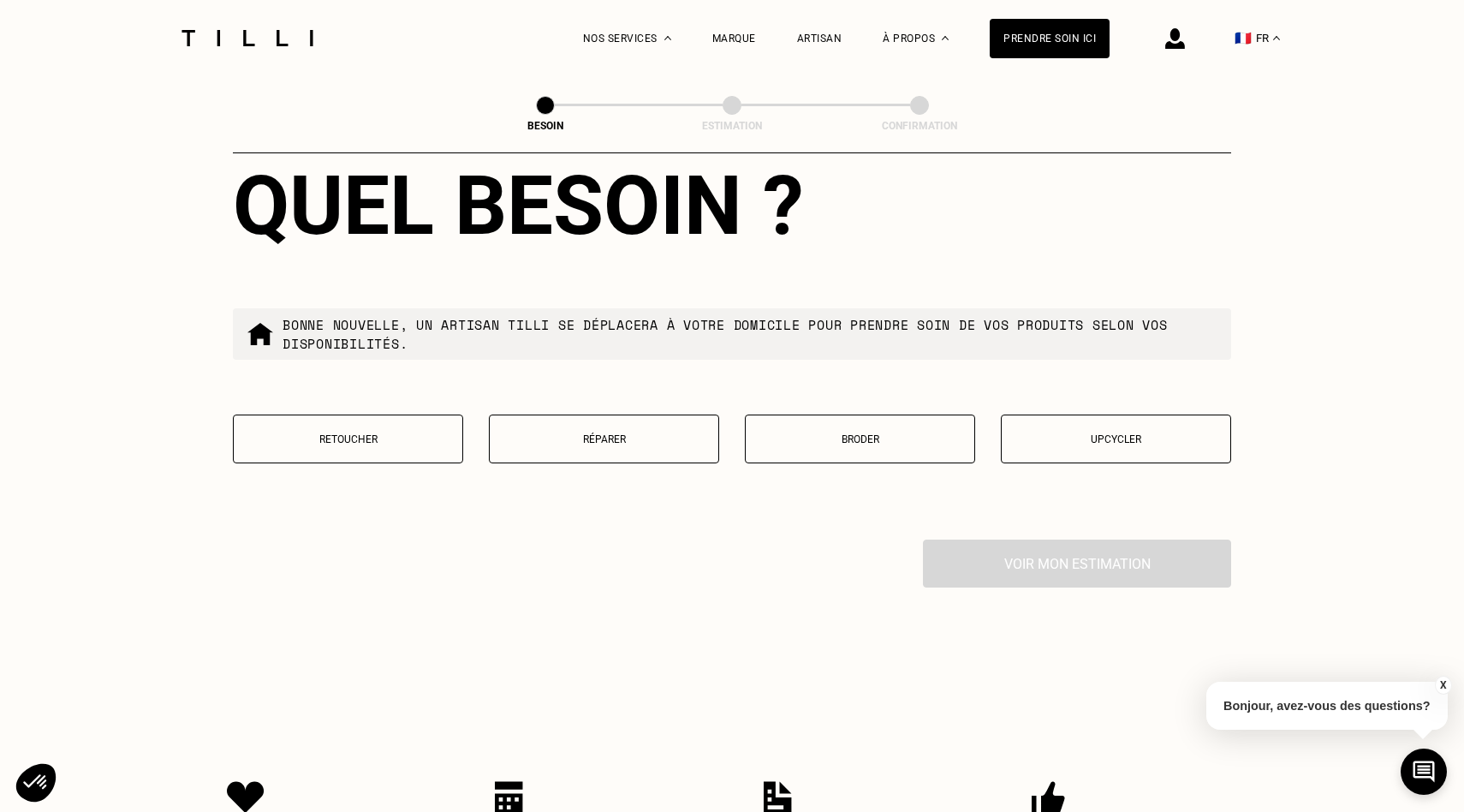
click at [391, 437] on button "Retoucher" at bounding box center [348, 438] width 231 height 49
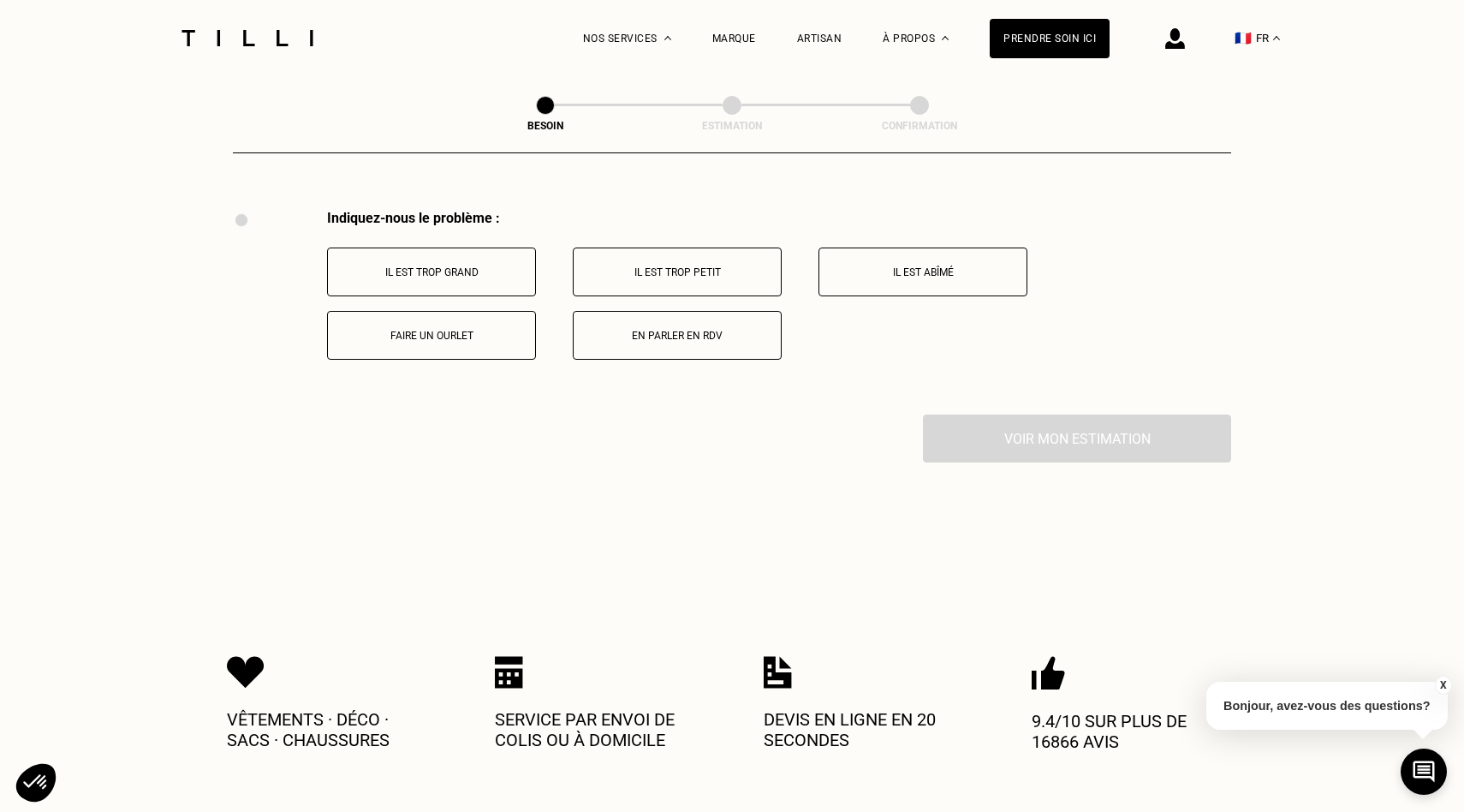
scroll to position [3158, 0]
click at [490, 326] on button "Faire un ourlet" at bounding box center [431, 334] width 209 height 49
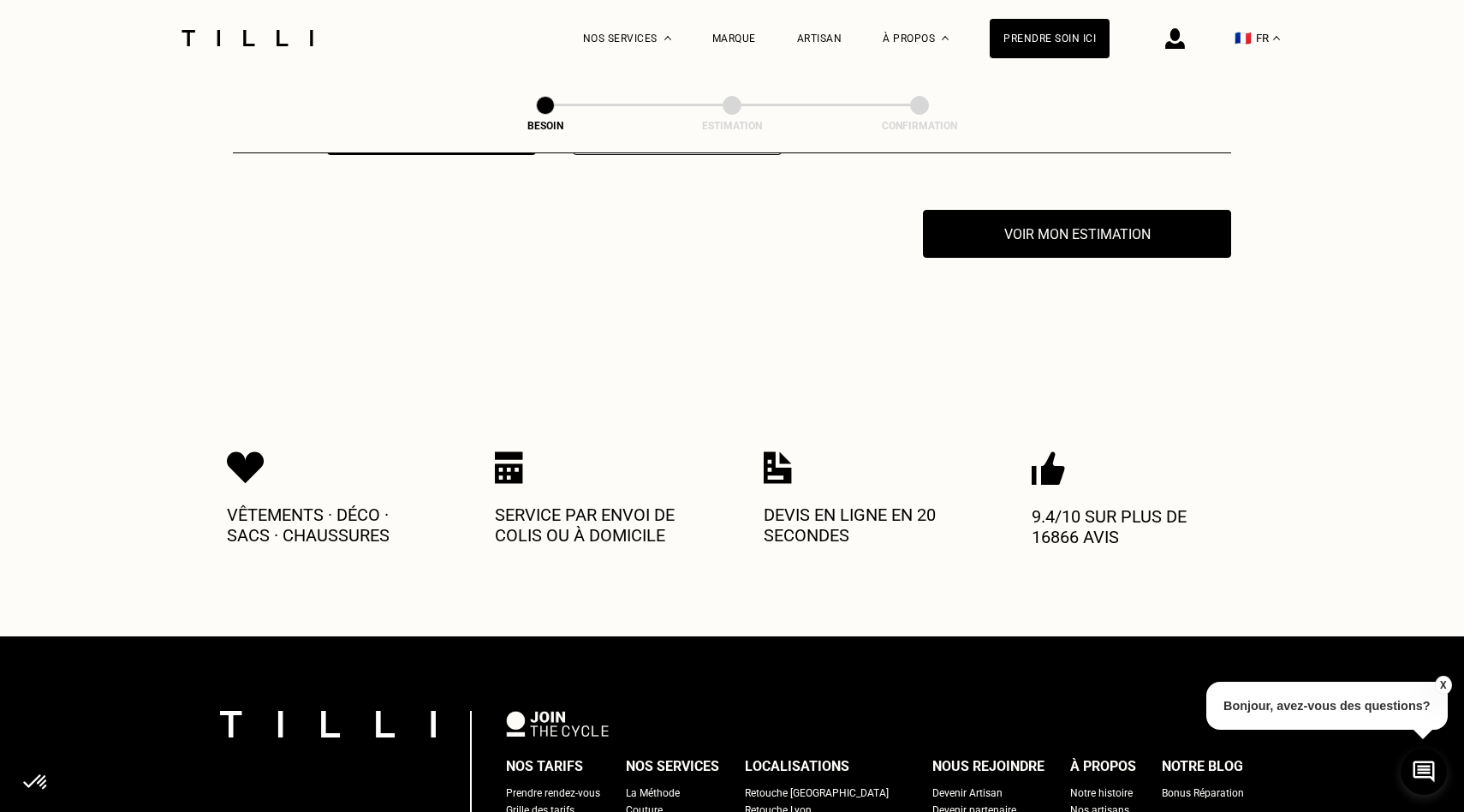
scroll to position [3362, 0]
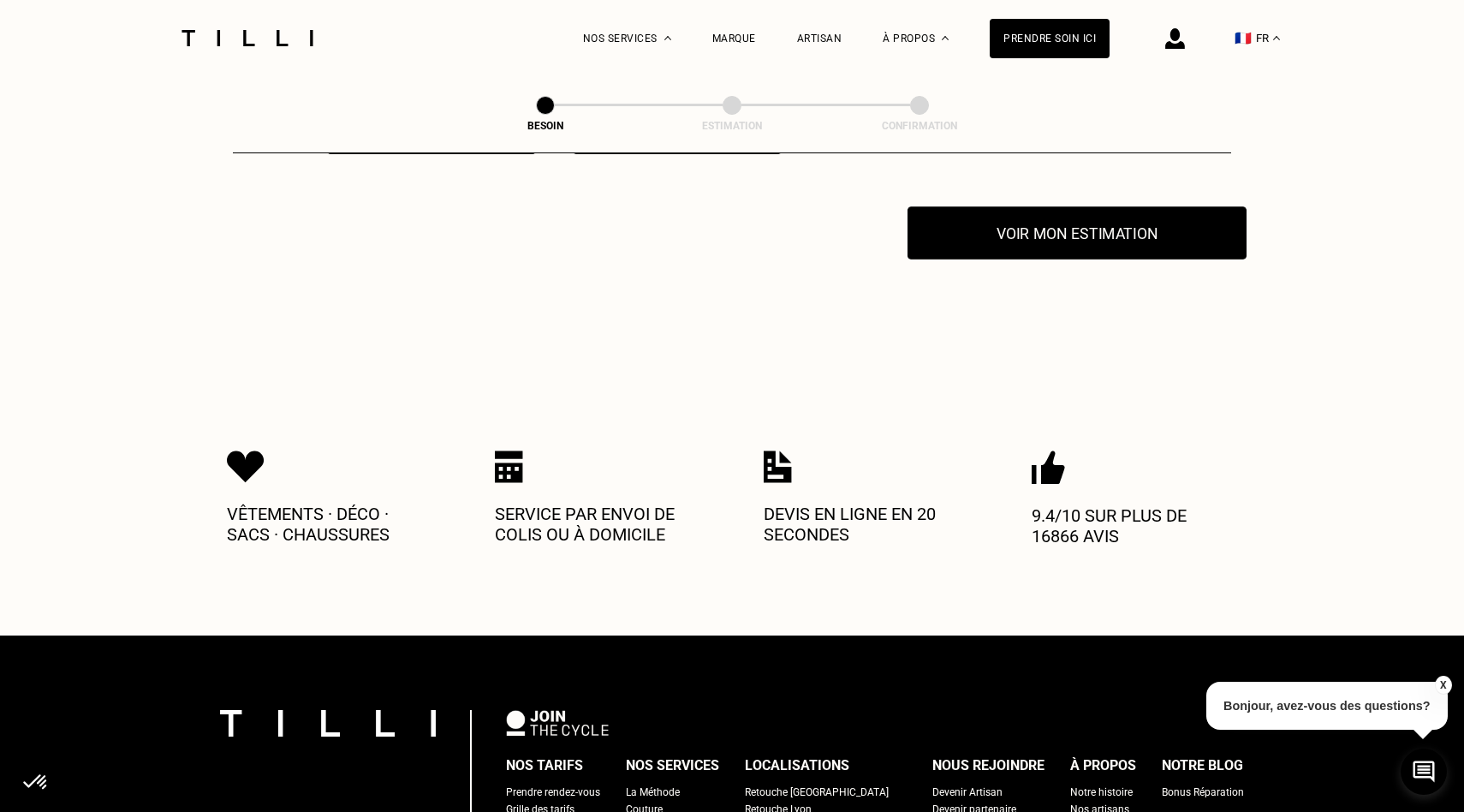
click at [1079, 215] on button "Voir mon estimation" at bounding box center [1077, 233] width 339 height 53
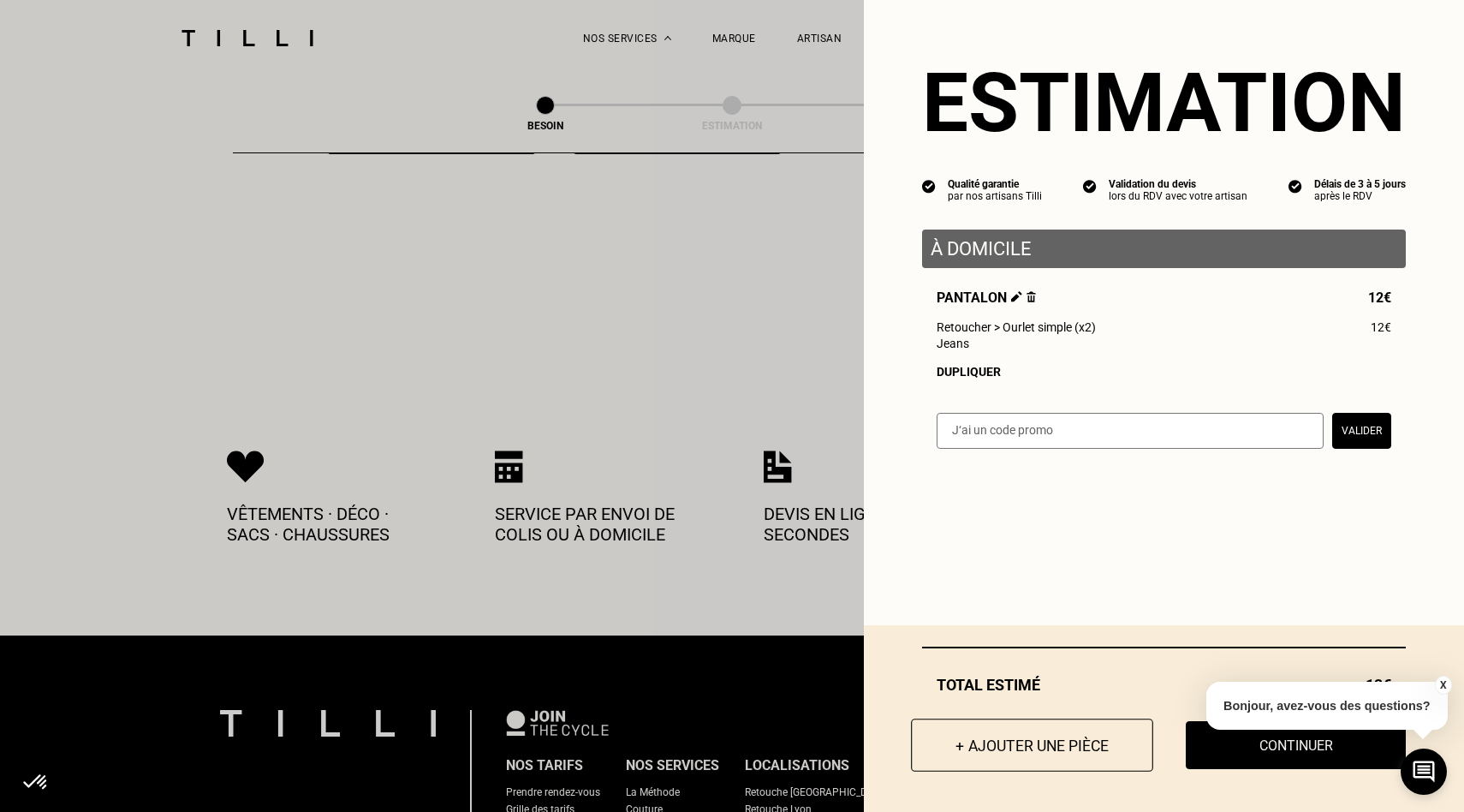
click at [1103, 769] on button "+ Ajouter une pièce" at bounding box center [1032, 745] width 243 height 53
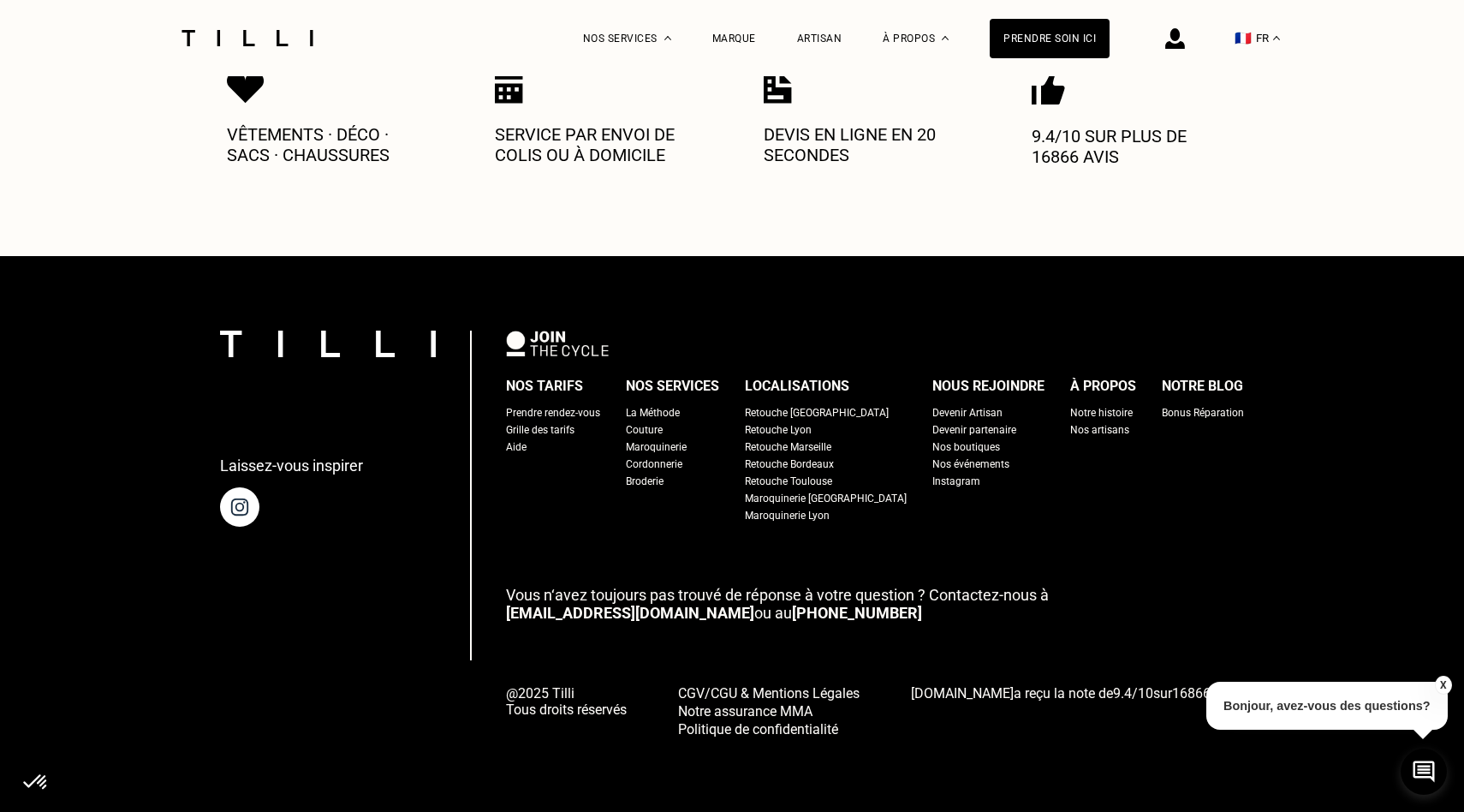
scroll to position [0, 0]
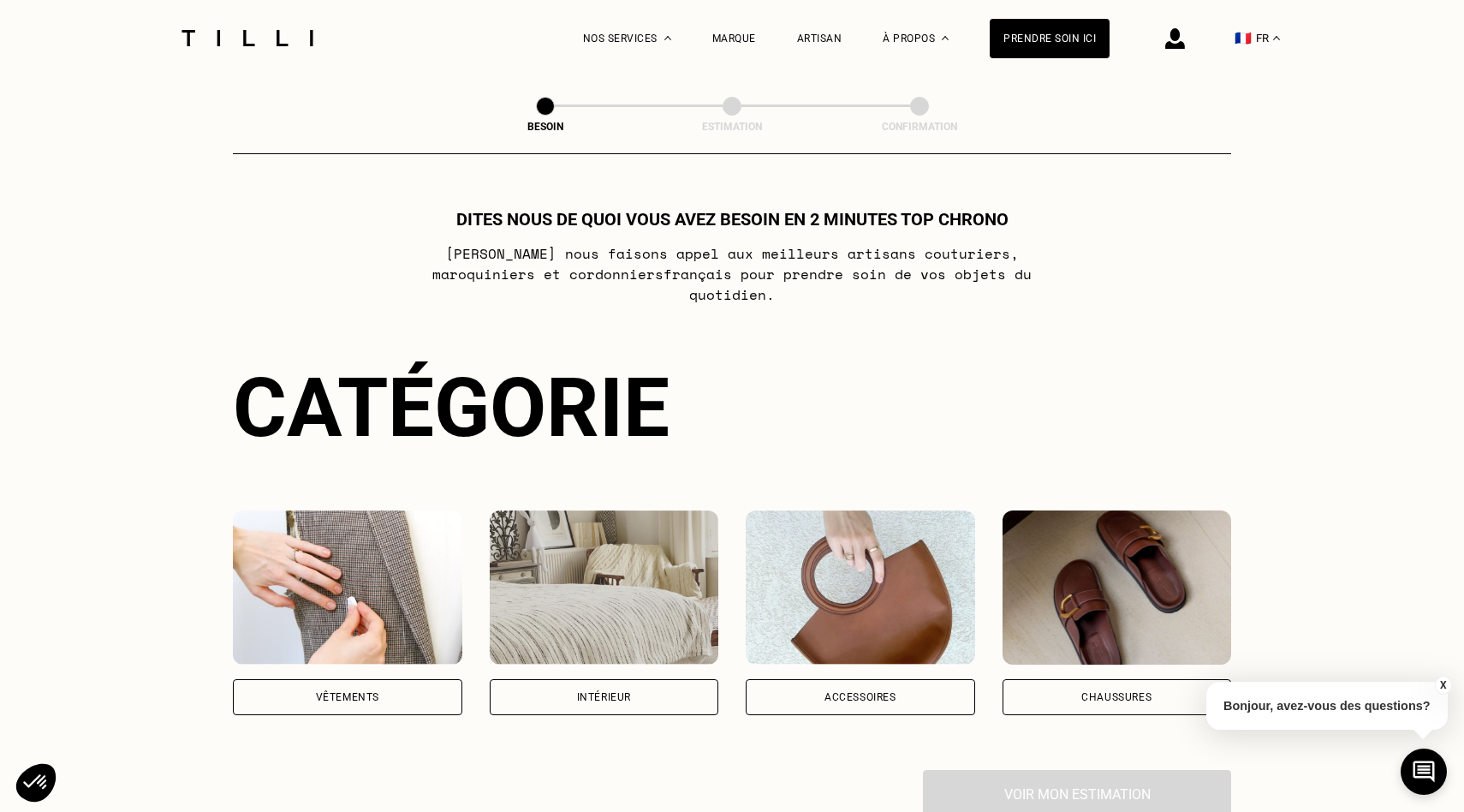
click at [376, 679] on div "Vêtements" at bounding box center [348, 697] width 230 height 36
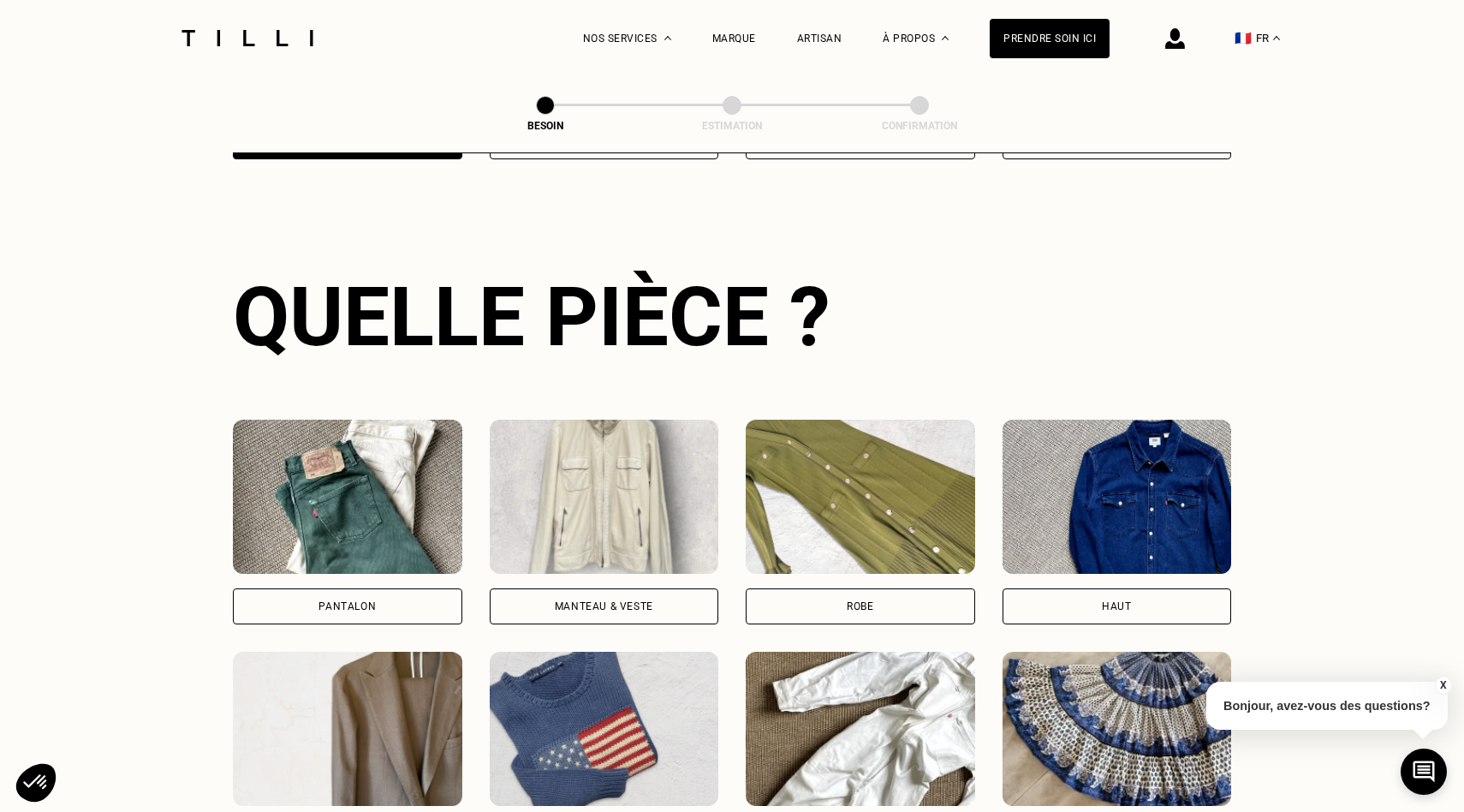
scroll to position [558, 0]
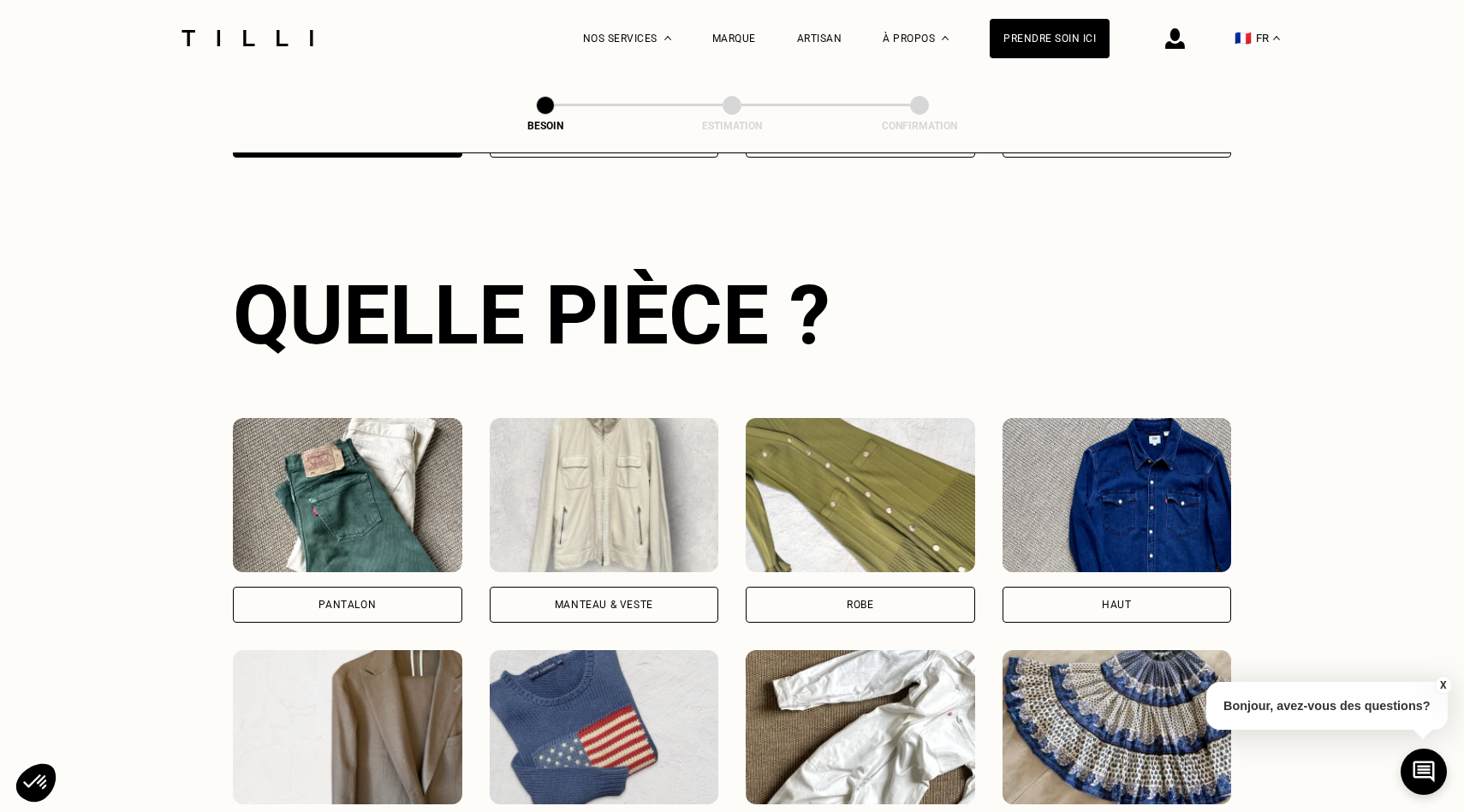
click at [403, 586] on div "Pantalon" at bounding box center [348, 604] width 230 height 36
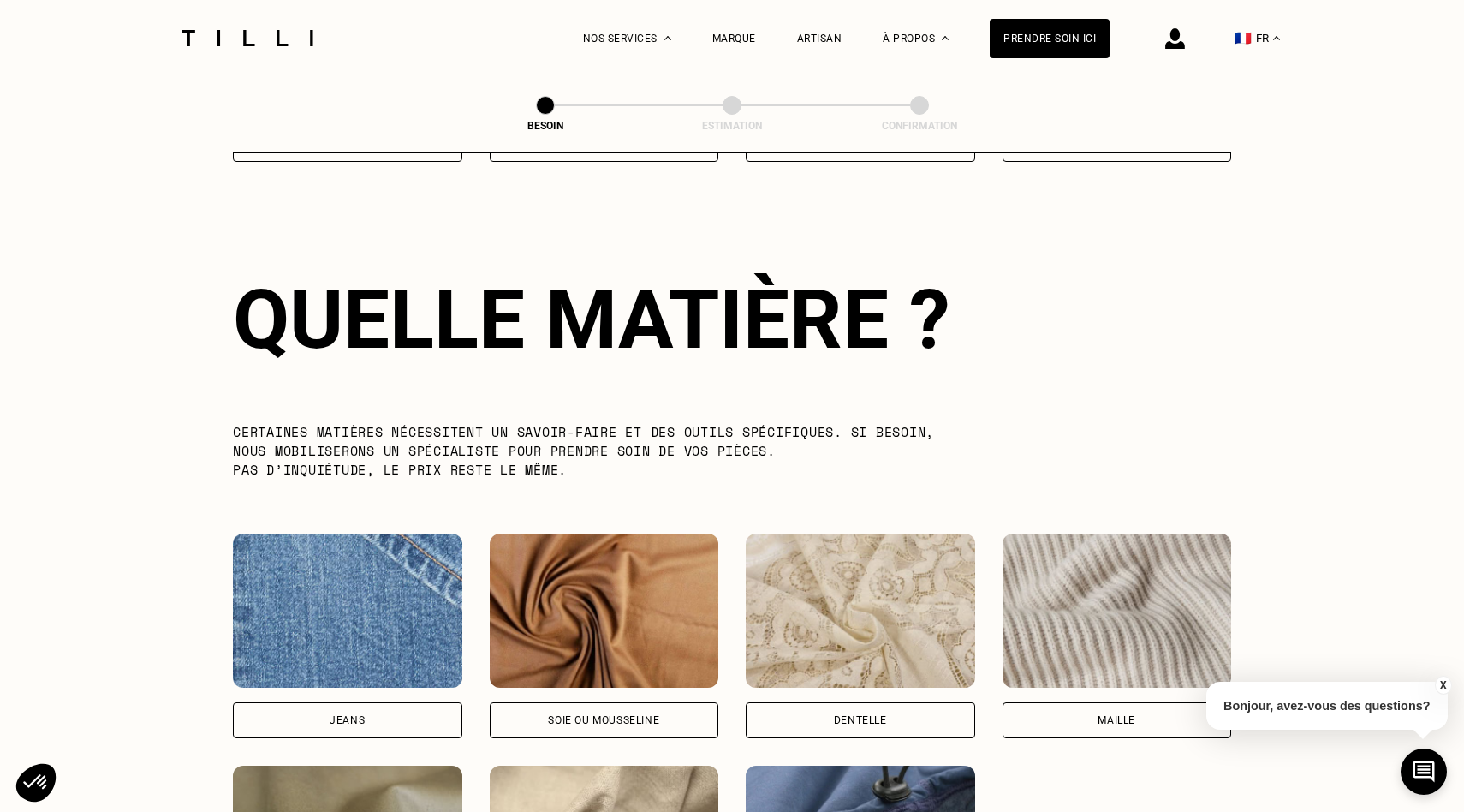
scroll to position [1486, 0]
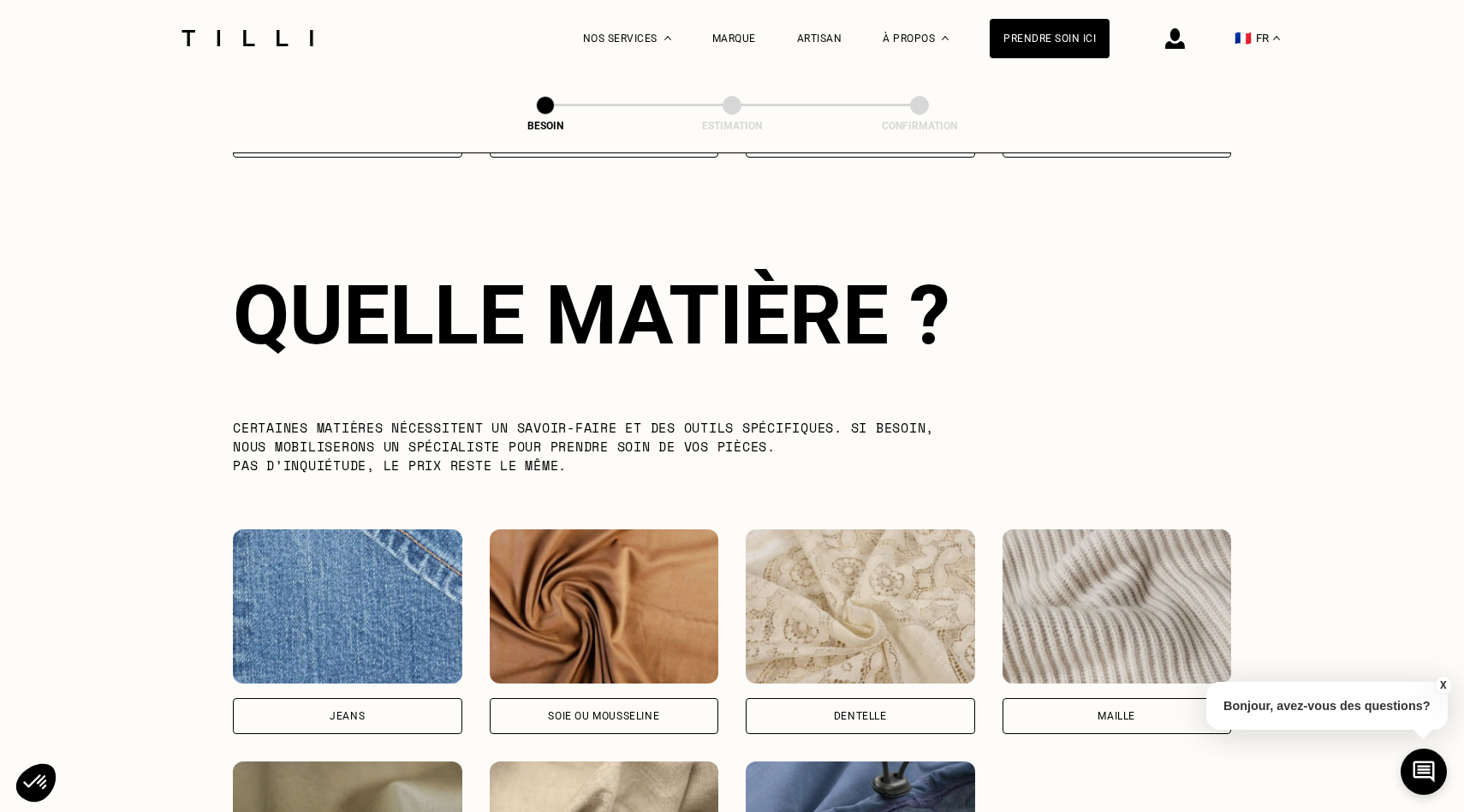
click at [406, 706] on div "Jeans" at bounding box center [348, 716] width 230 height 36
select select "FR"
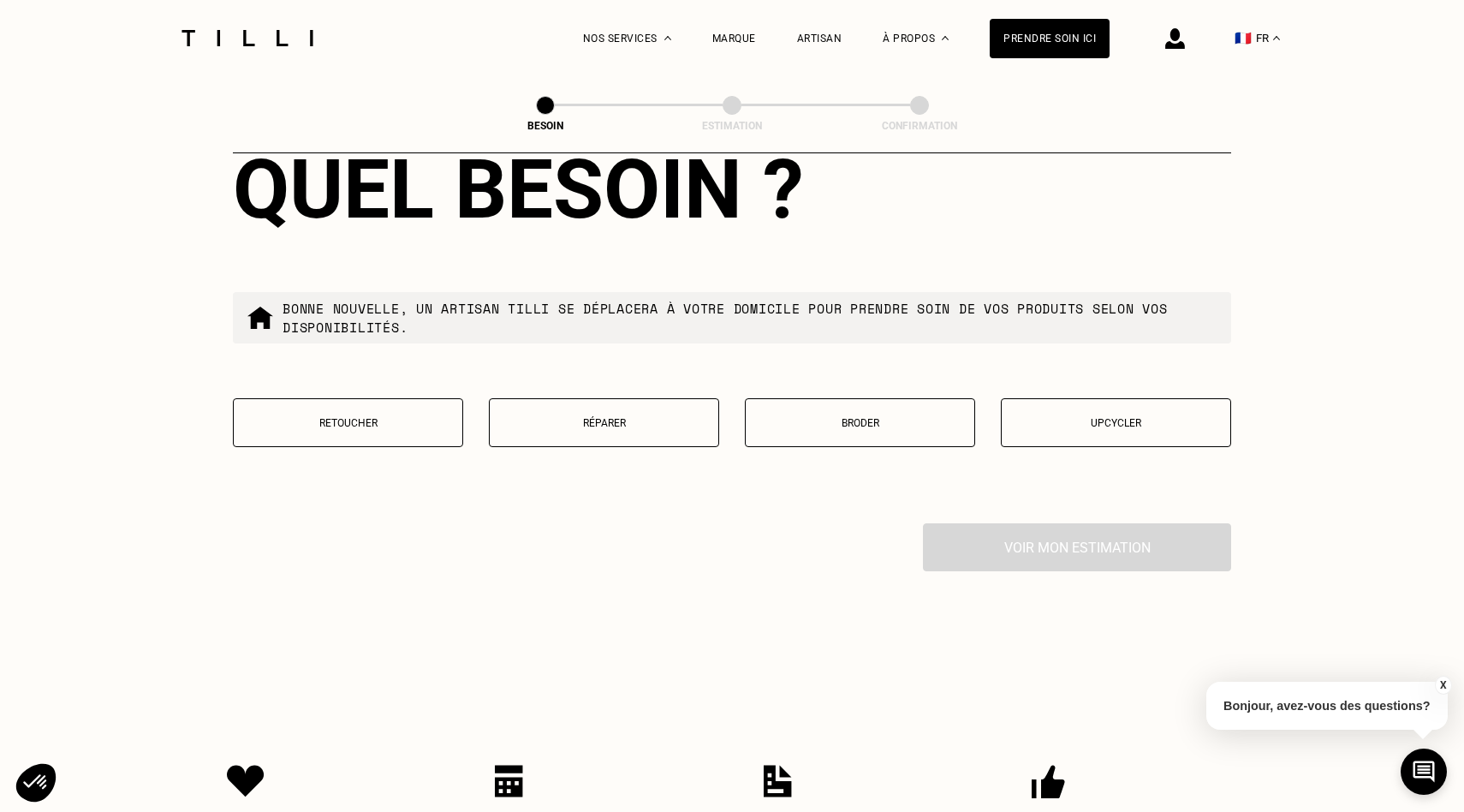
scroll to position [2849, 0]
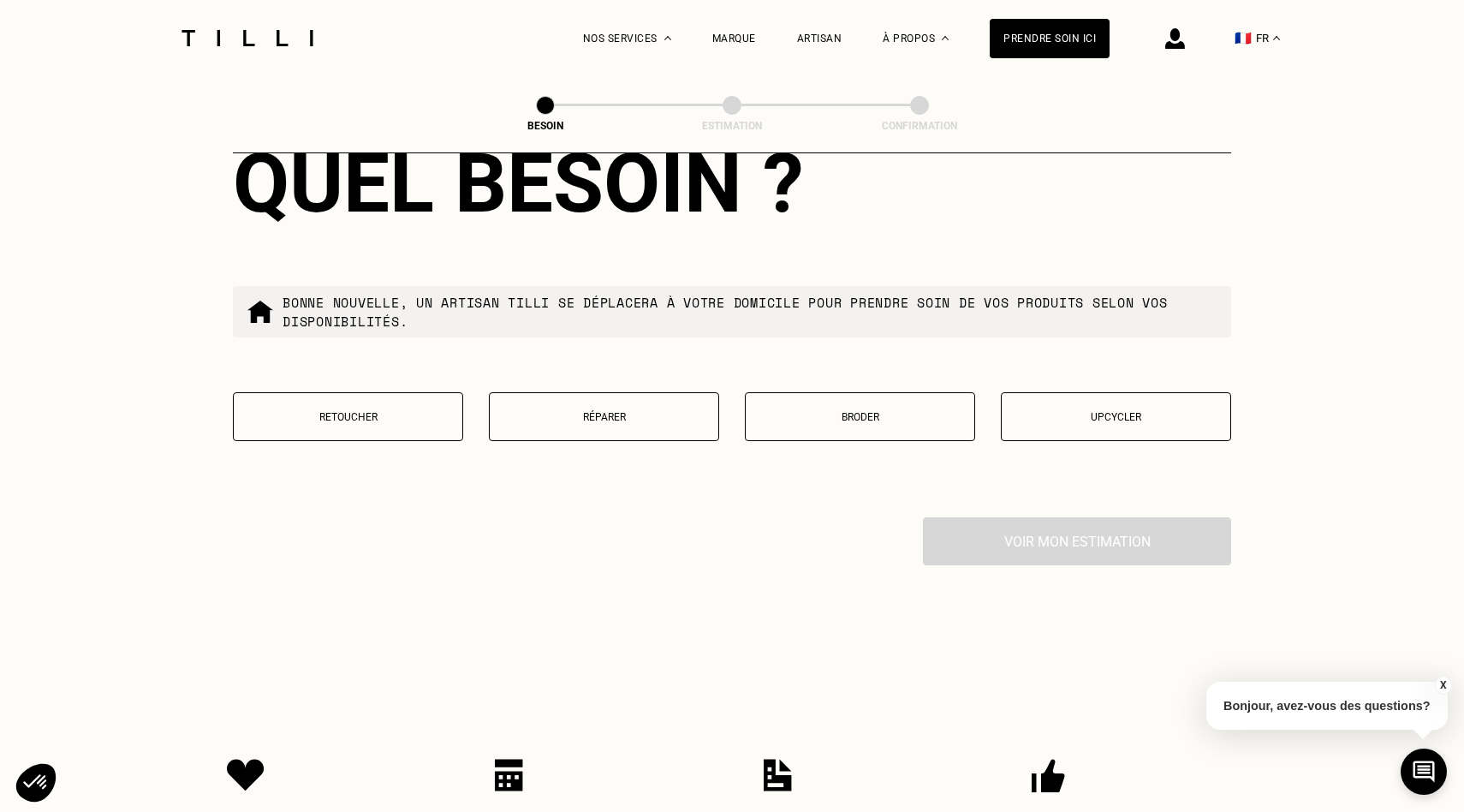
click at [666, 392] on button "Réparer" at bounding box center [604, 416] width 231 height 49
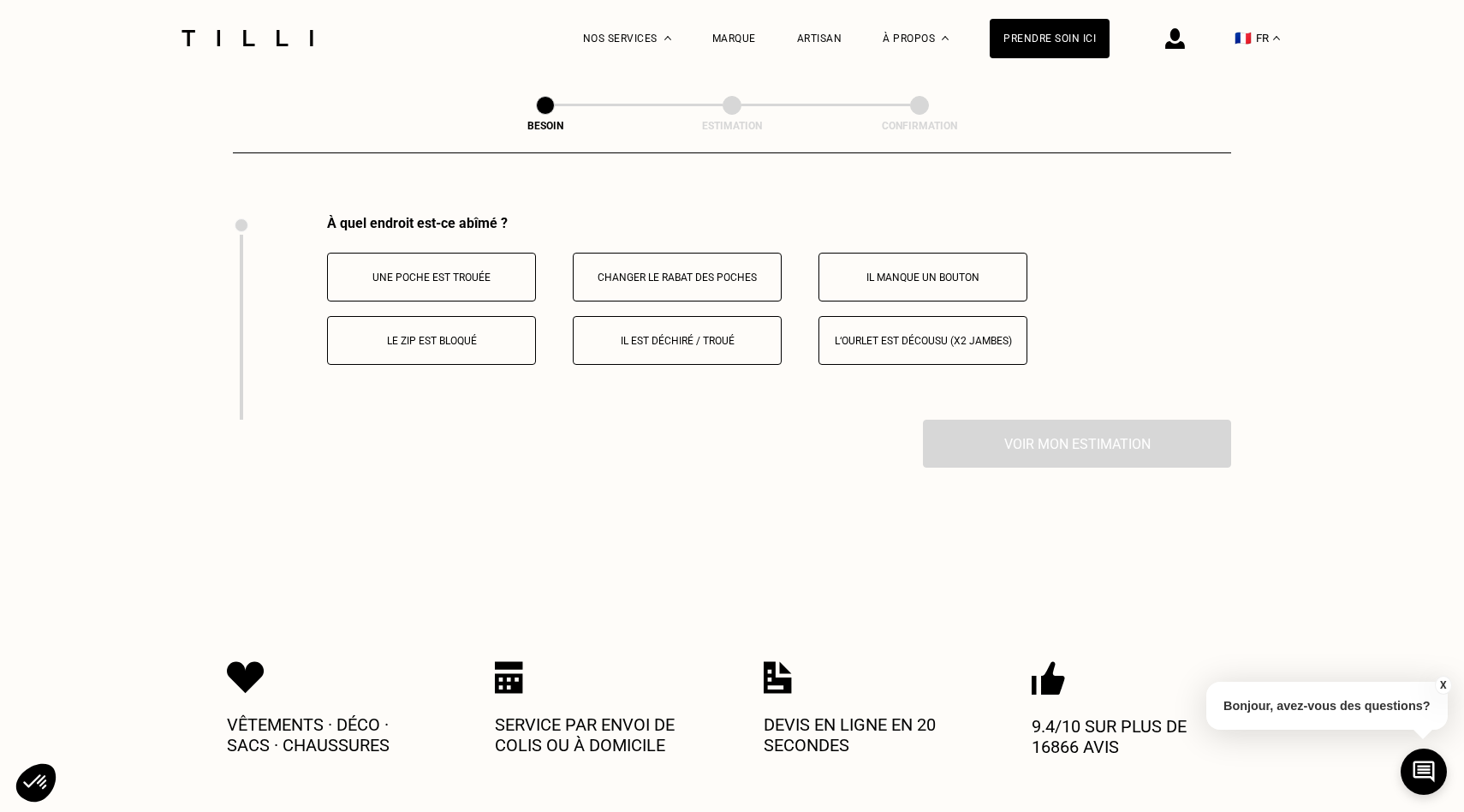
scroll to position [3158, 0]
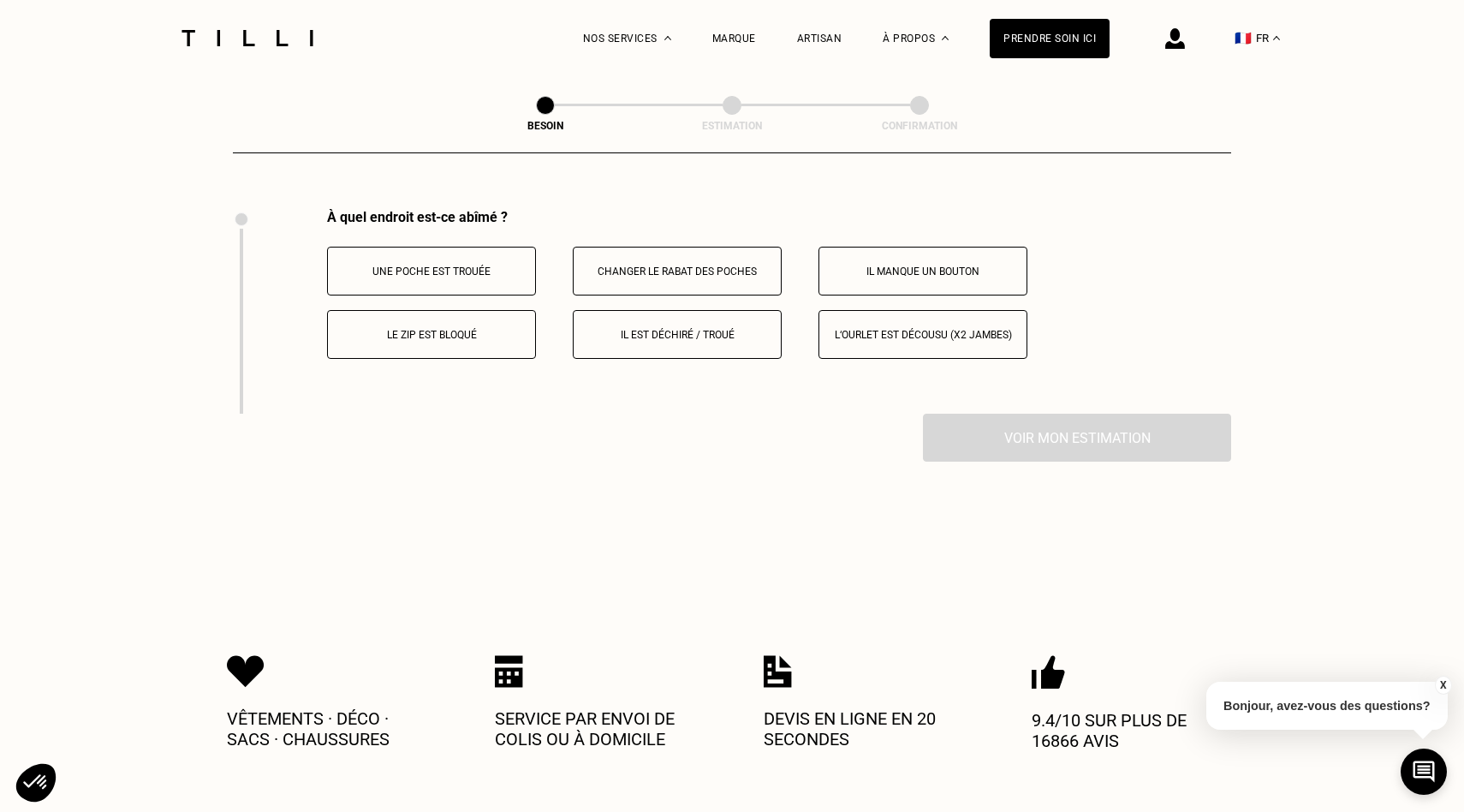
click at [618, 329] on p "Il est déchiré / troué" at bounding box center [678, 335] width 190 height 12
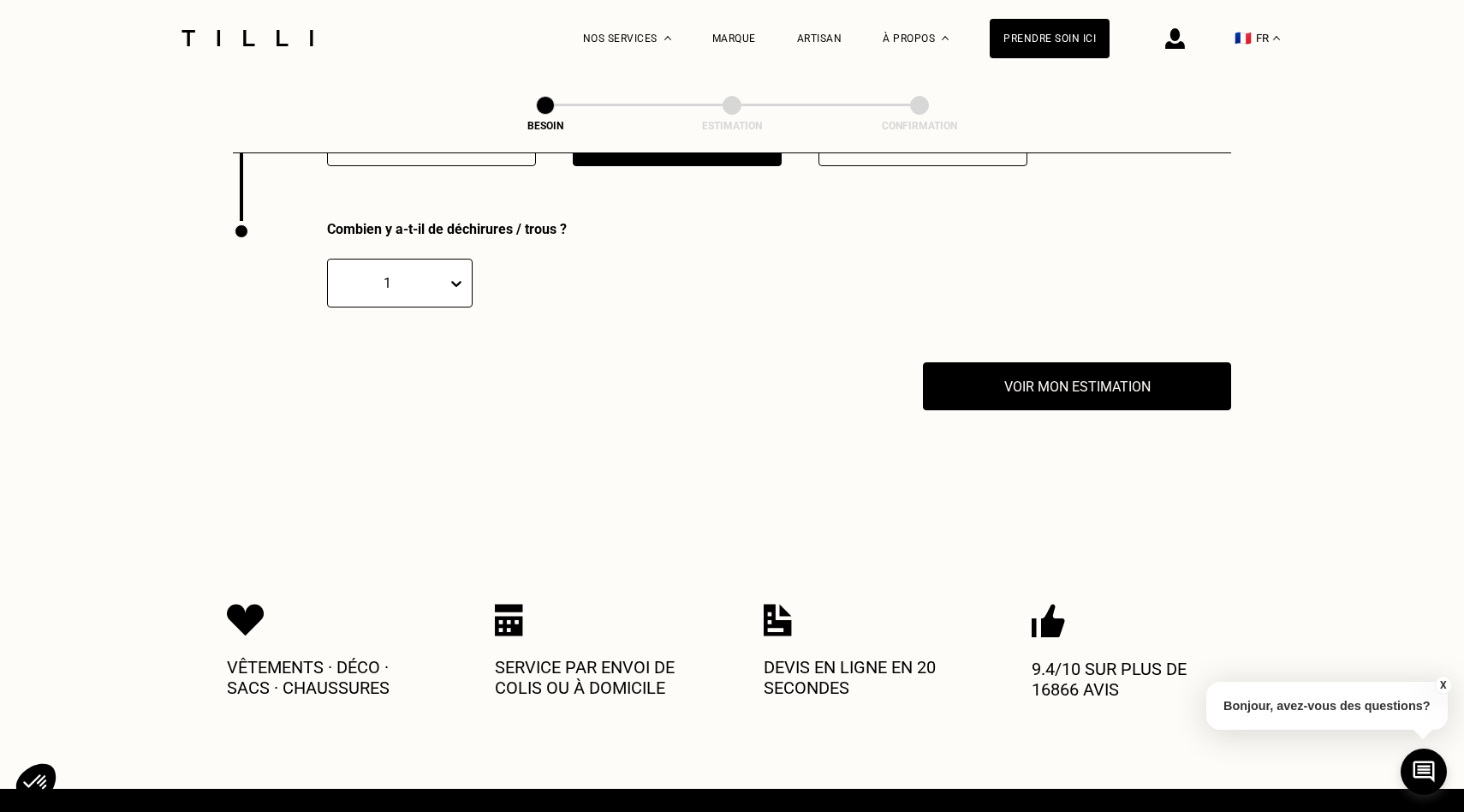
scroll to position [3362, 0]
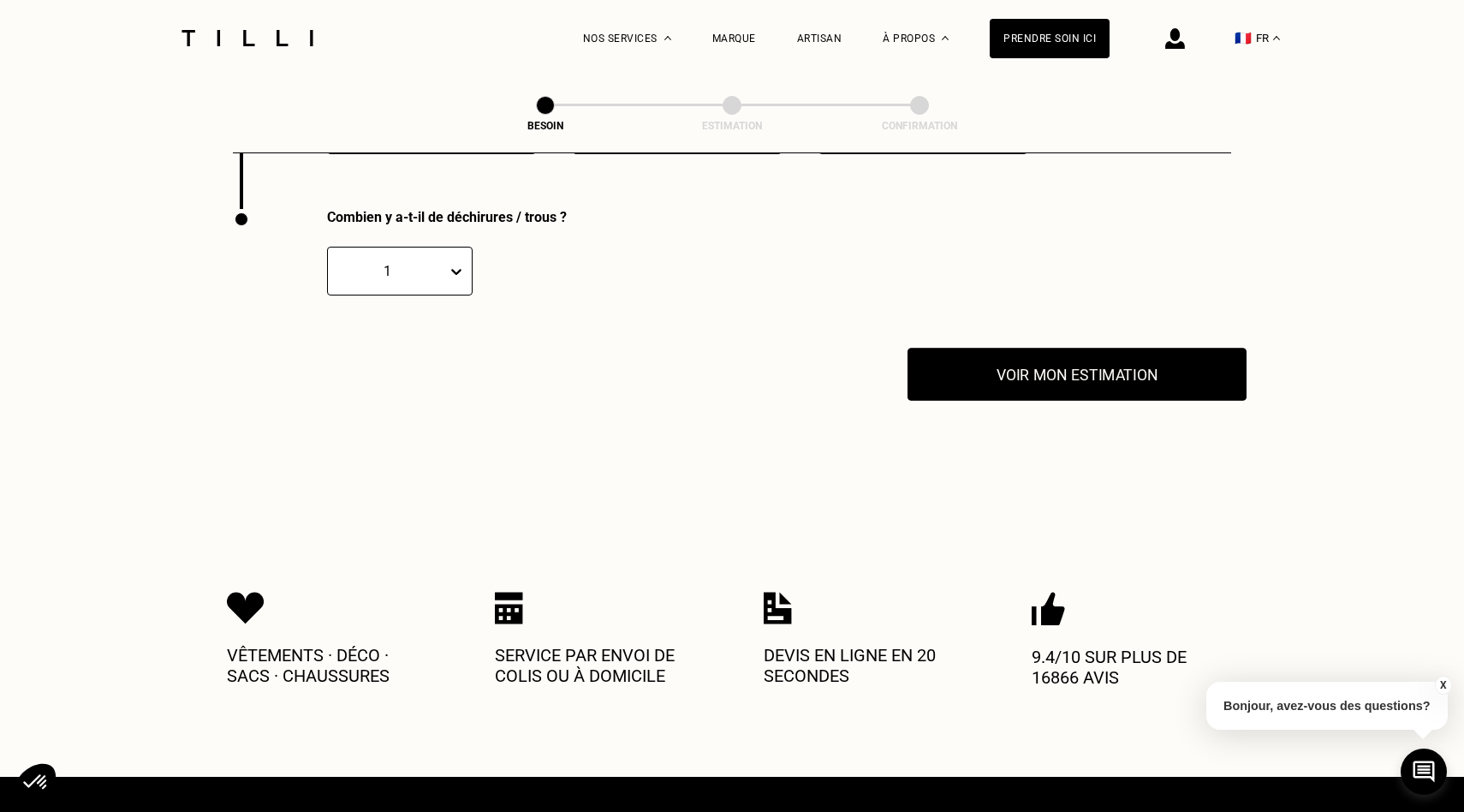
click at [990, 353] on button "Voir mon estimation" at bounding box center [1077, 374] width 339 height 53
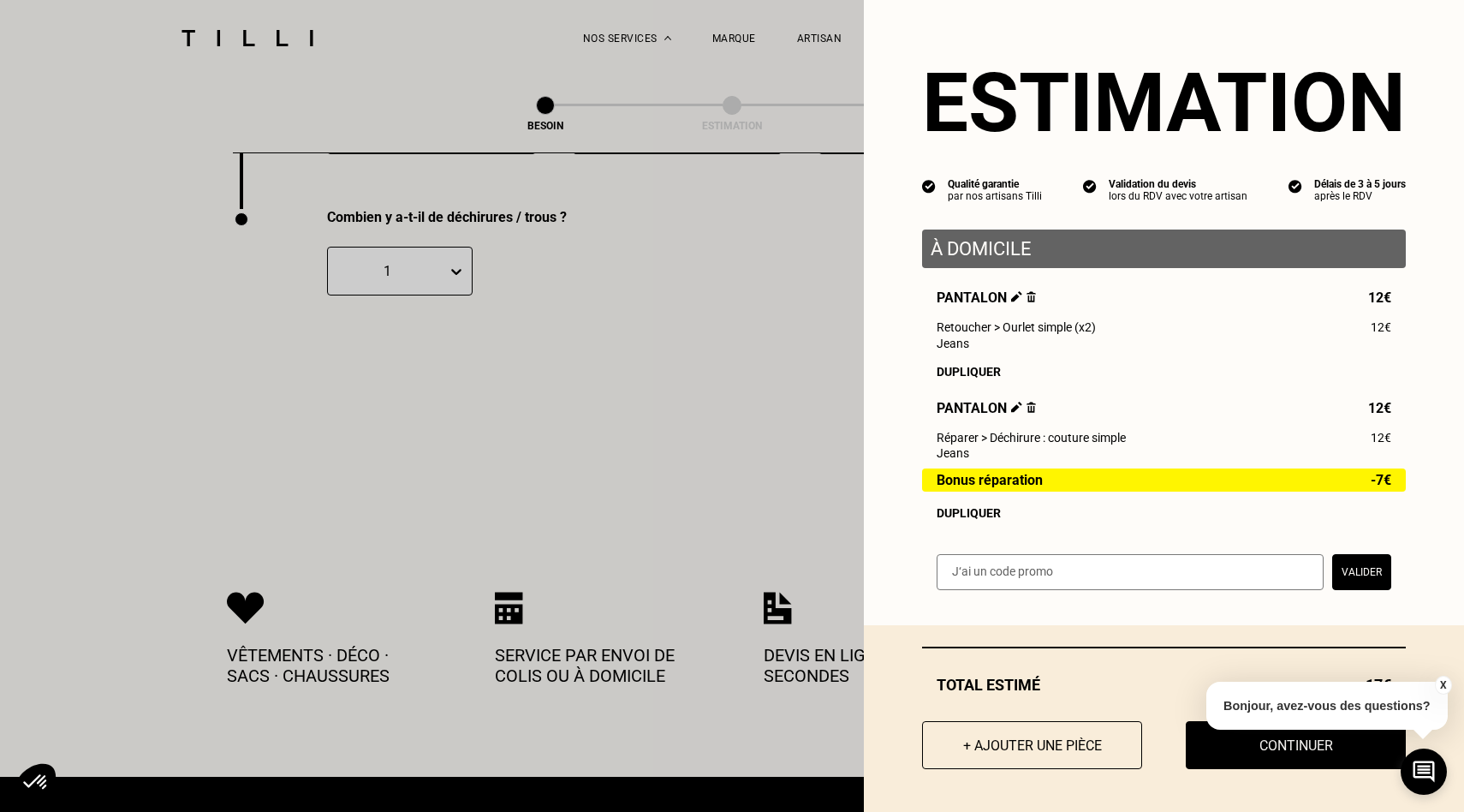
click at [1451, 681] on div "Total estimé 17€ + Ajouter une pièce Continuer" at bounding box center [1164, 718] width 600 height 186
click at [1445, 681] on button "X" at bounding box center [1442, 684] width 17 height 19
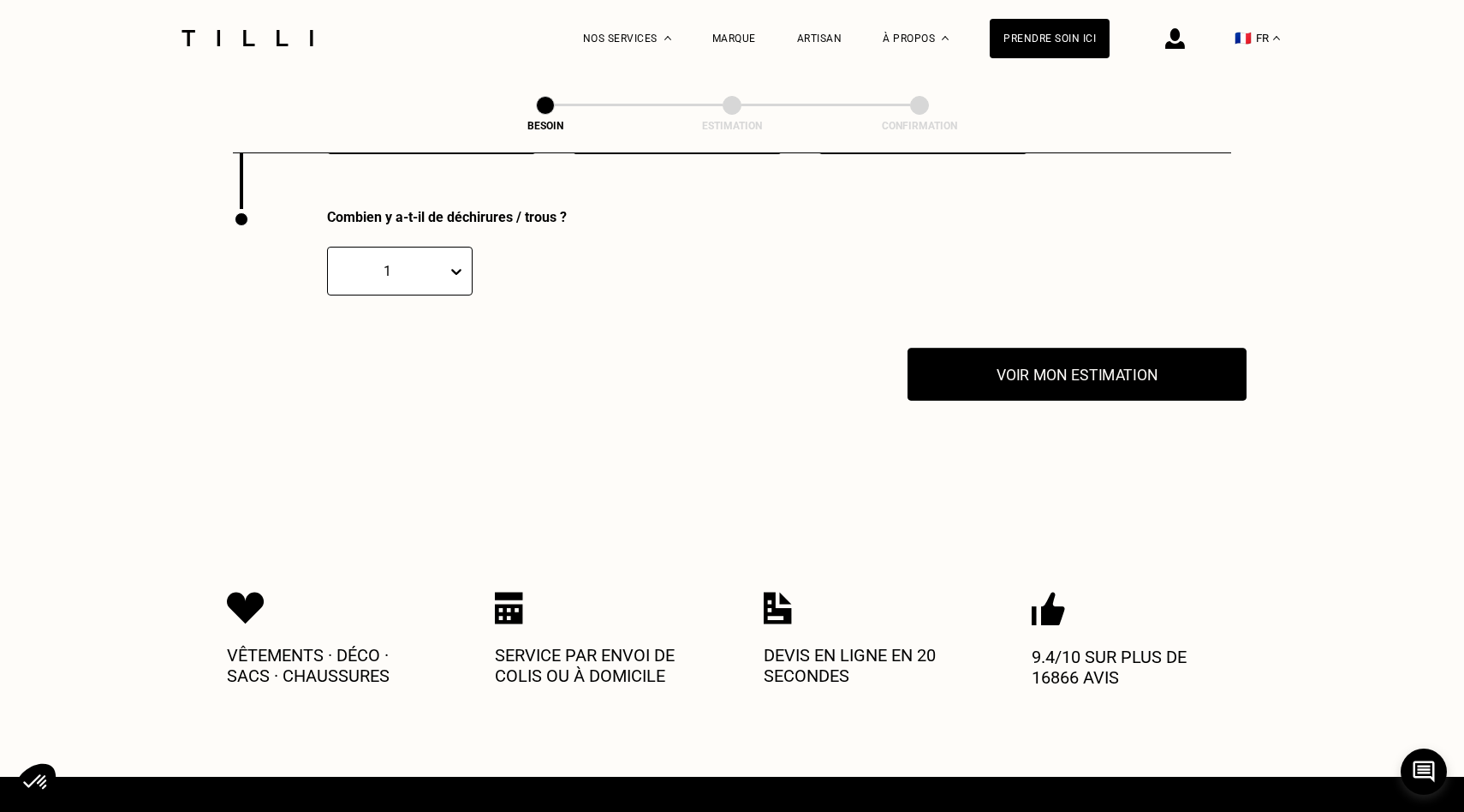
click at [1085, 354] on button "Voir mon estimation" at bounding box center [1077, 374] width 339 height 53
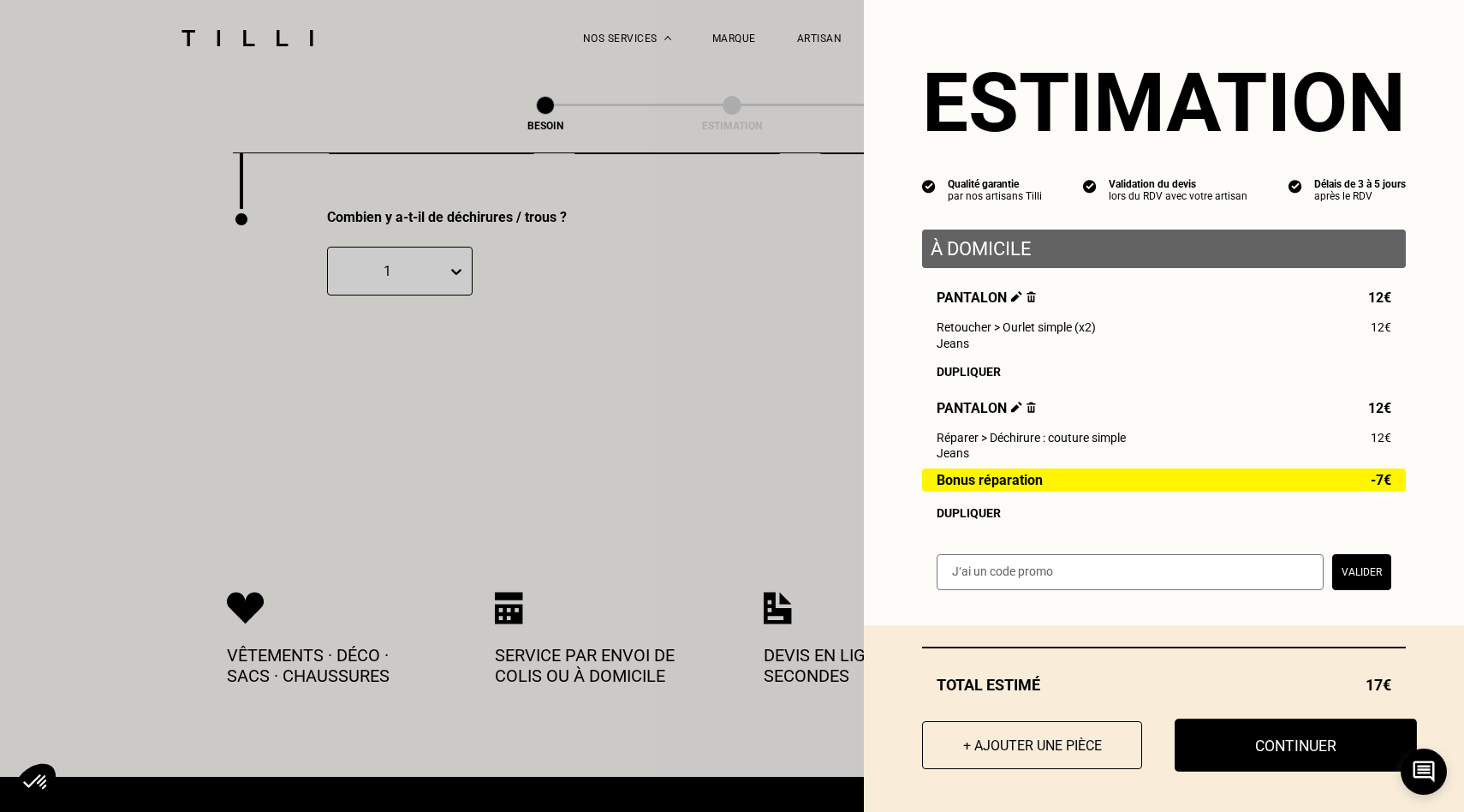
click at [1243, 736] on button "Continuer" at bounding box center [1296, 745] width 243 height 53
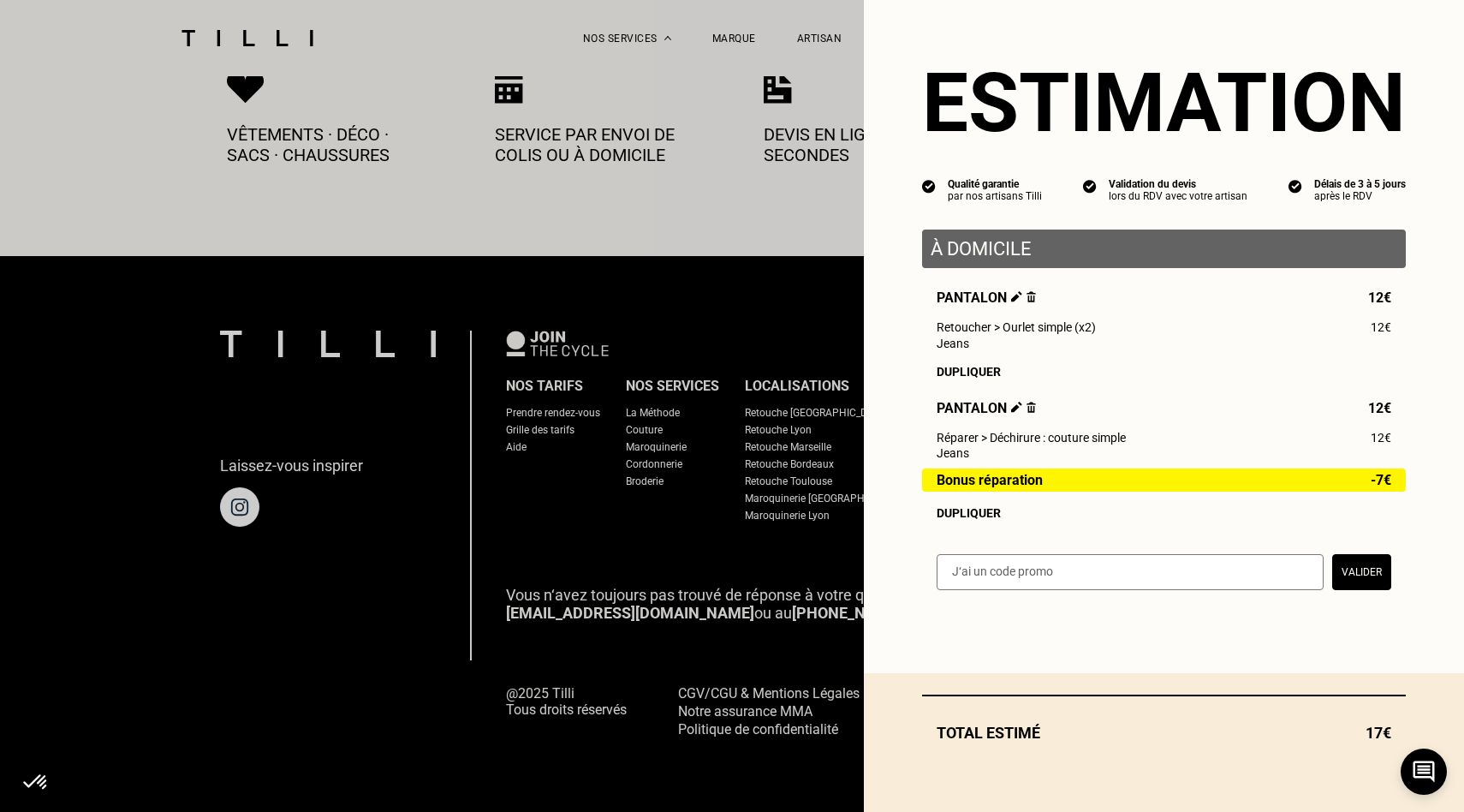
scroll to position [919, 0]
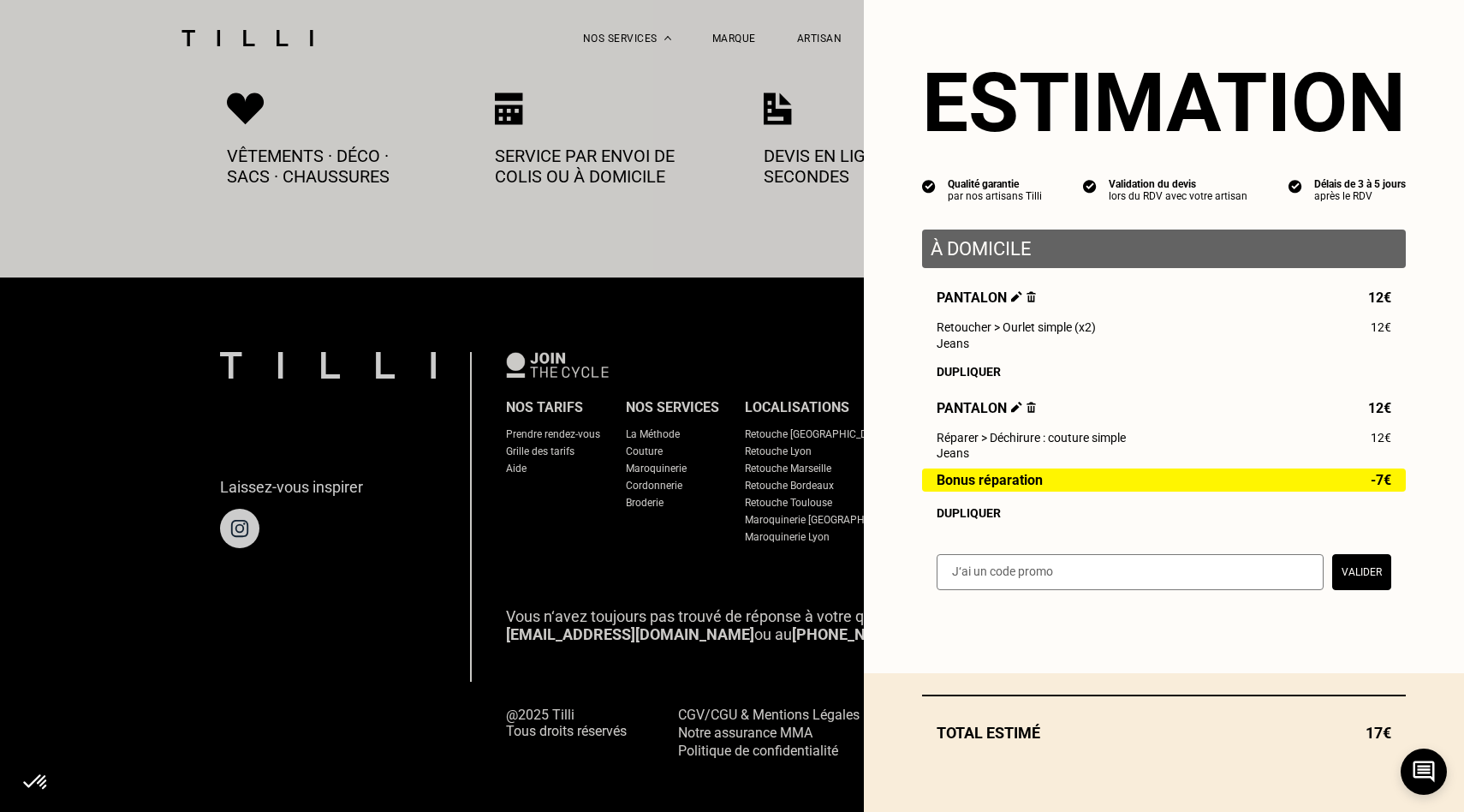
select select "FR"
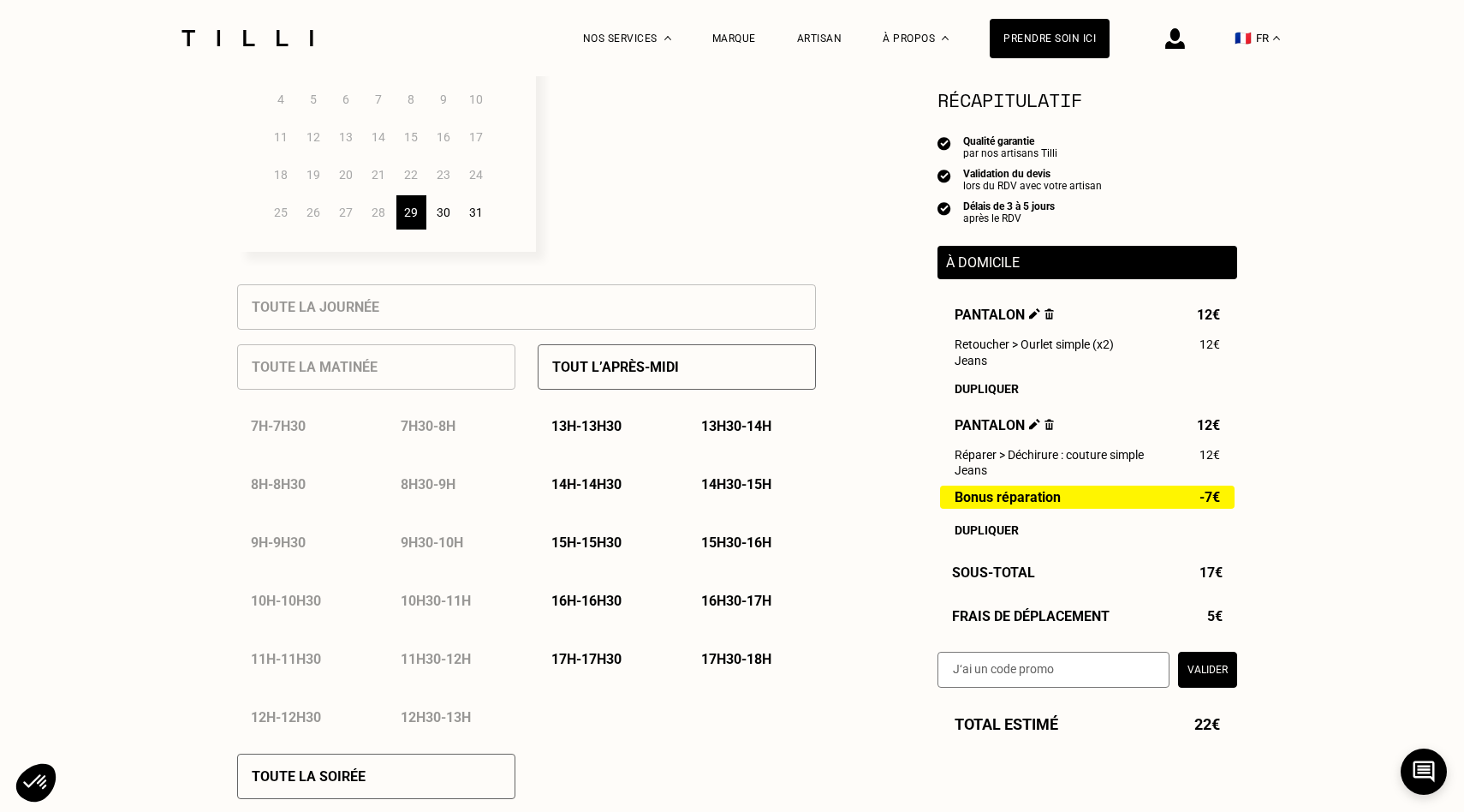
scroll to position [591, 0]
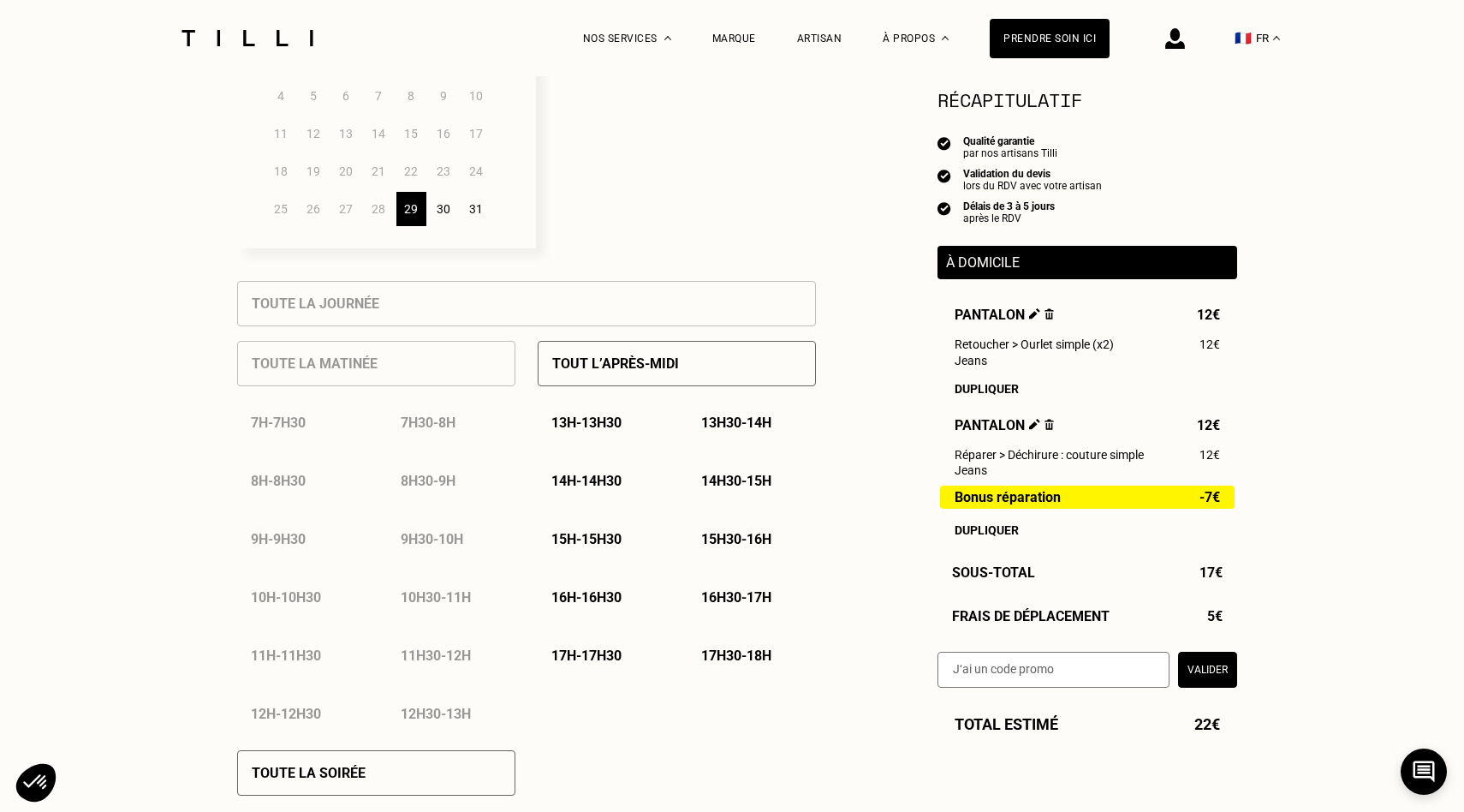
click at [603, 428] on p "13h - 13h30" at bounding box center [586, 422] width 70 height 16
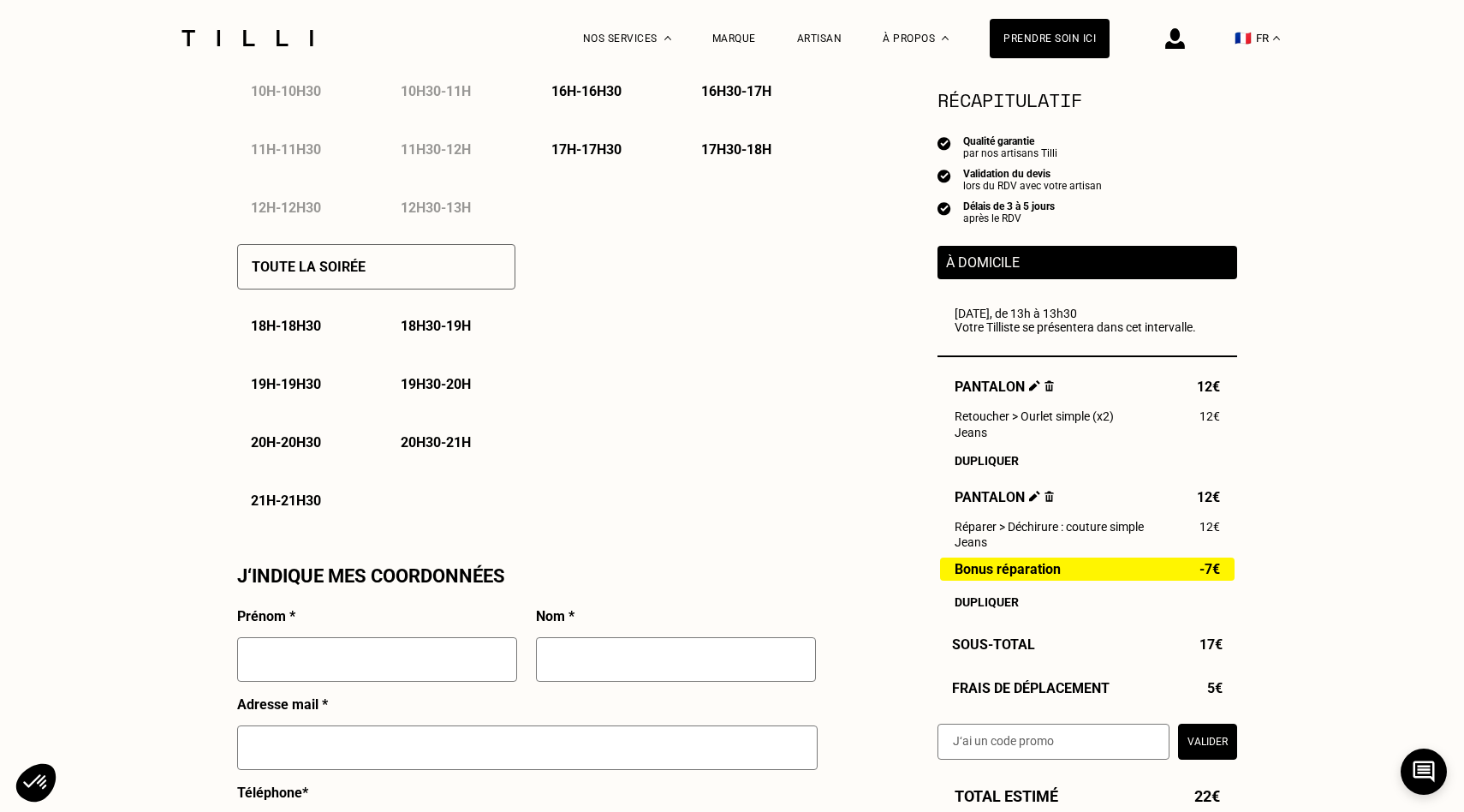
scroll to position [1111, 0]
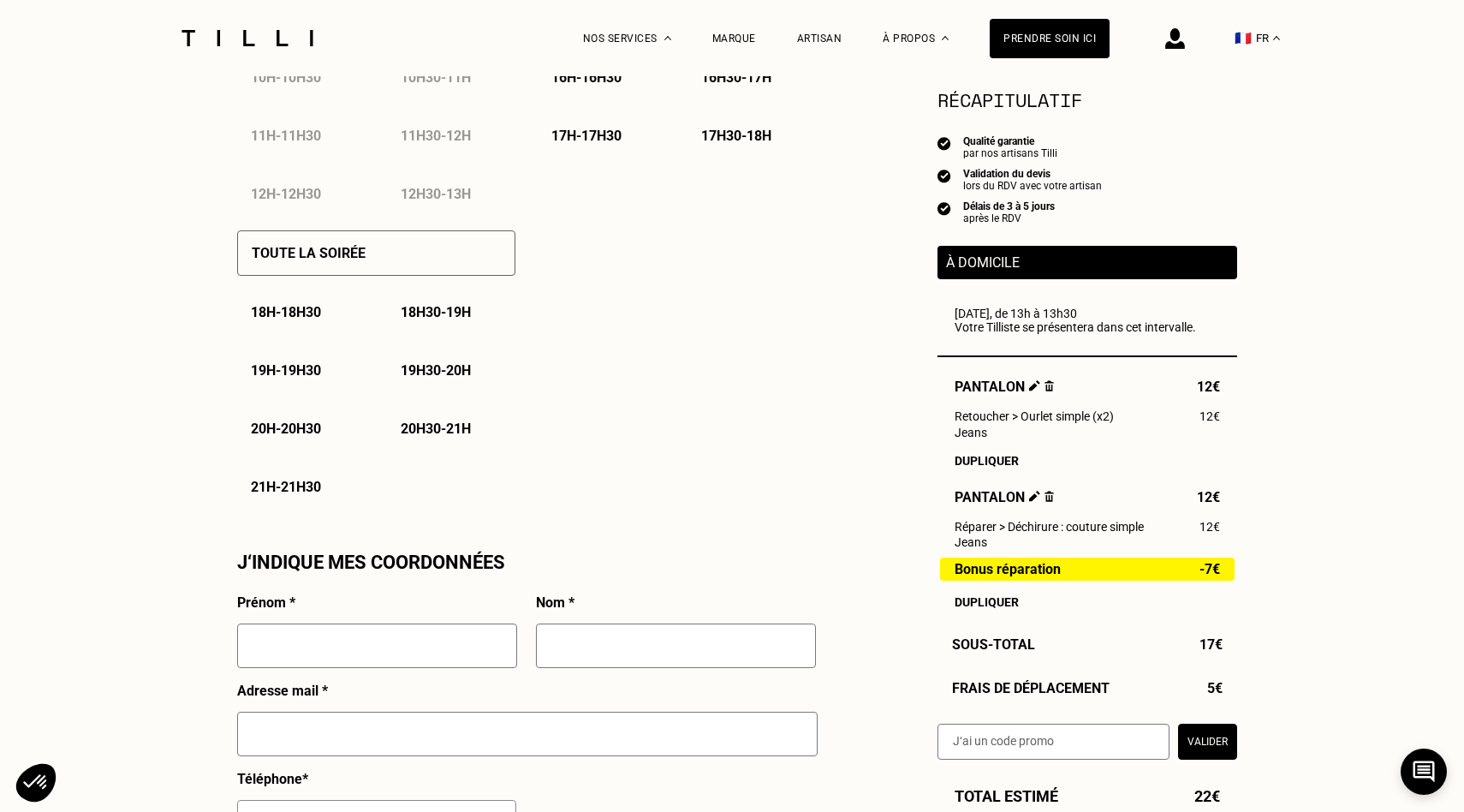
click at [406, 624] on div "Prénom *" at bounding box center [376, 638] width 280 height 88
click at [408, 647] on input "text" at bounding box center [376, 645] width 280 height 45
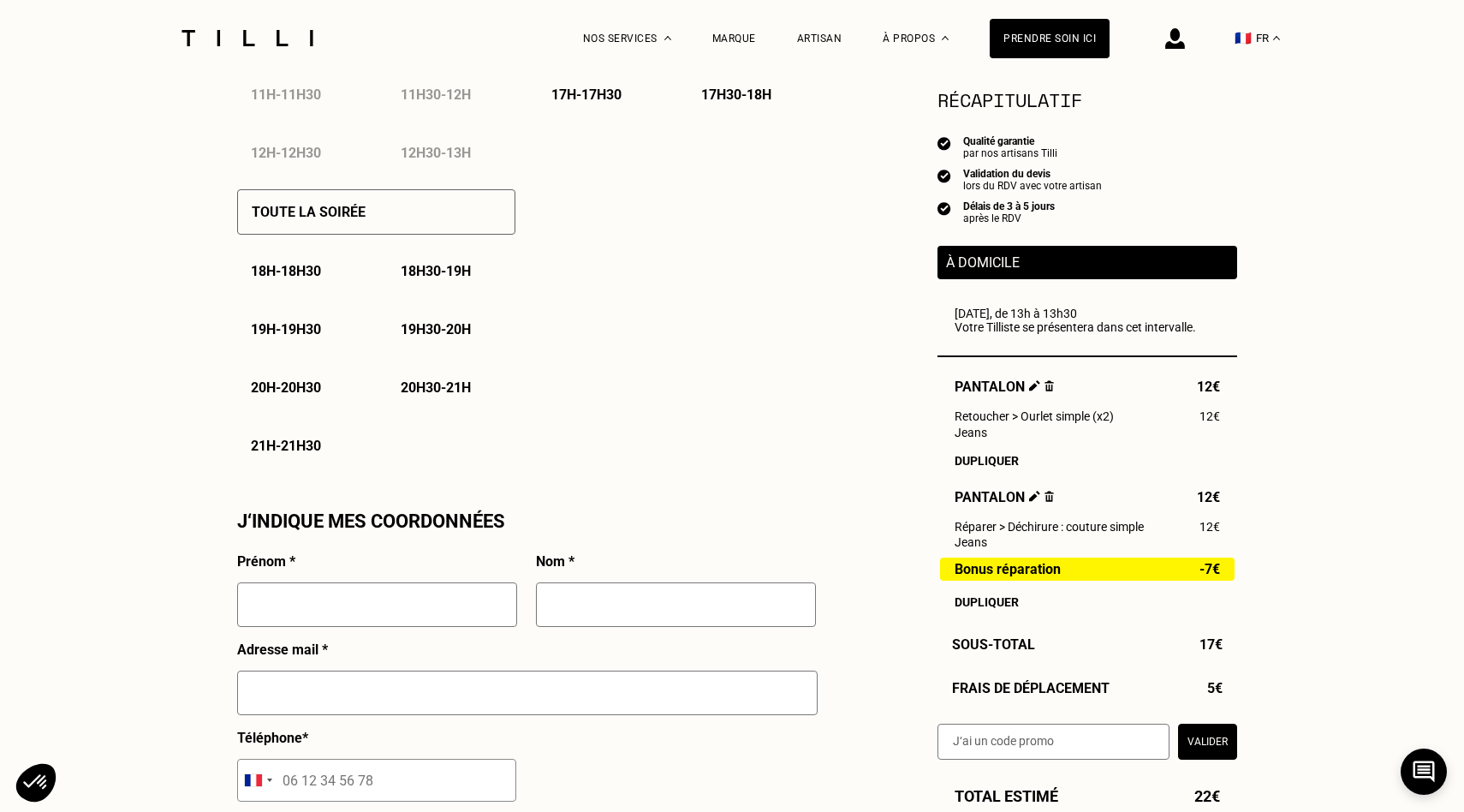
click at [408, 647] on div "Adresse mail *" at bounding box center [527, 685] width 580 height 88
click at [402, 621] on input "text" at bounding box center [376, 604] width 280 height 45
type input "[PERSON_NAME]"
type input "Odier"
type input "[EMAIL_ADDRESS][DOMAIN_NAME]"
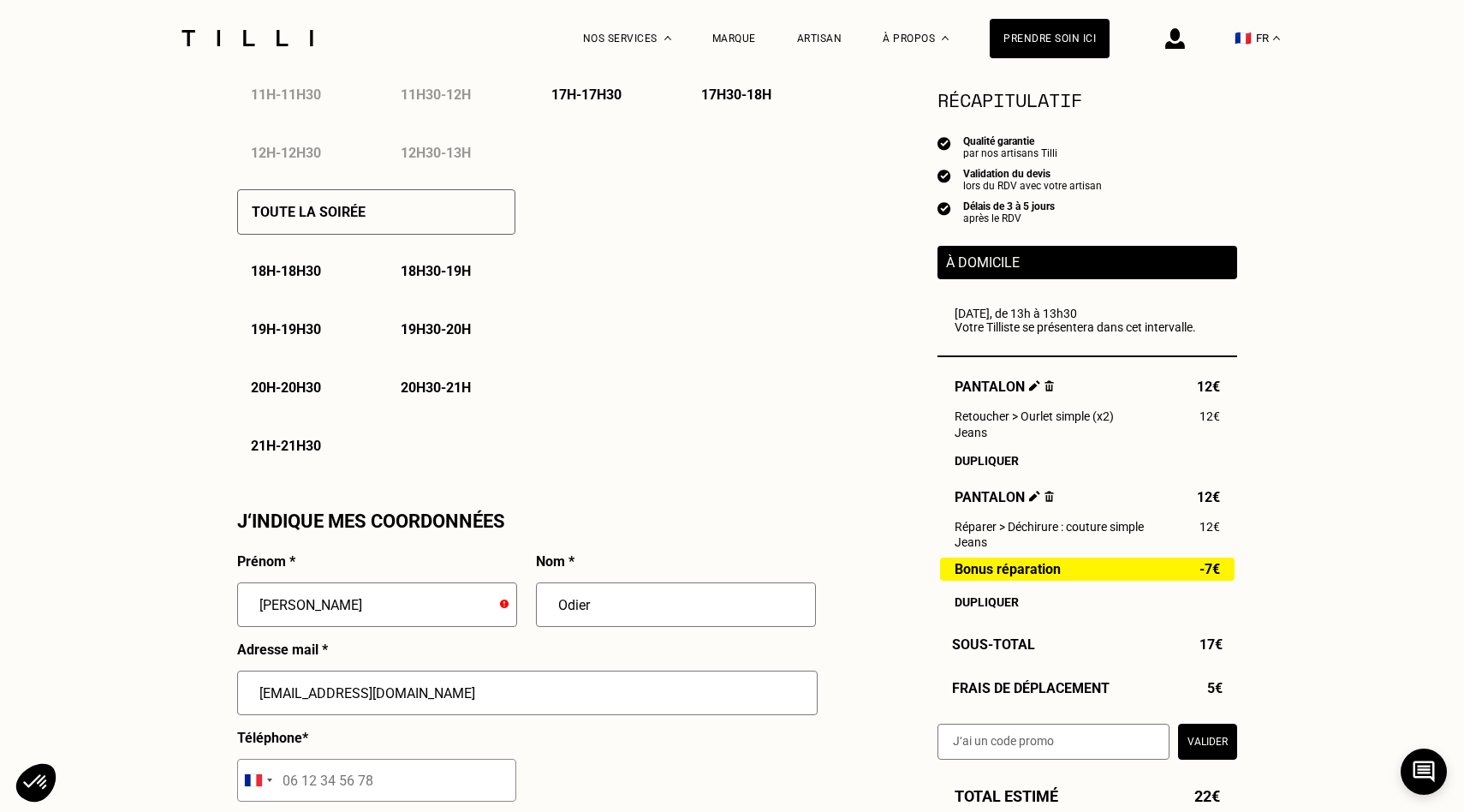
type input "Passage Thiéré , 75011 [GEOGRAPHIC_DATA], [GEOGRAPHIC_DATA]"
type input "[GEOGRAPHIC_DATA]"
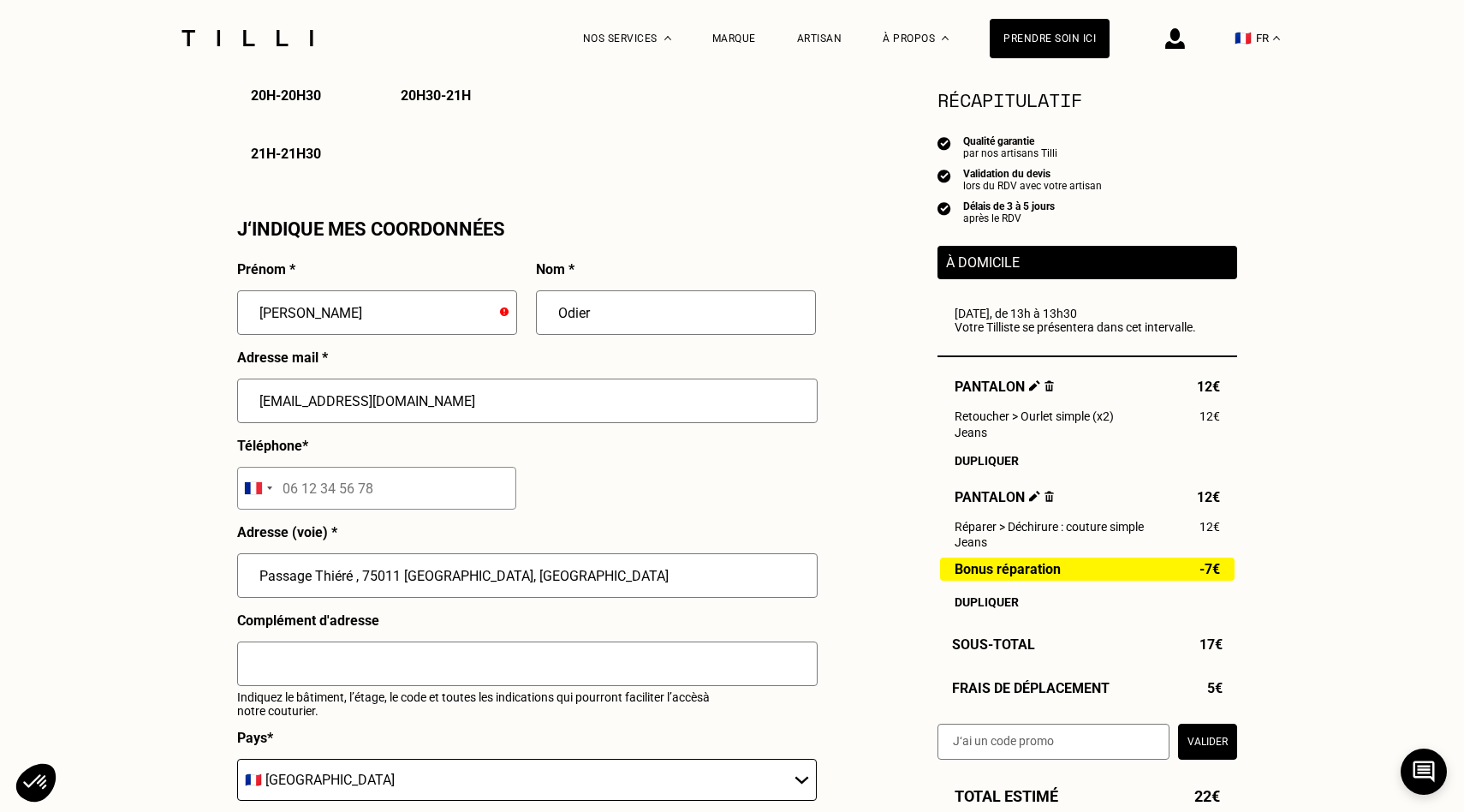
scroll to position [1448, 0]
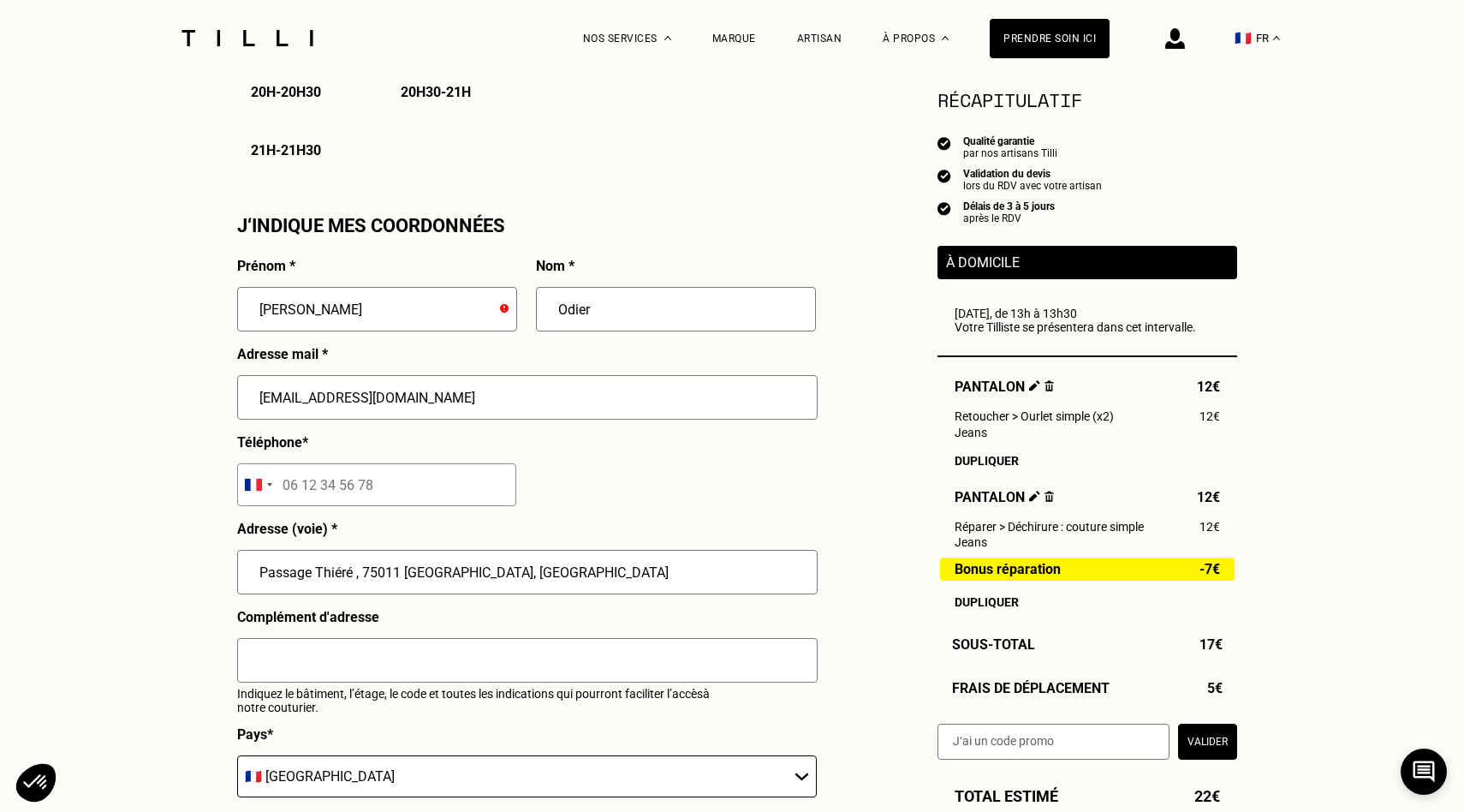
click at [382, 486] on input "tel" at bounding box center [376, 484] width 279 height 43
type input "07 66 93 28 69"
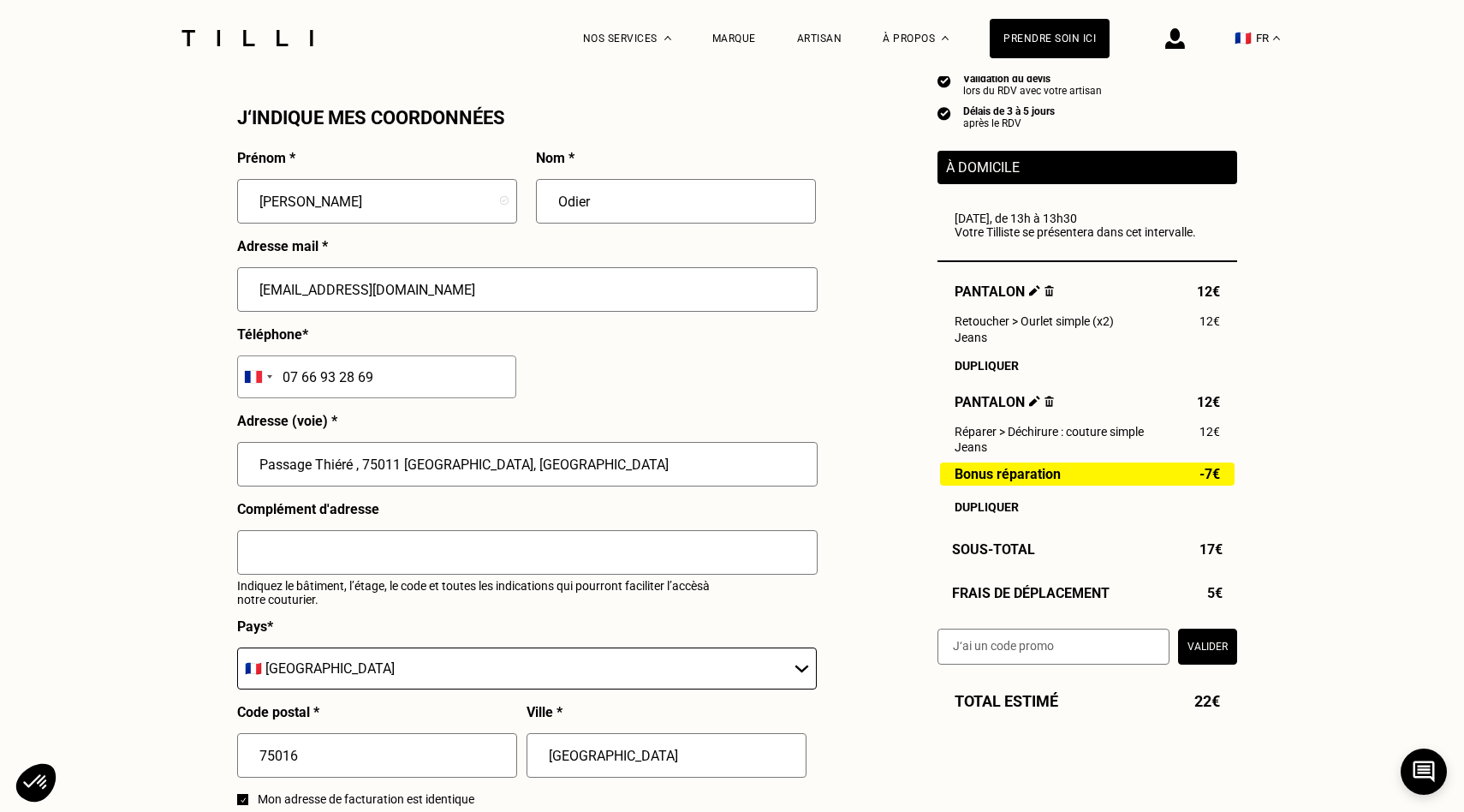
scroll to position [1571, 0]
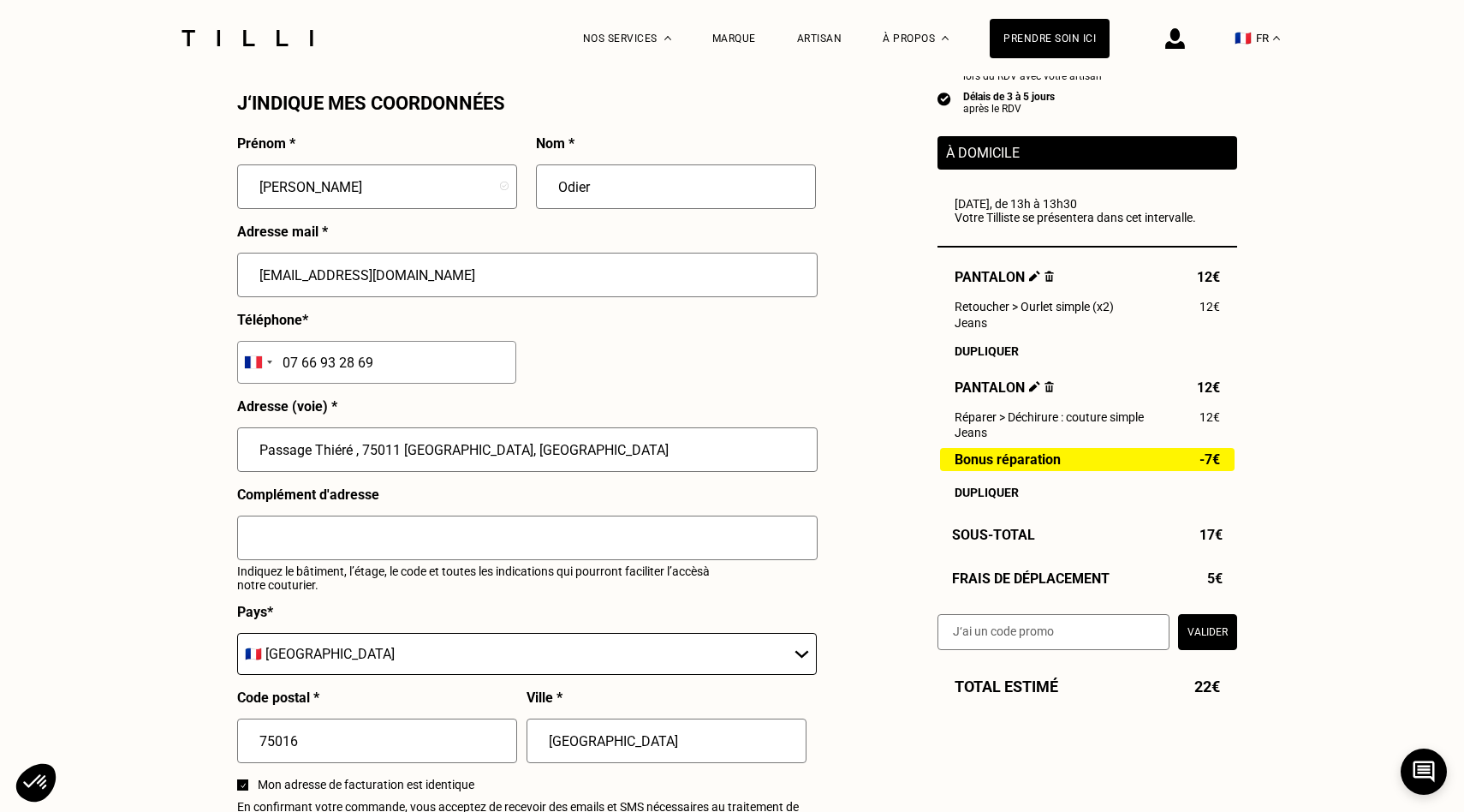
click at [421, 464] on input "Passage Thiéré , 75011 [GEOGRAPHIC_DATA], [GEOGRAPHIC_DATA]" at bounding box center [527, 449] width 580 height 45
click at [549, 454] on input "Passage Thiéré , 75011 [GEOGRAPHIC_DATA], [GEOGRAPHIC_DATA]" at bounding box center [527, 449] width 580 height 45
type input "[STREET_ADDRESS]"
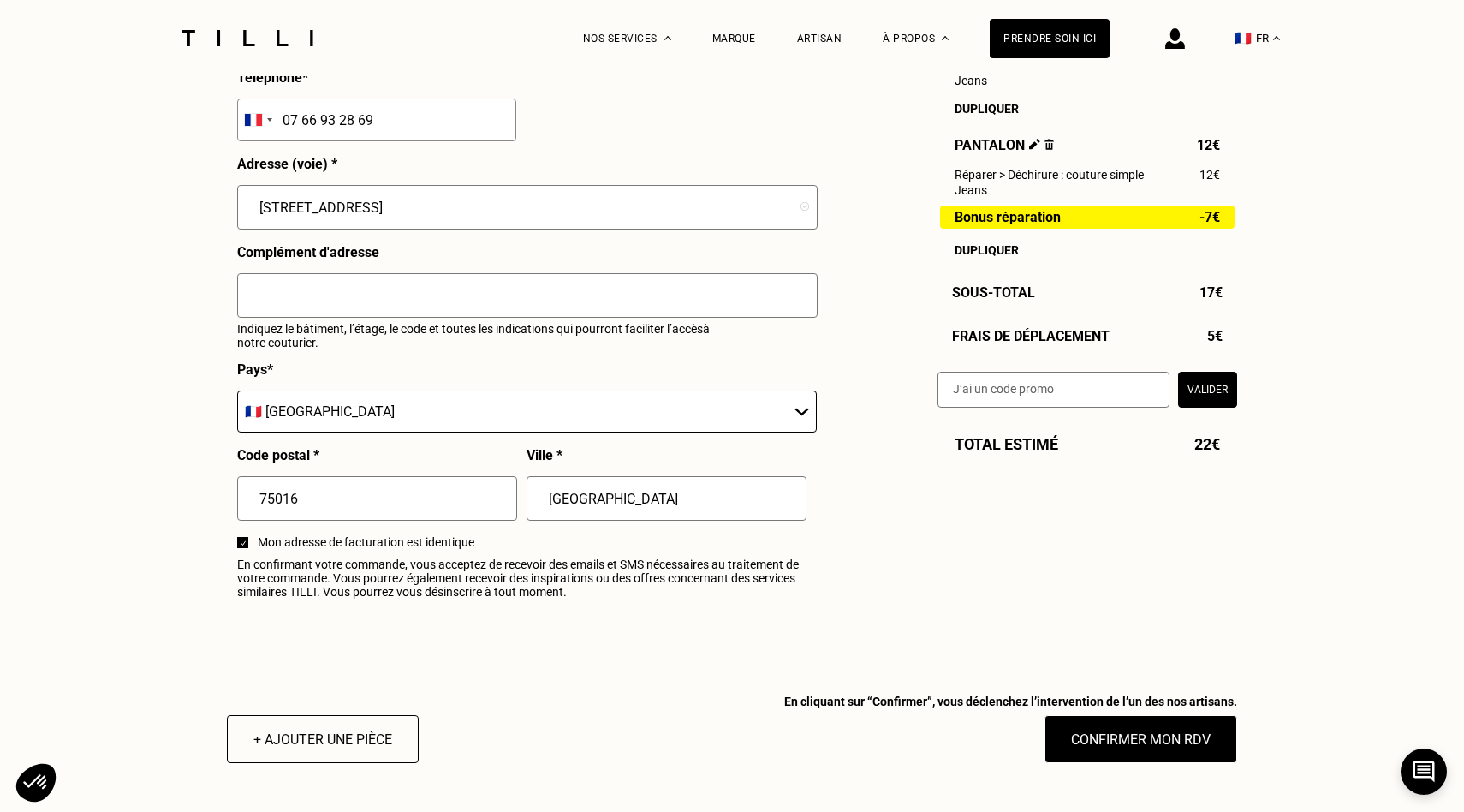
scroll to position [1915, 0]
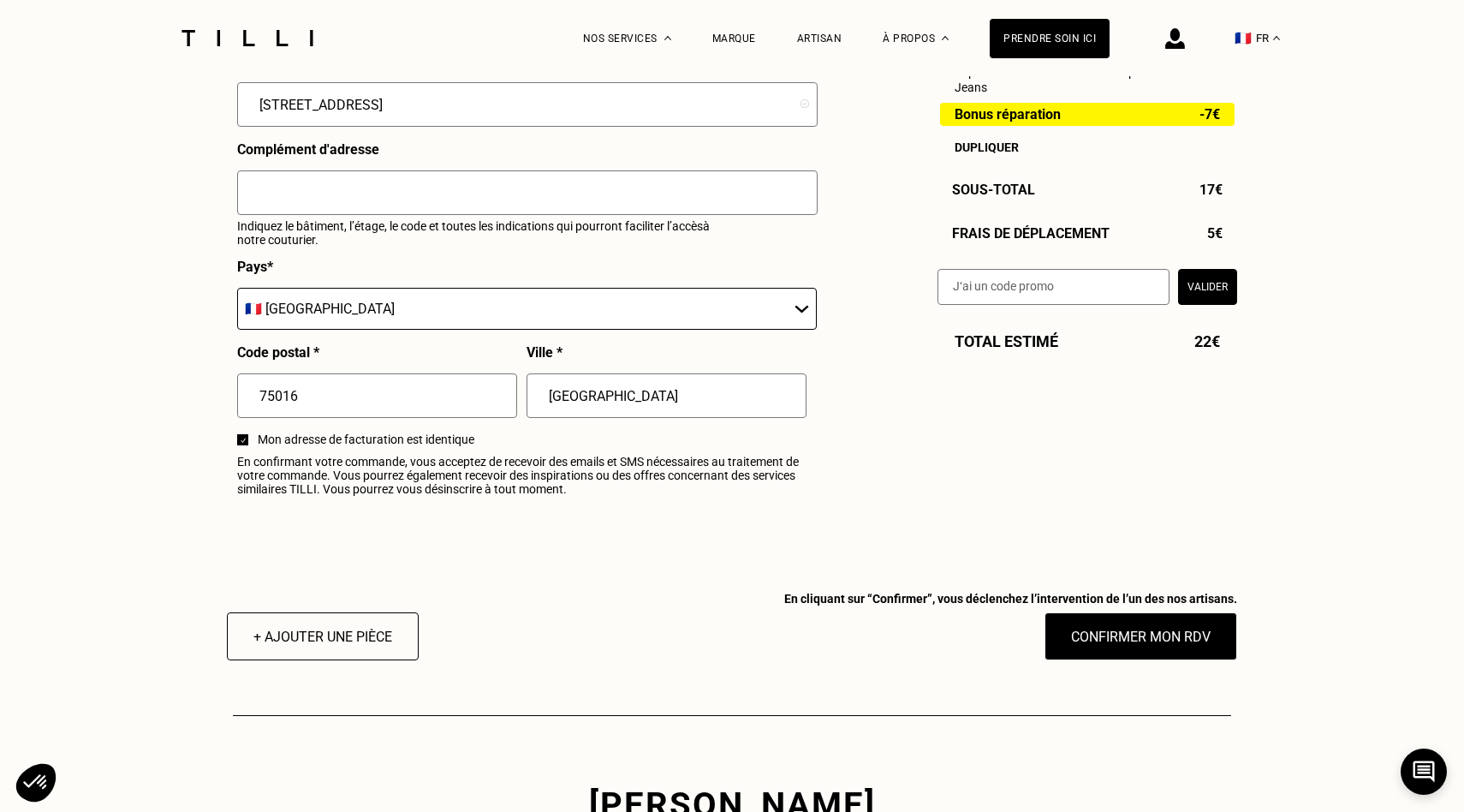
click at [1099, 240] on div "Frais de déplacement 5€" at bounding box center [1088, 233] width 300 height 16
click at [1161, 643] on button "Confirmer mon RDV" at bounding box center [1141, 637] width 212 height 53
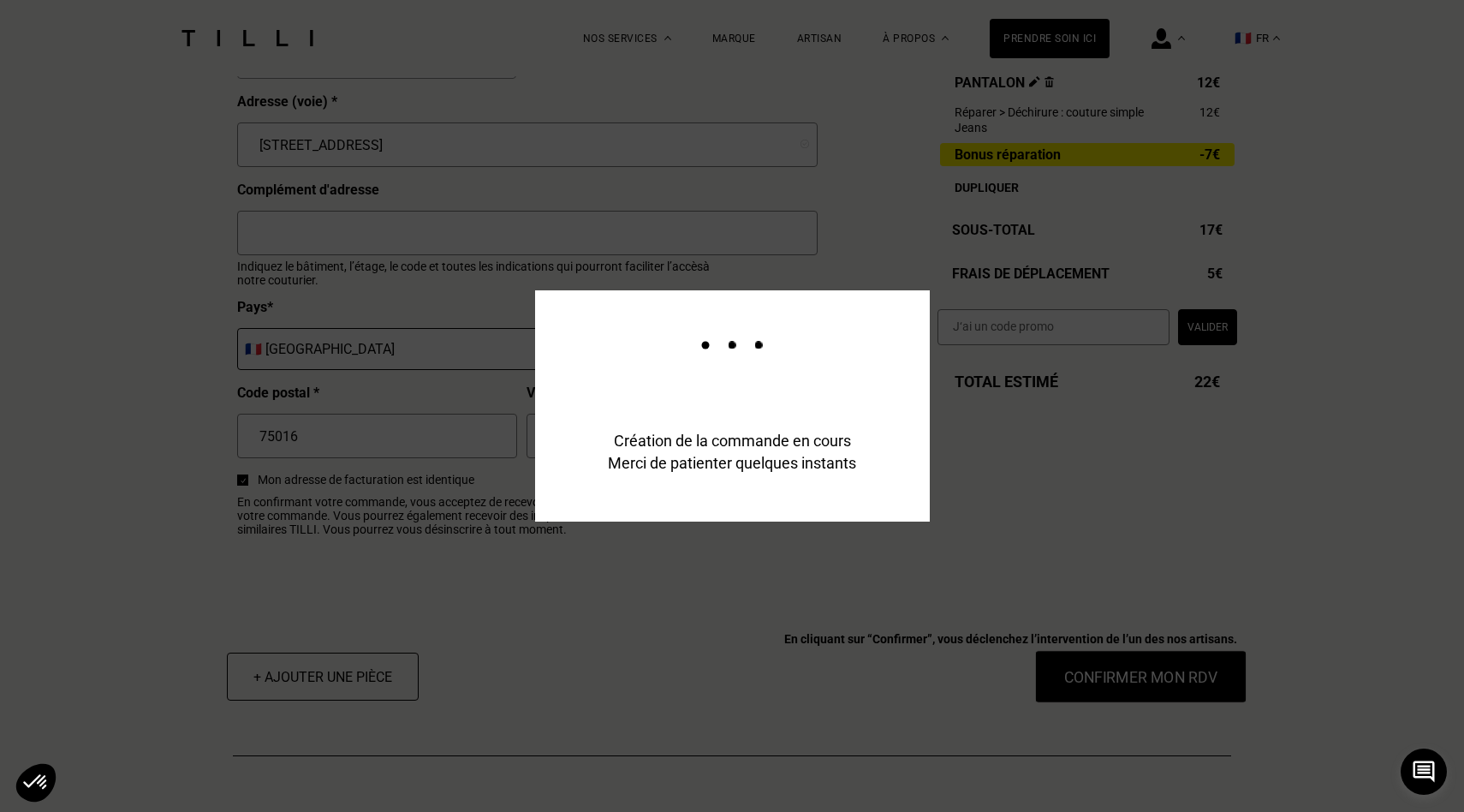
scroll to position [1957, 0]
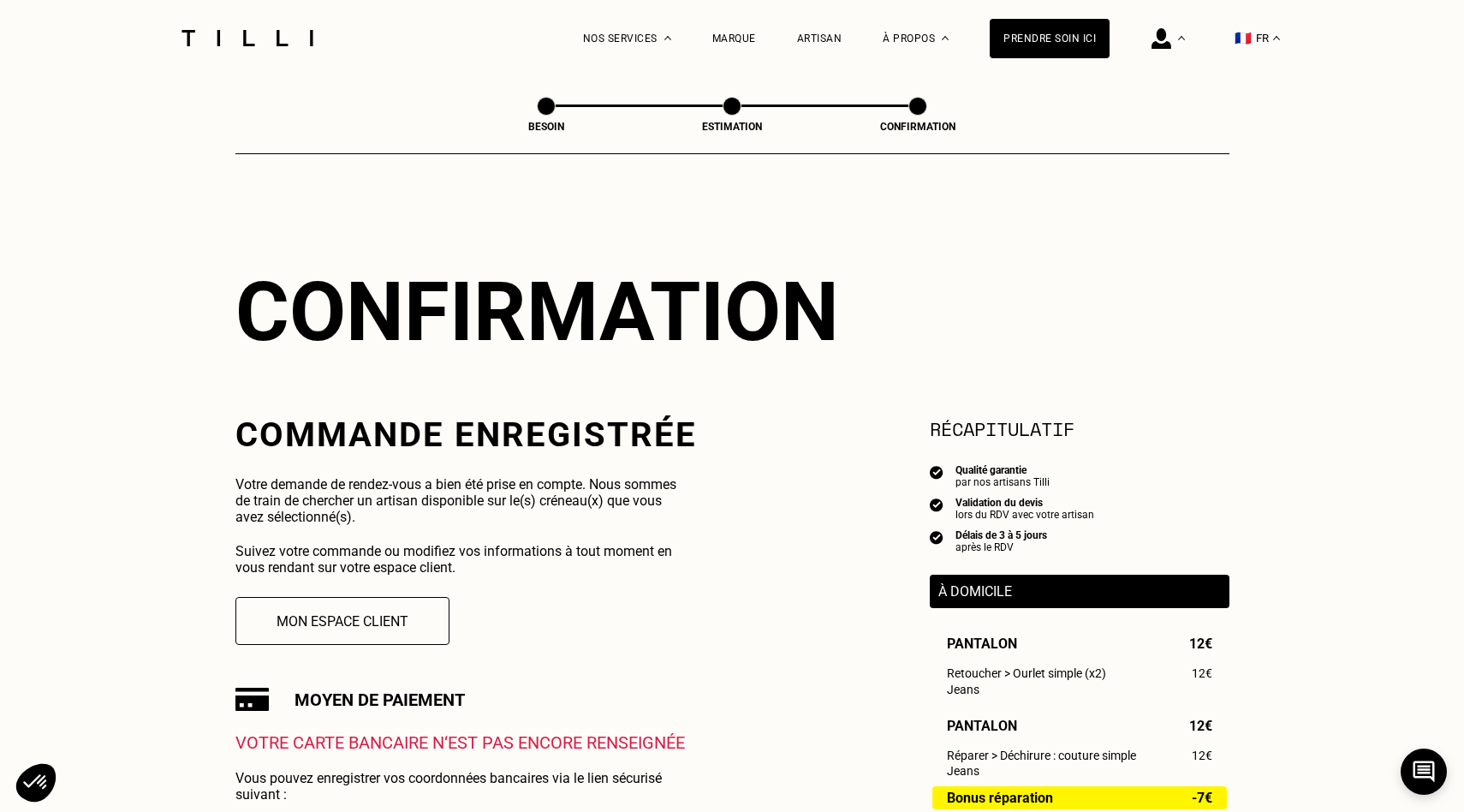
click at [261, 40] on img at bounding box center [247, 38] width 144 height 16
